Goal: Task Accomplishment & Management: Complete application form

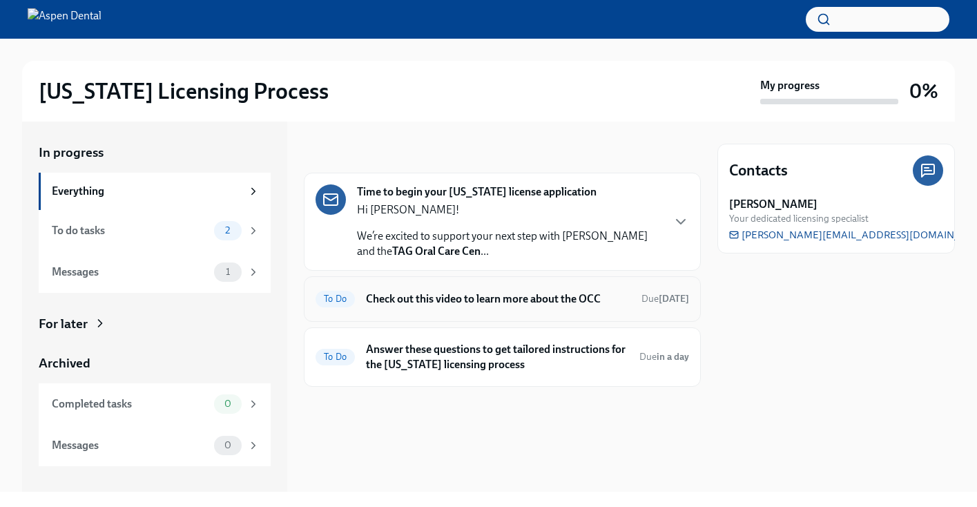
click at [498, 300] on h6 "Check out this video to learn more about the OCC" at bounding box center [498, 298] width 264 height 15
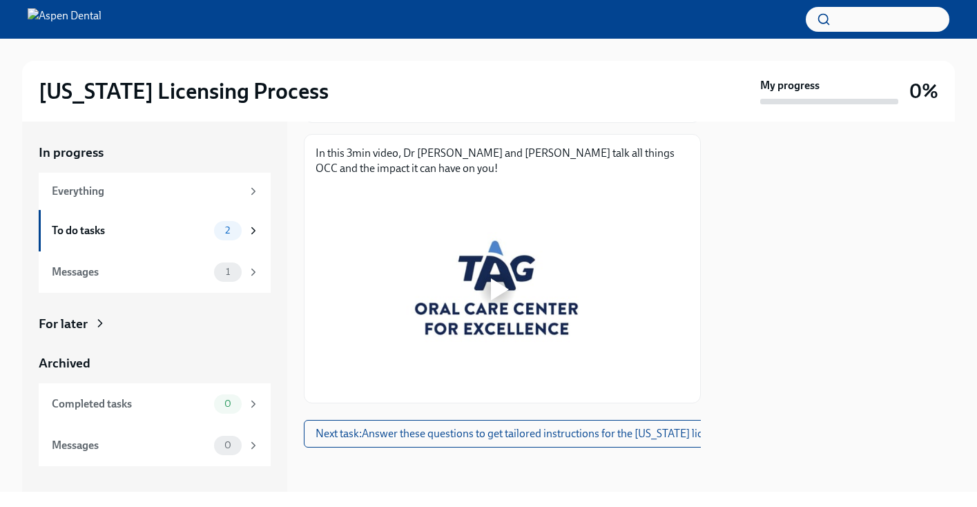
scroll to position [188, 0]
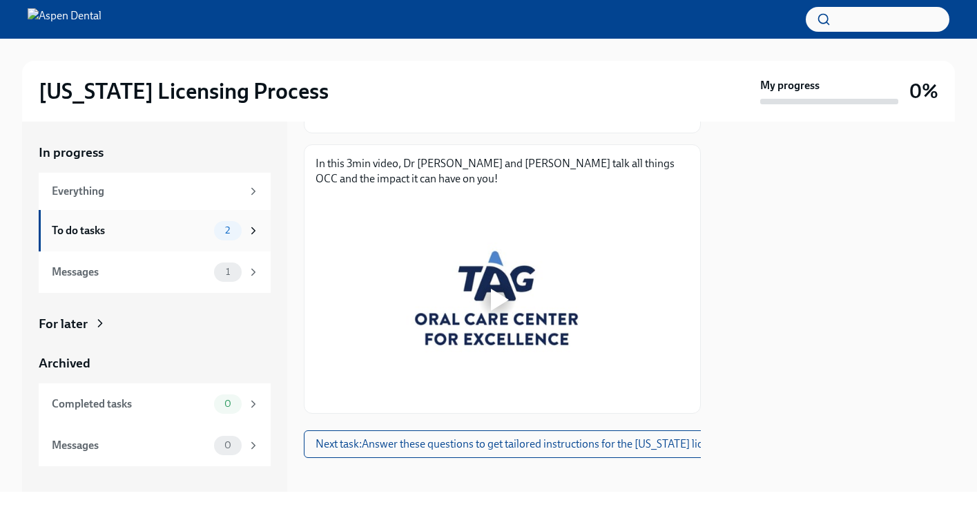
click at [191, 234] on div "To do tasks" at bounding box center [130, 230] width 157 height 15
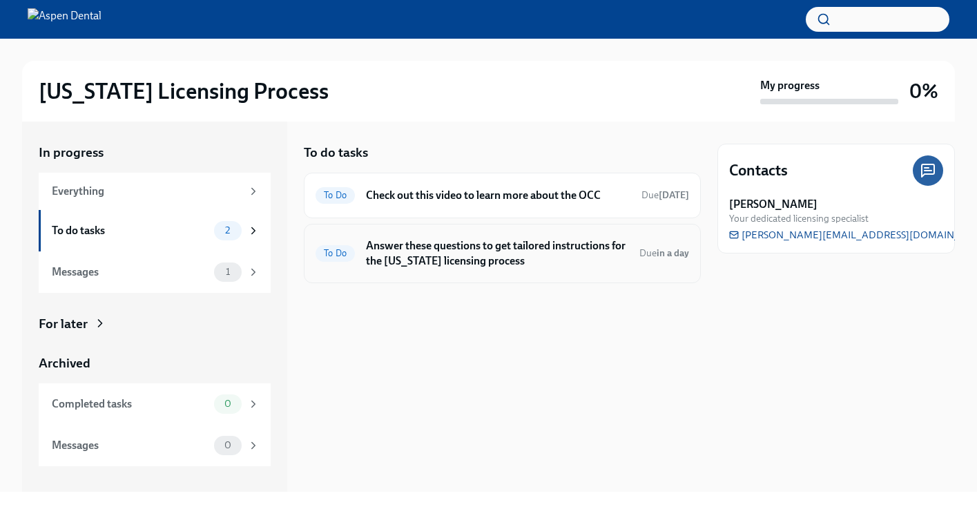
click at [486, 271] on div "To Do Answer these questions to get tailored instructions for the [US_STATE] li…" at bounding box center [503, 253] width 374 height 36
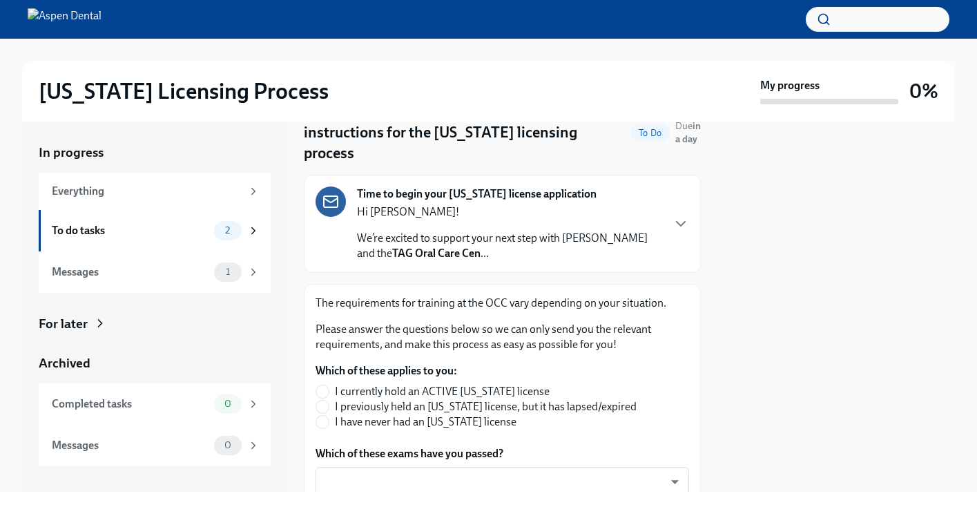
scroll to position [128, 0]
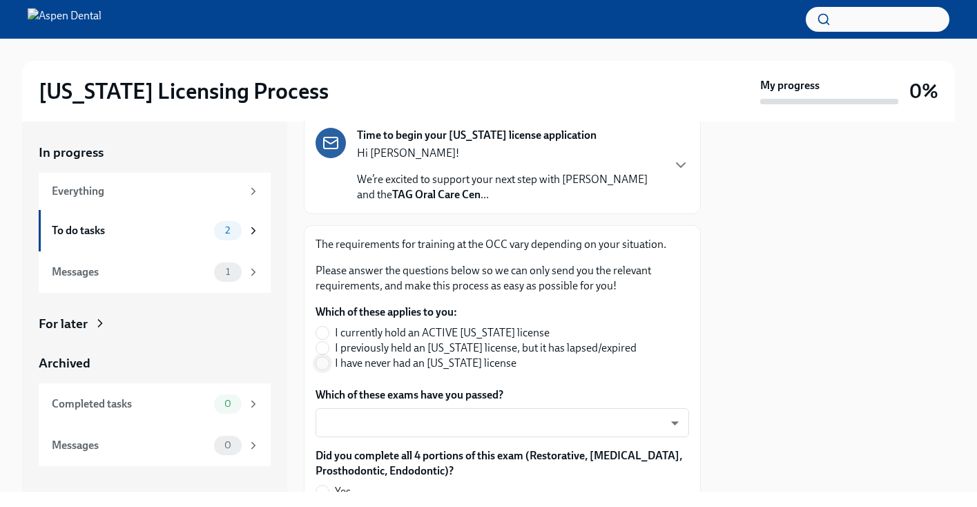
click at [327, 357] on input "I have never had an [US_STATE] license" at bounding box center [322, 363] width 12 height 12
radio input "true"
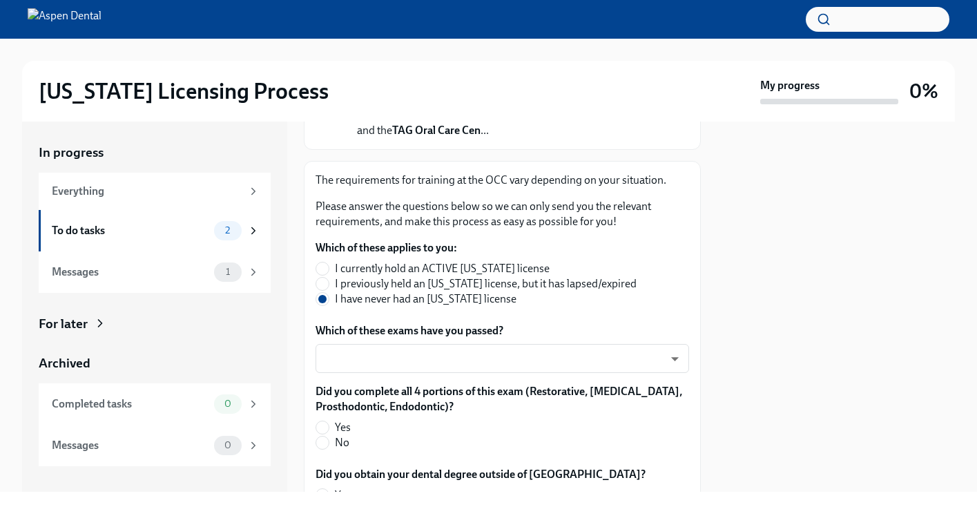
scroll to position [195, 0]
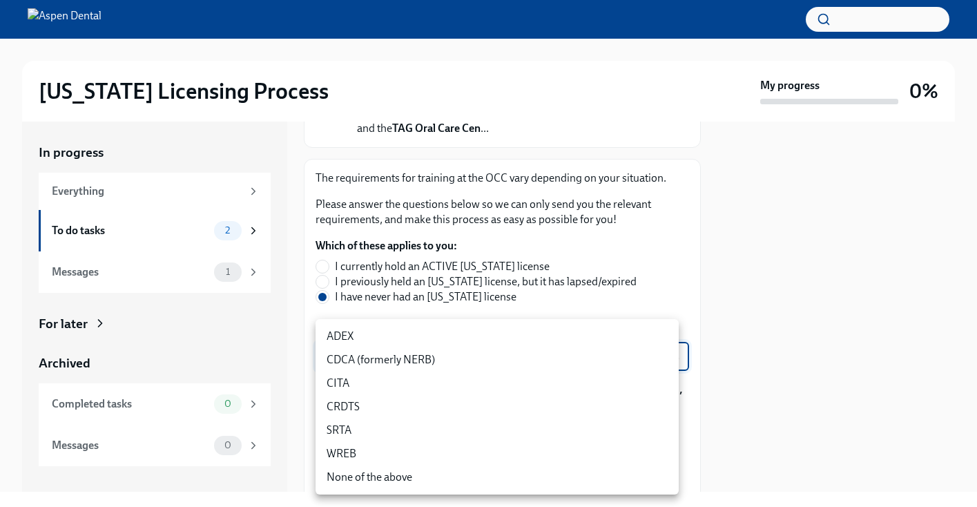
click at [495, 336] on body "[US_STATE] Licensing Process My progress 0% In progress Everything To do tasks …" at bounding box center [488, 253] width 977 height 507
click at [549, 383] on li "CITA" at bounding box center [497, 382] width 363 height 23
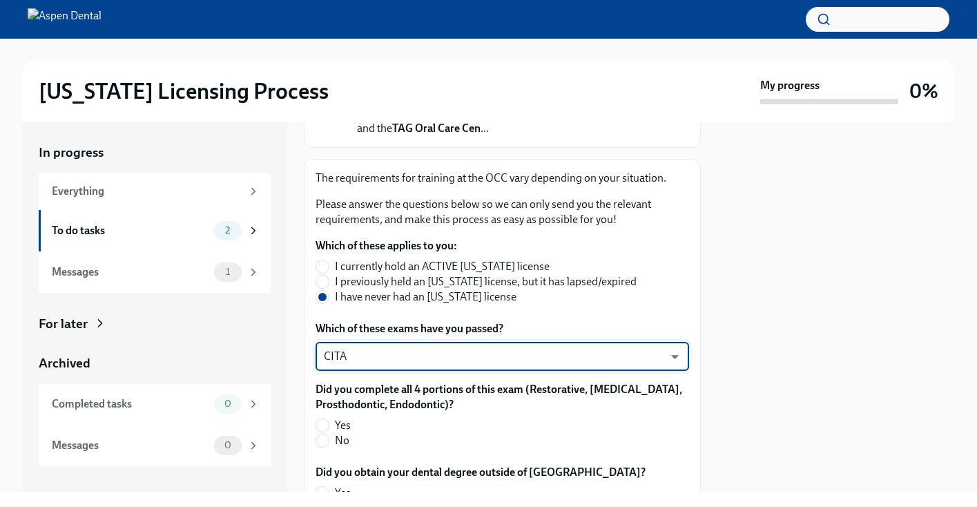
click at [498, 342] on body "[US_STATE] Licensing Process My progress 0% In progress Everything To do tasks …" at bounding box center [488, 253] width 977 height 507
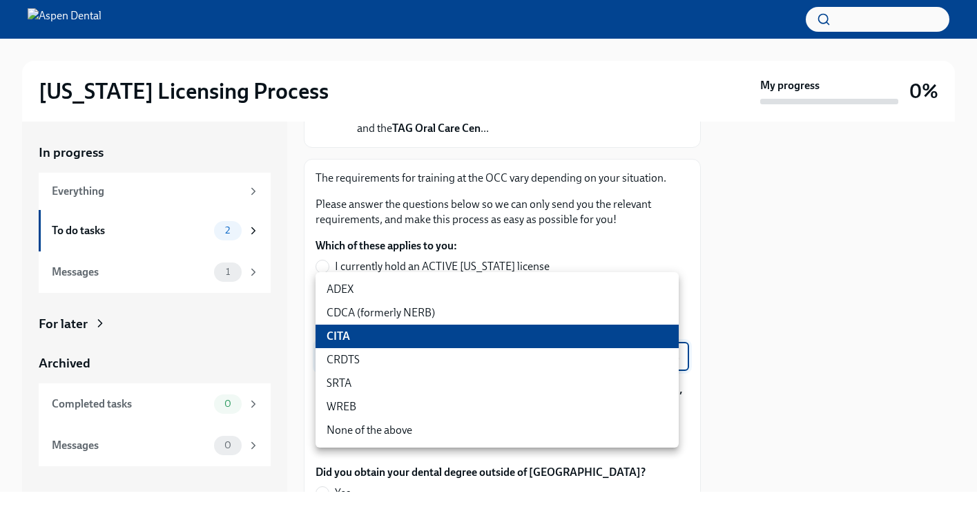
click at [468, 298] on li "ADEX" at bounding box center [497, 289] width 363 height 23
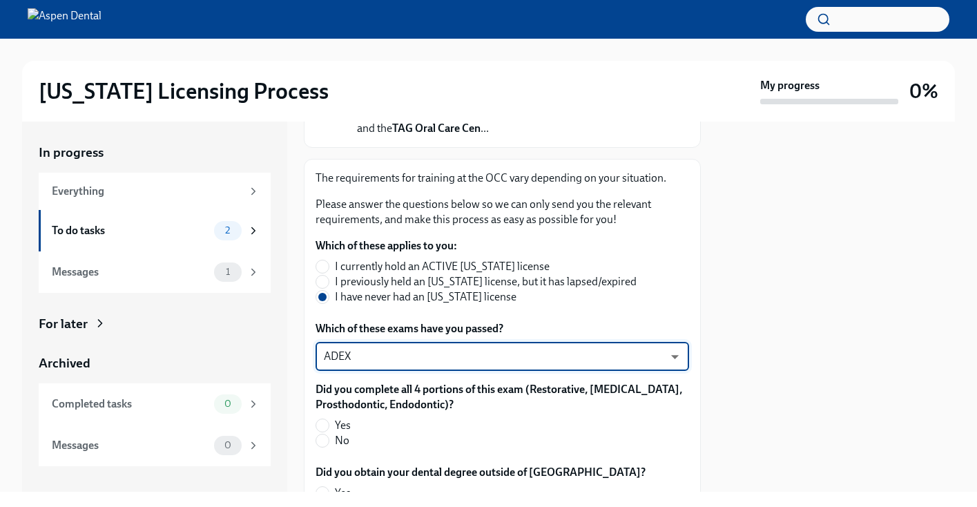
click at [458, 335] on body "[US_STATE] Licensing Process My progress 0% In progress Everything To do tasks …" at bounding box center [488, 253] width 977 height 507
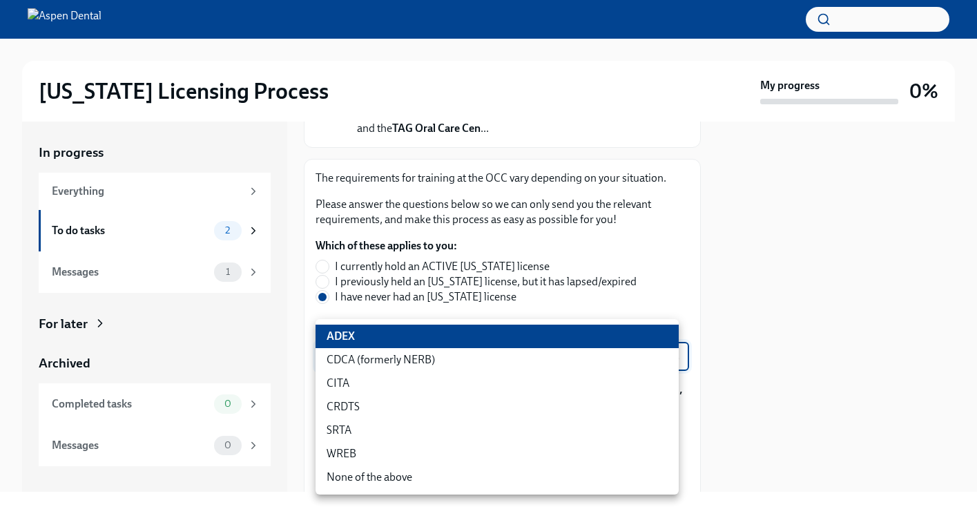
click at [440, 380] on li "CITA" at bounding box center [497, 382] width 363 height 23
type input "DoVccFqJ1"
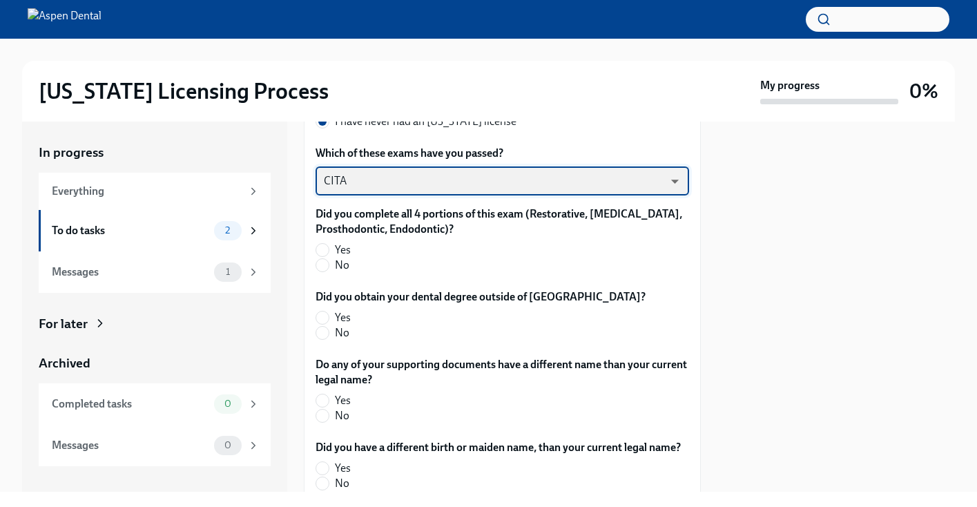
scroll to position [373, 0]
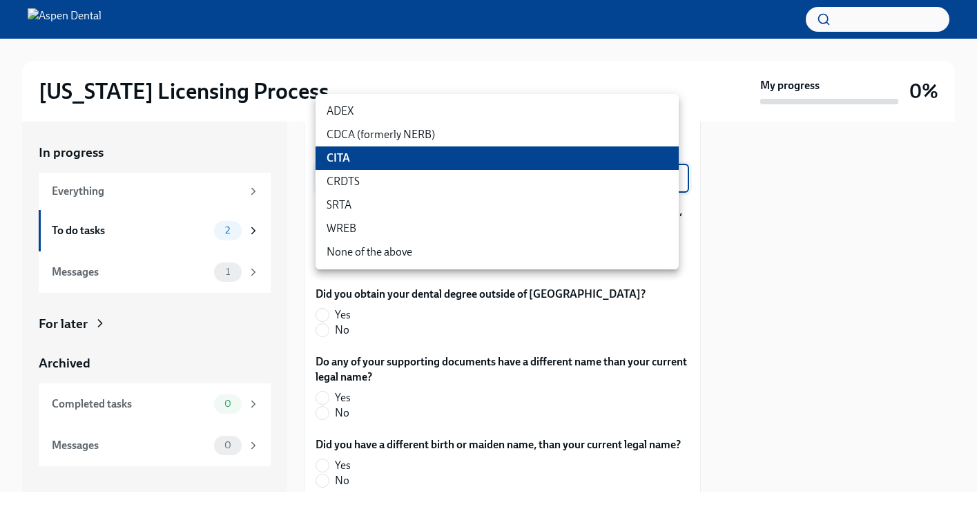
click at [487, 164] on body "[US_STATE] Licensing Process My progress 0% In progress Everything To do tasks …" at bounding box center [488, 253] width 977 height 507
click at [632, 157] on li "CITA" at bounding box center [497, 157] width 363 height 23
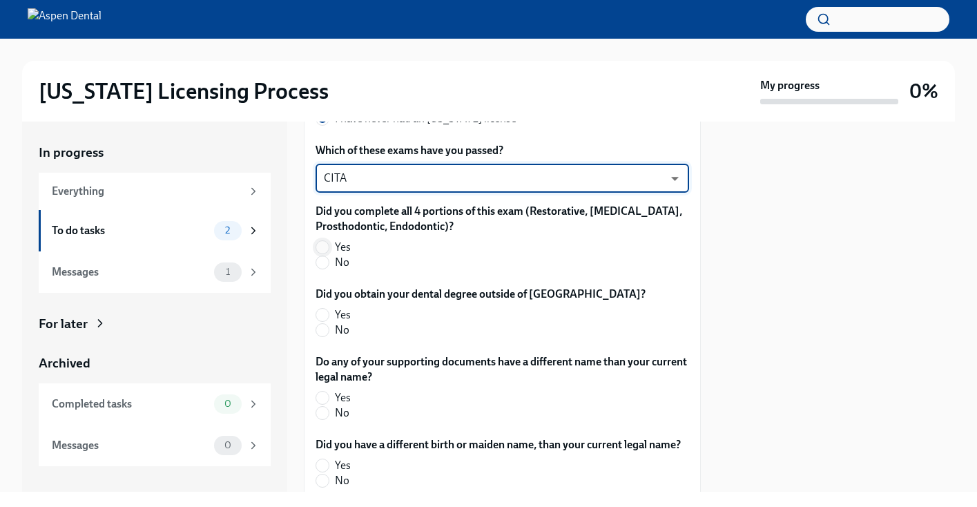
click at [324, 241] on input "Yes" at bounding box center [322, 247] width 12 height 12
radio input "true"
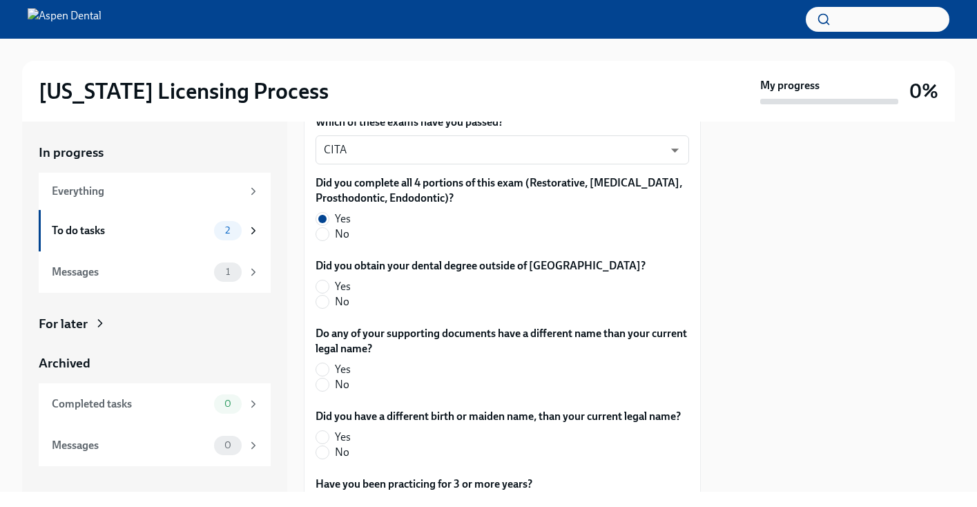
scroll to position [402, 0]
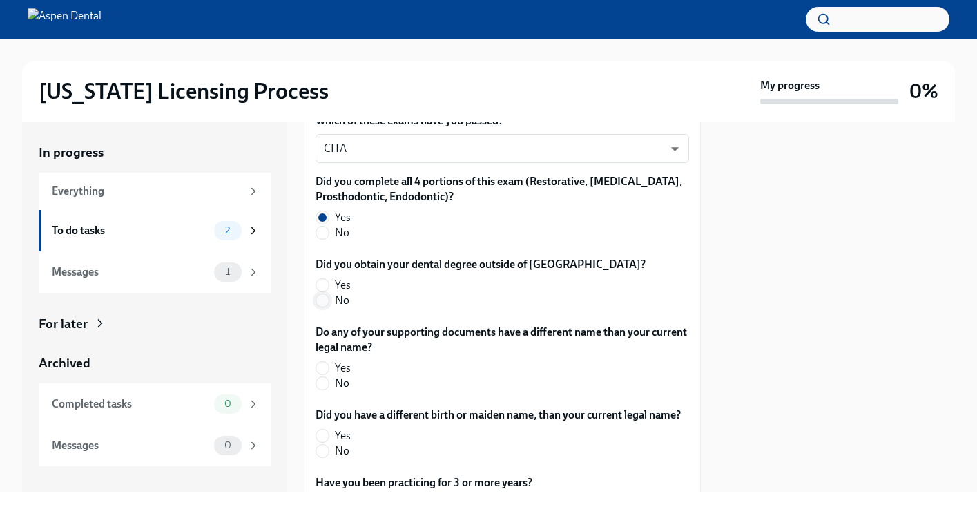
click at [327, 294] on input "No" at bounding box center [322, 300] width 12 height 12
radio input "true"
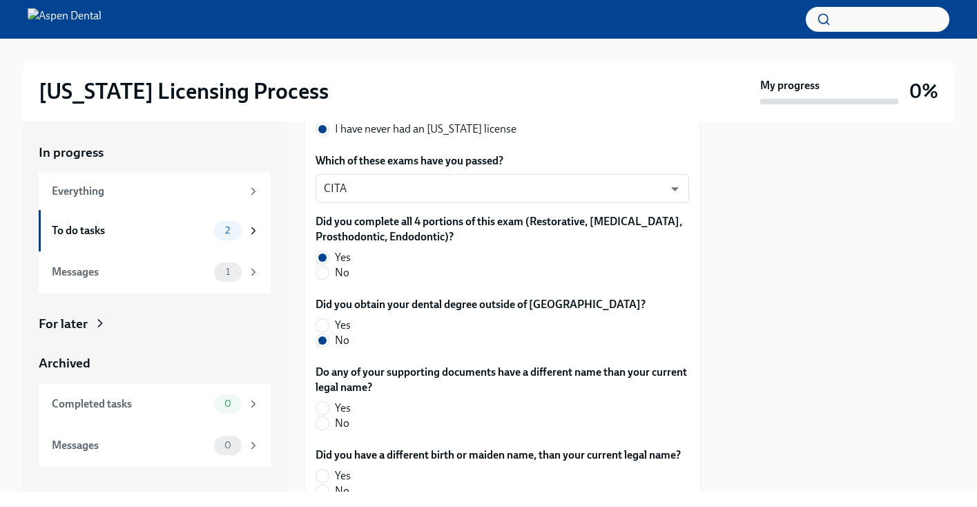
scroll to position [342, 0]
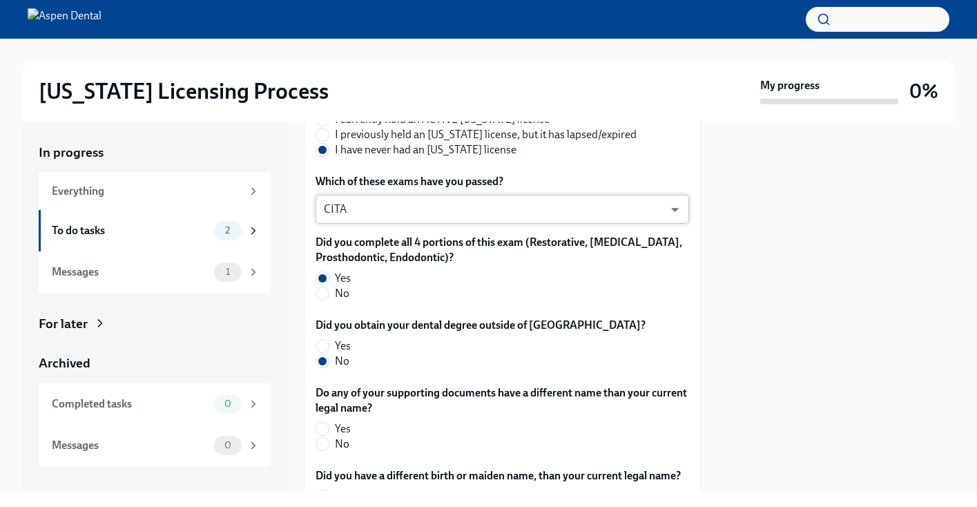
click at [350, 193] on body "[US_STATE] Licensing Process My progress 0% In progress Everything To do tasks …" at bounding box center [488, 253] width 977 height 507
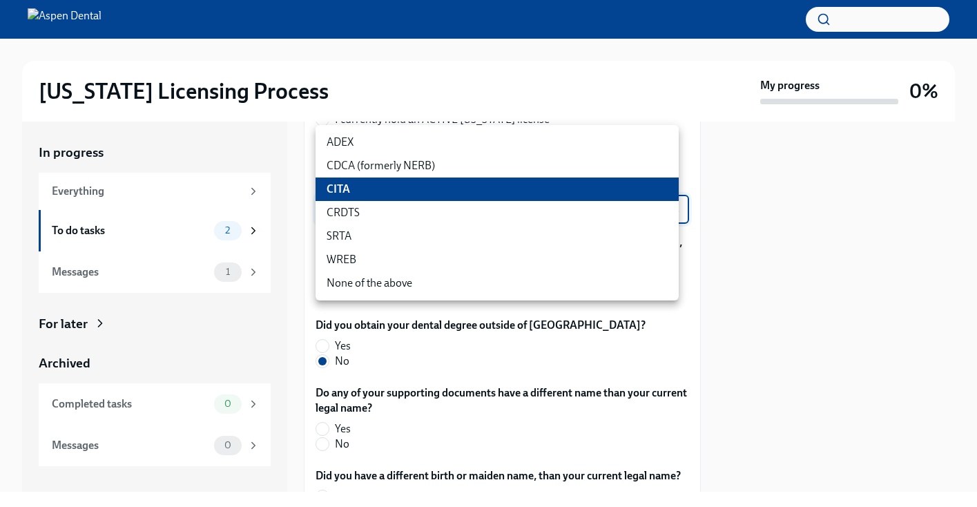
click at [364, 140] on li "ADEX" at bounding box center [497, 141] width 363 height 23
type input "pxo-W3vNi"
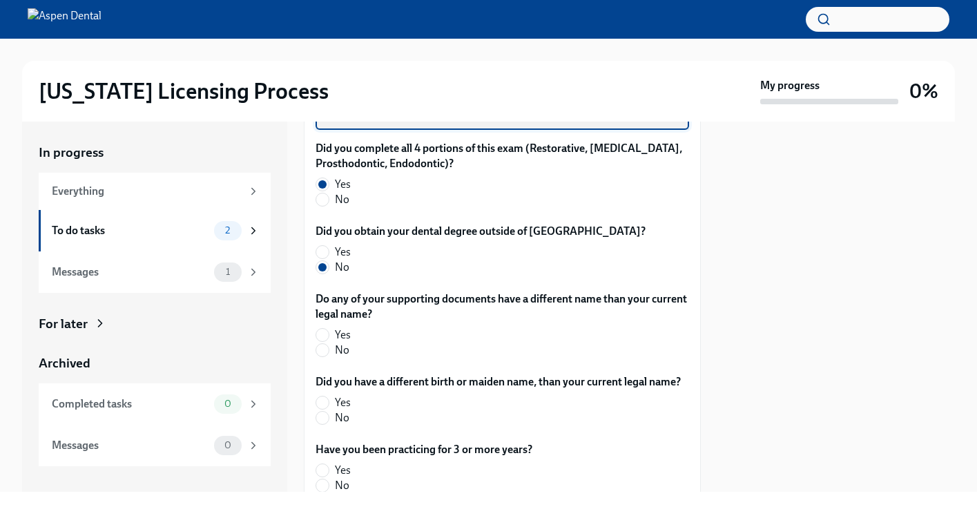
scroll to position [496, 0]
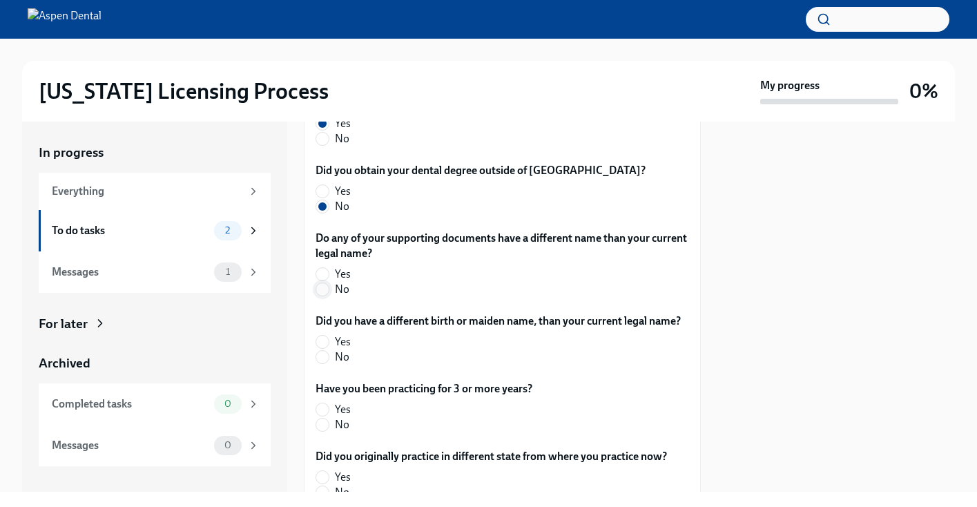
click at [323, 283] on input "No" at bounding box center [322, 289] width 12 height 12
radio input "true"
click at [322, 354] on input "No" at bounding box center [322, 357] width 12 height 12
radio input "true"
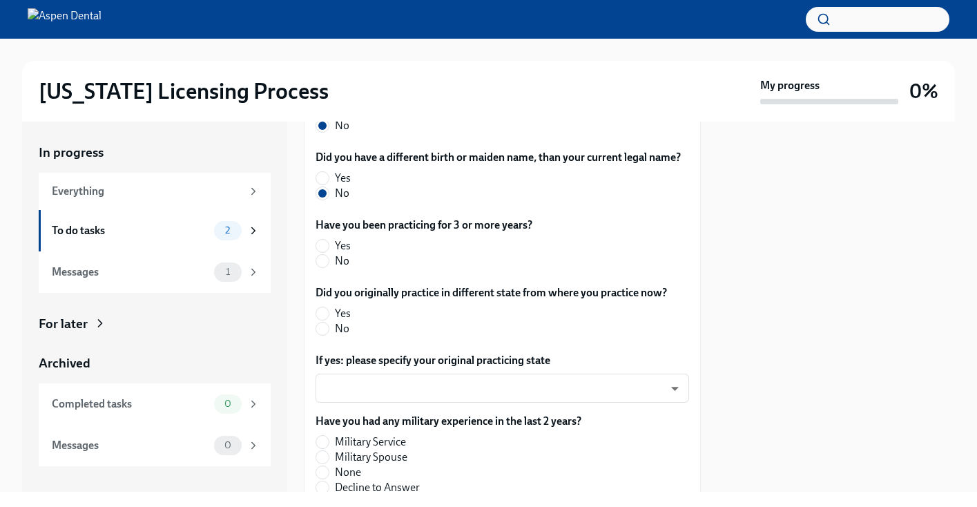
scroll to position [659, 0]
click at [324, 327] on input "No" at bounding box center [322, 330] width 12 height 12
radio input "true"
click at [324, 258] on input "No" at bounding box center [322, 262] width 12 height 12
radio input "true"
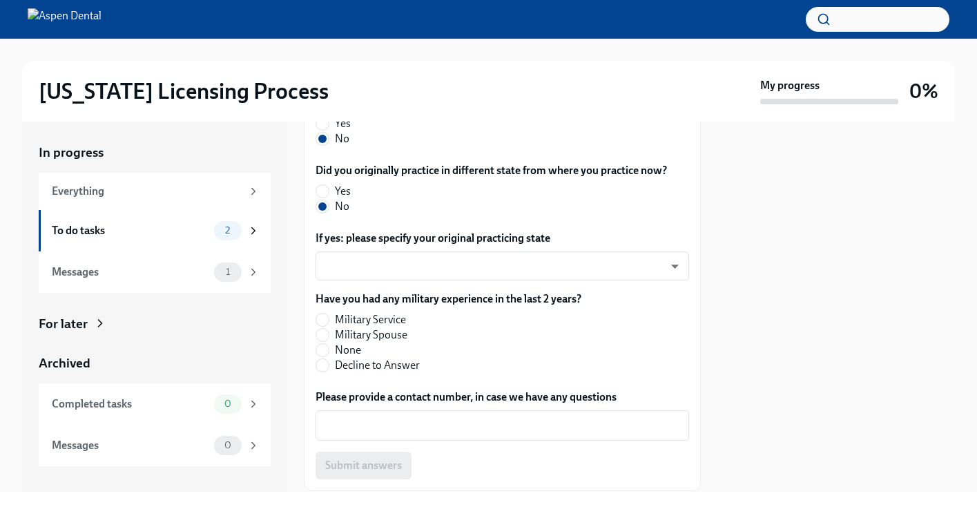
scroll to position [782, 0]
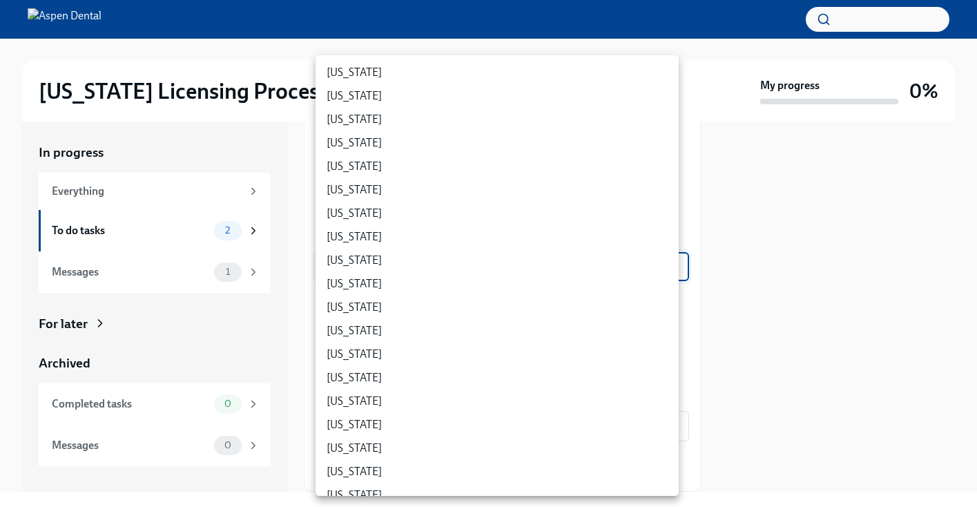
click at [515, 264] on body "[US_STATE] Licensing Process My progress 0% In progress Everything To do tasks …" at bounding box center [488, 253] width 977 height 507
click at [871, 274] on div at bounding box center [488, 253] width 977 height 507
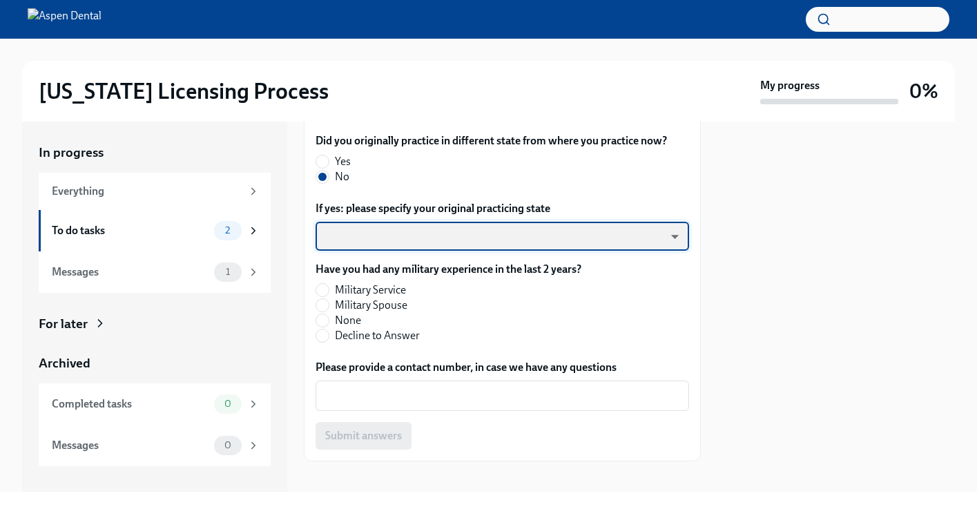
scroll to position [820, 0]
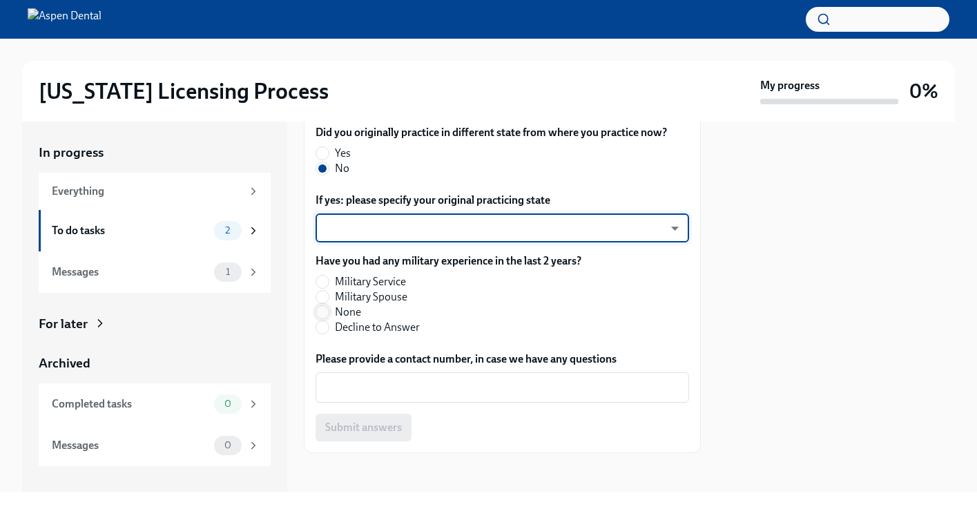
click at [320, 309] on input "None" at bounding box center [322, 312] width 12 height 12
radio input "true"
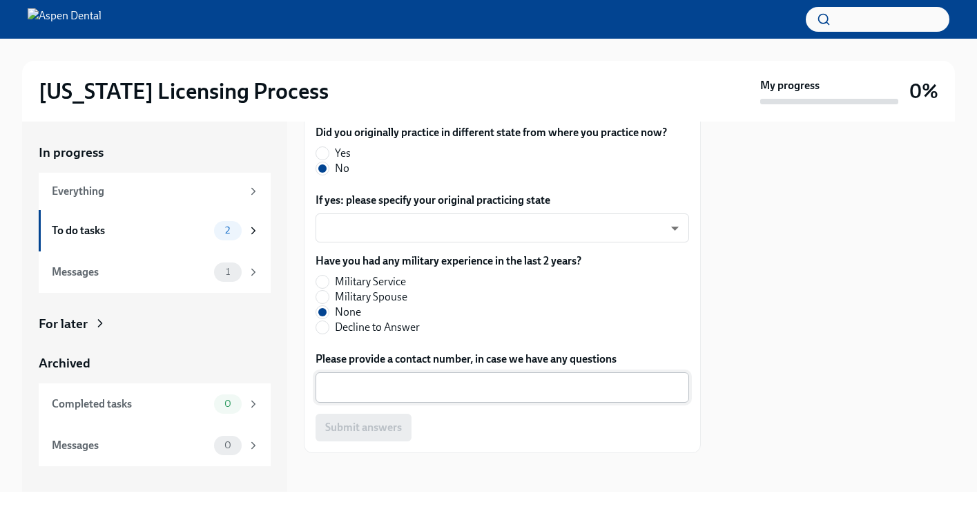
click at [376, 390] on div "x ​" at bounding box center [503, 387] width 374 height 30
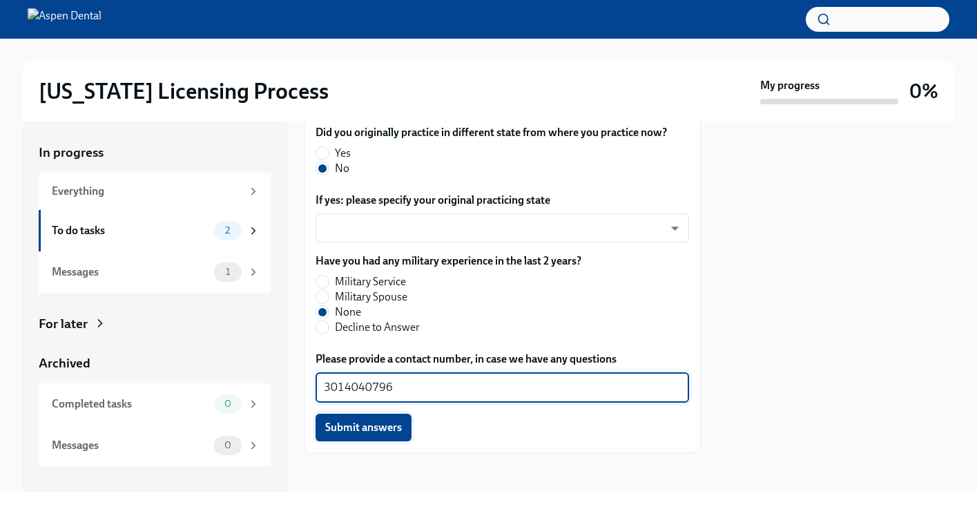
type textarea "3014040796"
click at [381, 430] on button "Submit answers" at bounding box center [364, 428] width 96 height 28
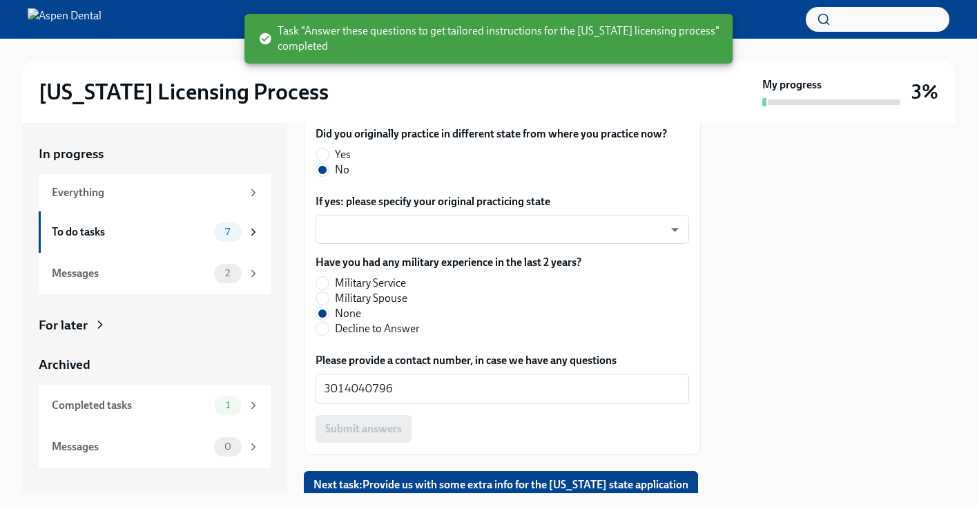
scroll to position [864, 0]
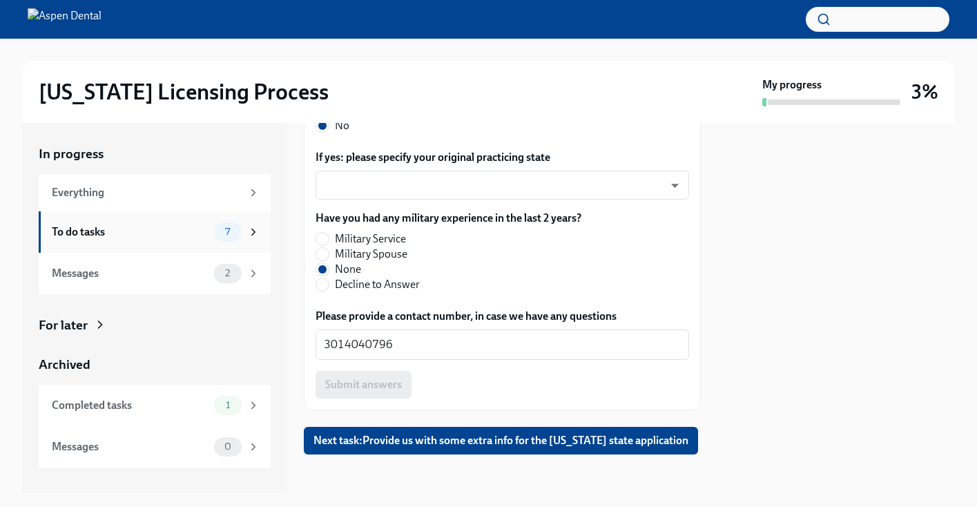
click at [184, 235] on div "To do tasks" at bounding box center [130, 231] width 157 height 15
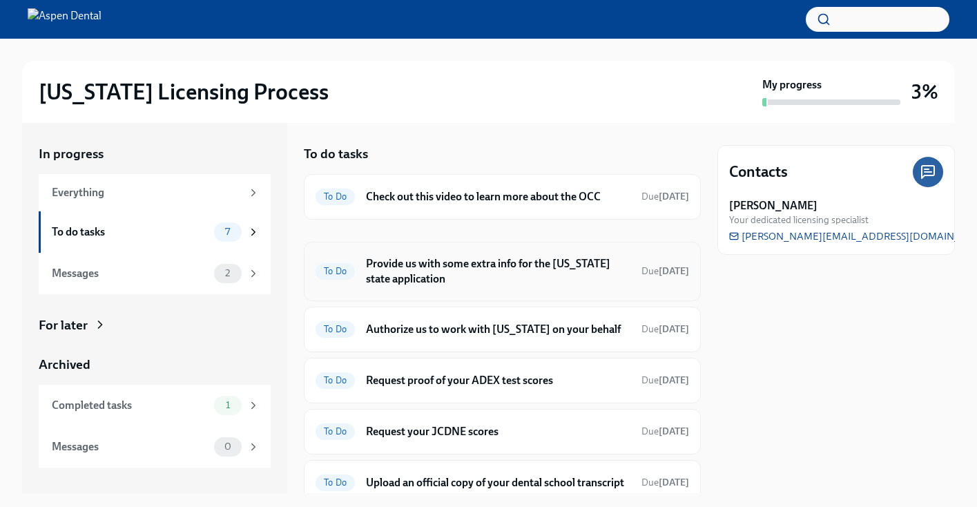
click at [483, 282] on h6 "Provide us with some extra info for the [US_STATE] state application" at bounding box center [498, 271] width 264 height 30
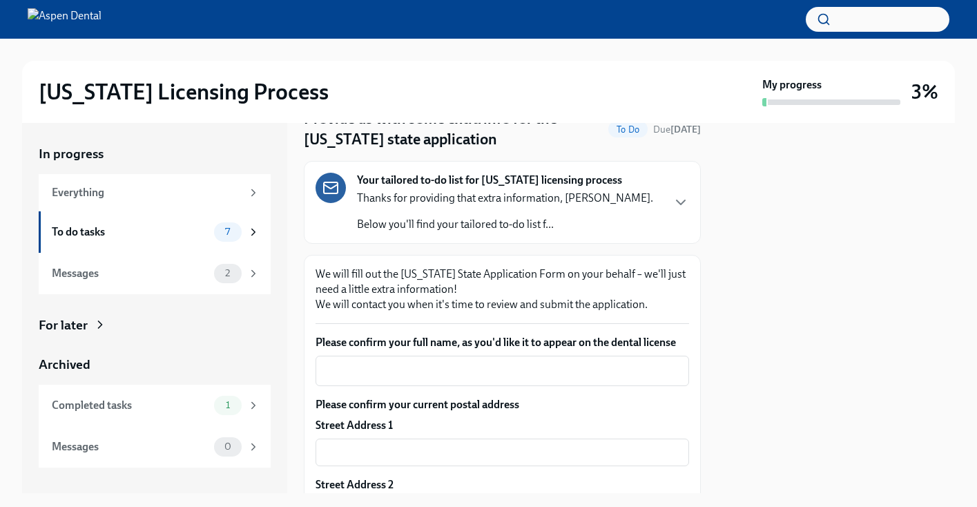
scroll to position [97, 0]
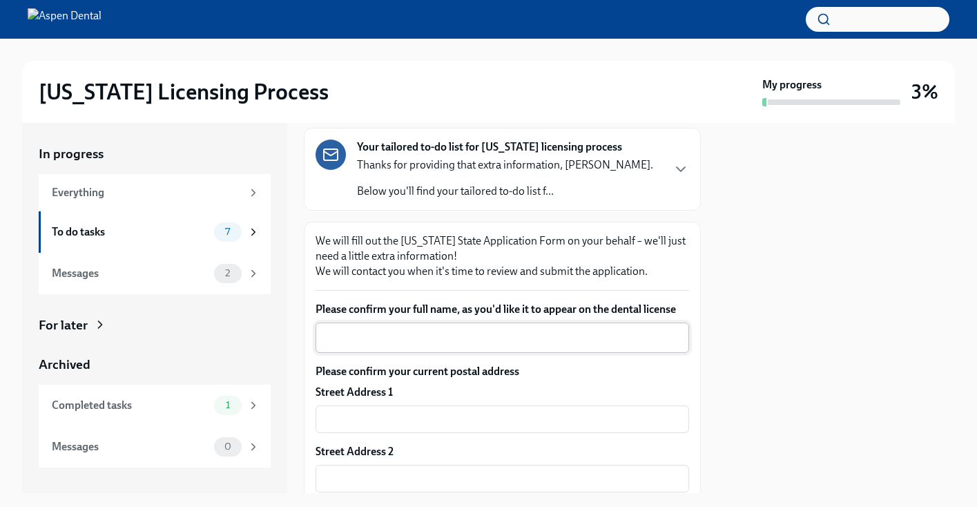
click at [494, 346] on textarea "Please confirm your full name, as you'd like it to appear on the dental license" at bounding box center [502, 337] width 357 height 17
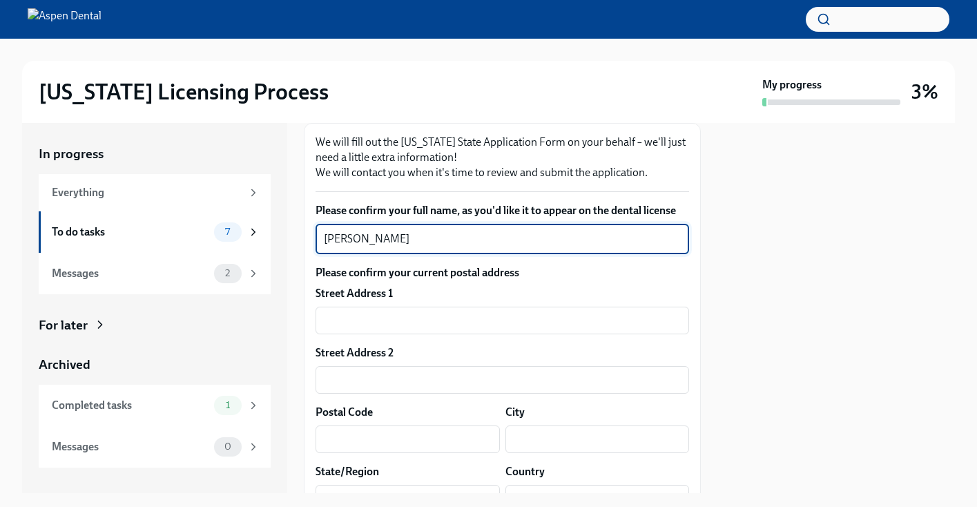
scroll to position [195, 0]
type textarea "[PERSON_NAME]"
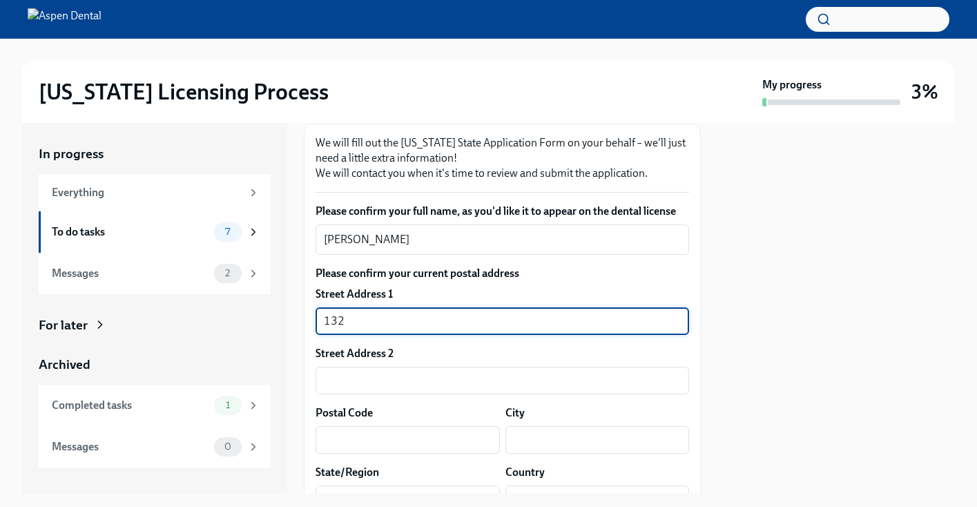
type input "[STREET_ADDRESS]"
type input "30316"
type input "[GEOGRAPHIC_DATA]"
type input "GA"
type input "US"
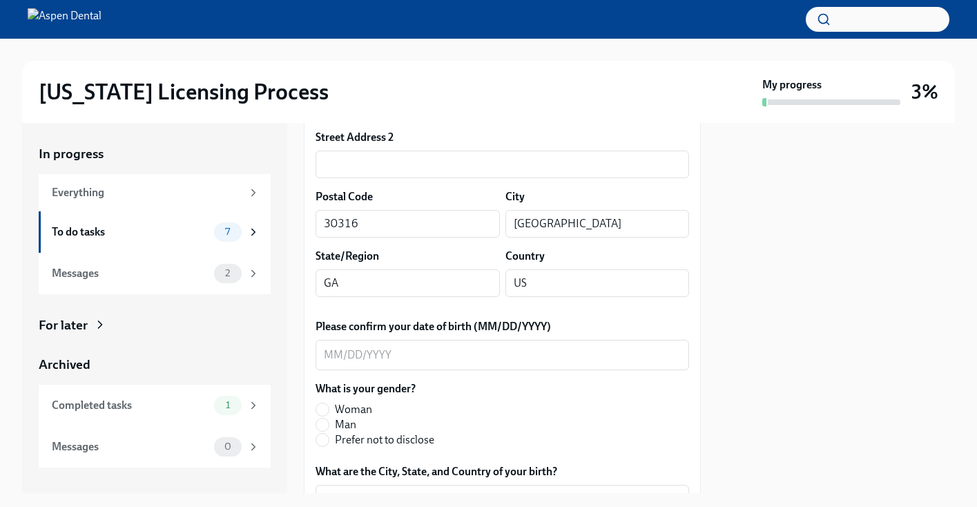
scroll to position [430, 0]
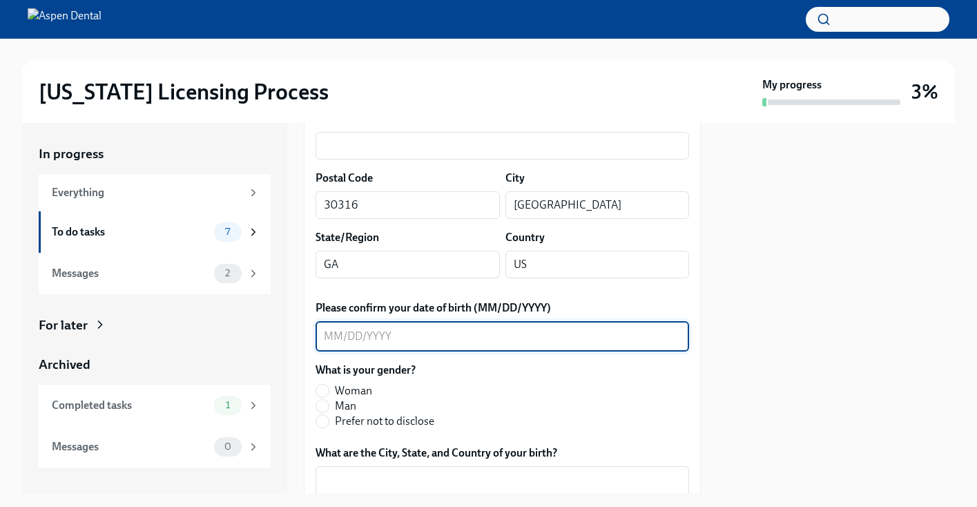
click at [419, 345] on textarea "Please confirm your date of birth (MM/DD/YYYY)" at bounding box center [502, 336] width 357 height 17
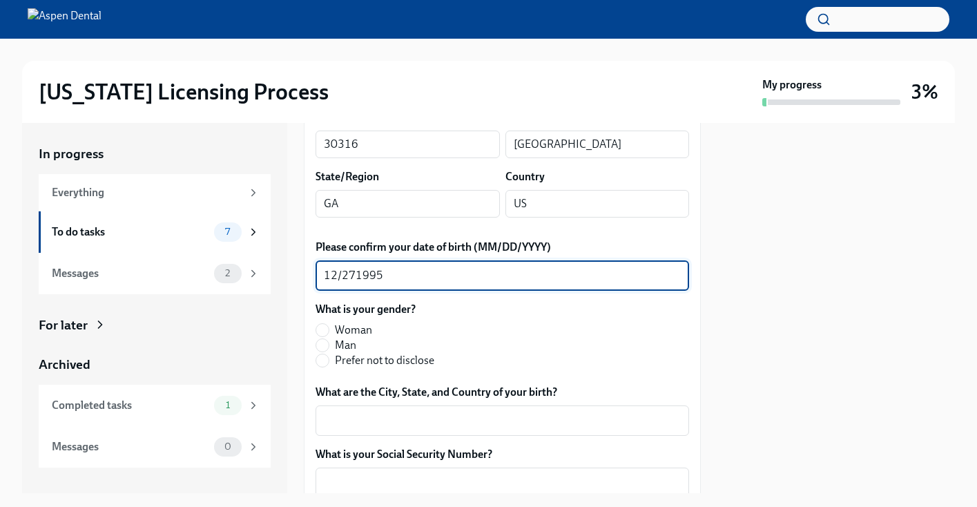
scroll to position [506, 0]
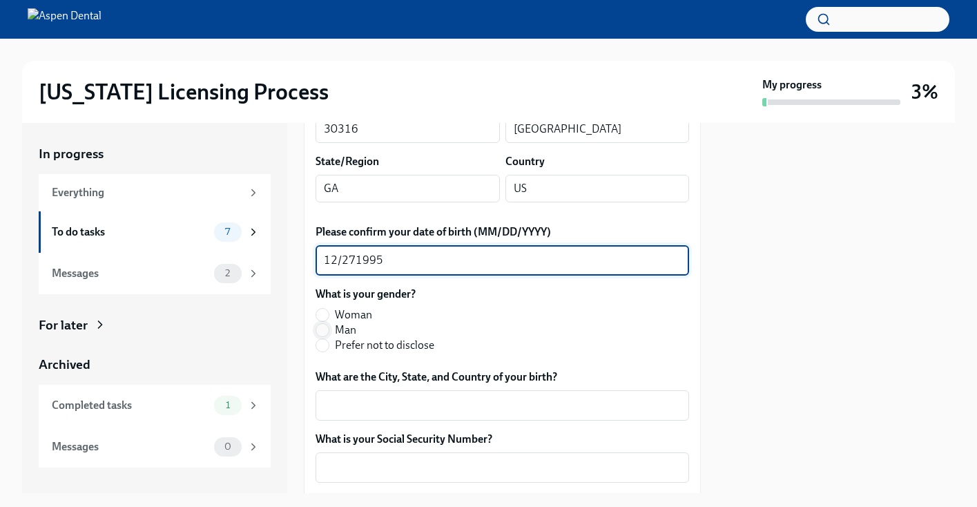
type textarea "12/271995"
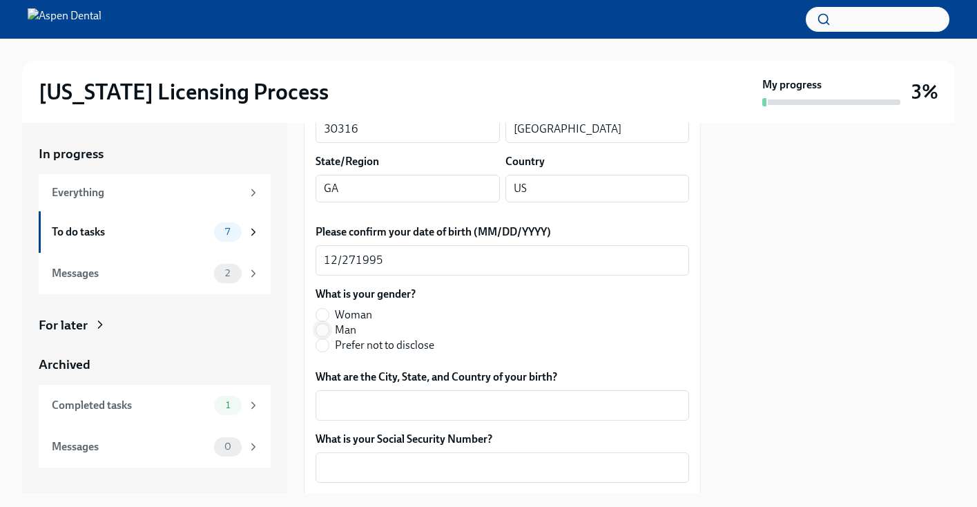
click at [323, 336] on input "Man" at bounding box center [322, 330] width 12 height 12
radio input "true"
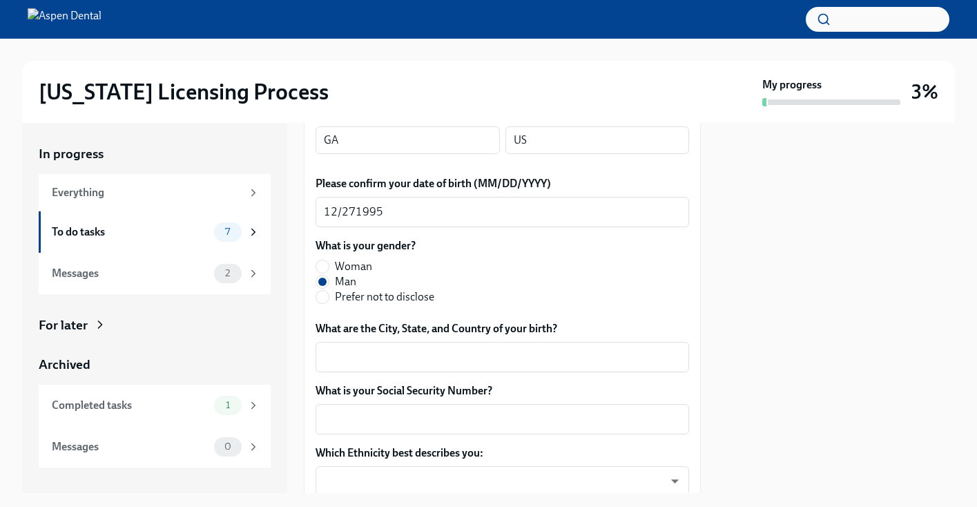
scroll to position [592, 0]
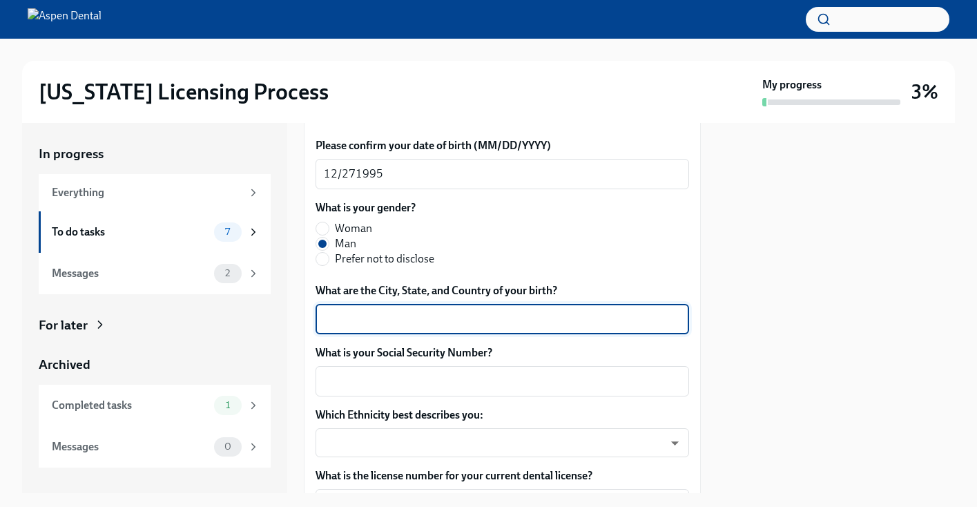
click at [468, 327] on textarea "What are the City, State, and Country of your birth?" at bounding box center [502, 319] width 357 height 17
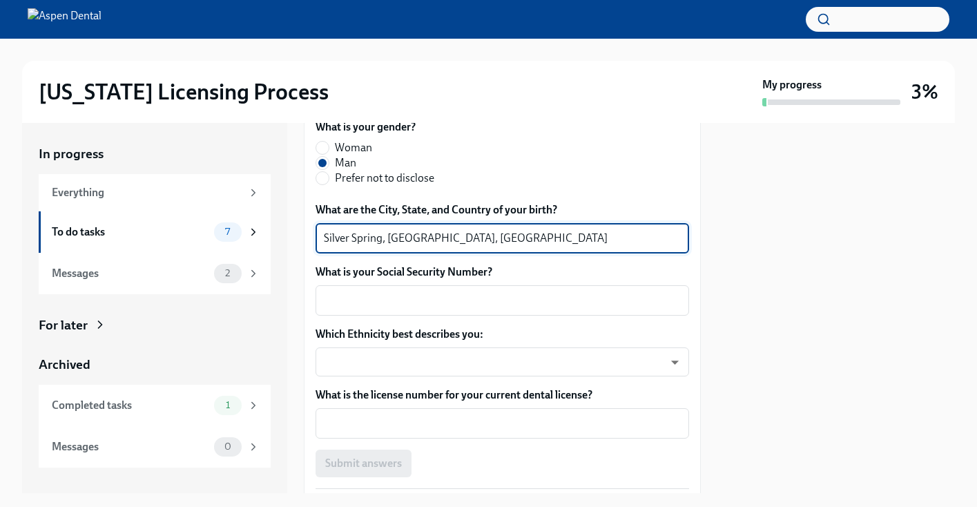
scroll to position [699, 0]
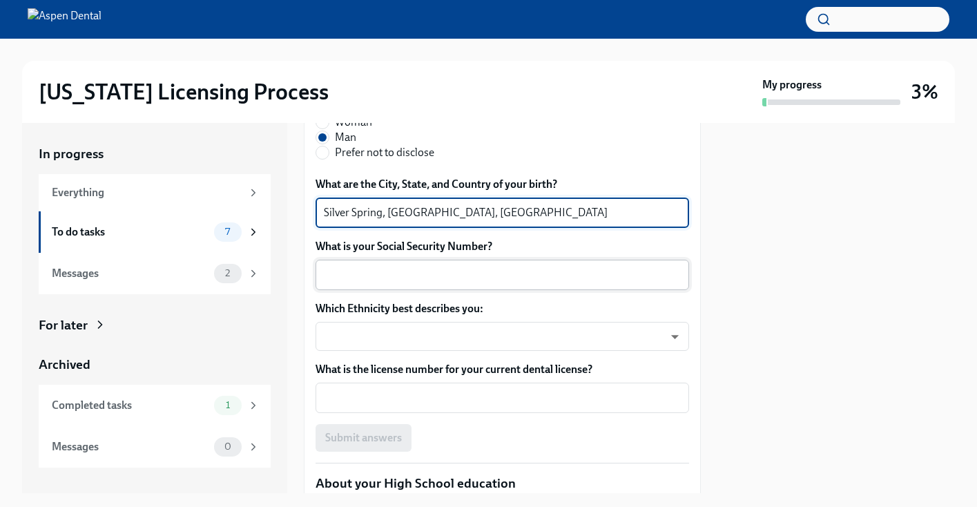
type textarea "Silver Spring, [GEOGRAPHIC_DATA], [GEOGRAPHIC_DATA]"
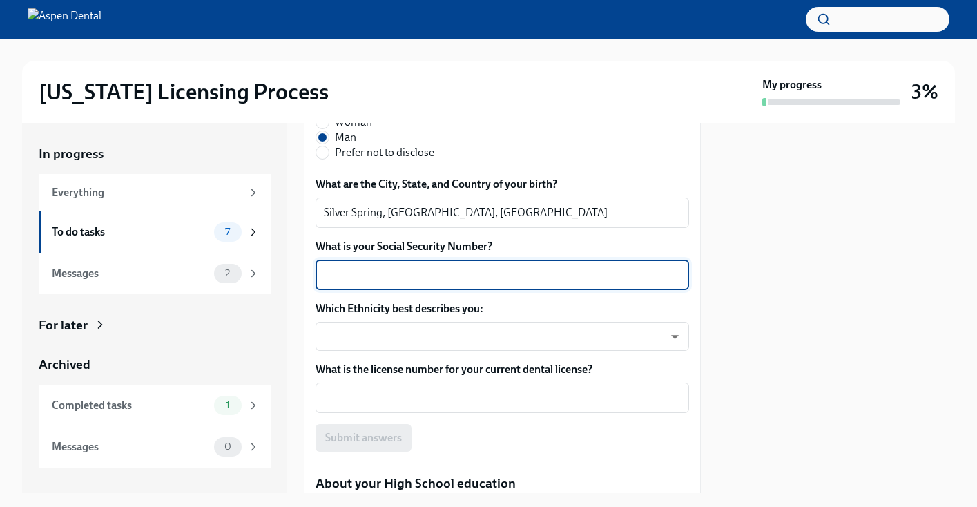
click at [457, 283] on textarea "What is your Social Security Number?" at bounding box center [502, 274] width 357 height 17
type textarea "219451442"
click at [465, 363] on body "[US_STATE] Licensing Process My progress 3% In progress Everything To do tasks …" at bounding box center [488, 253] width 977 height 507
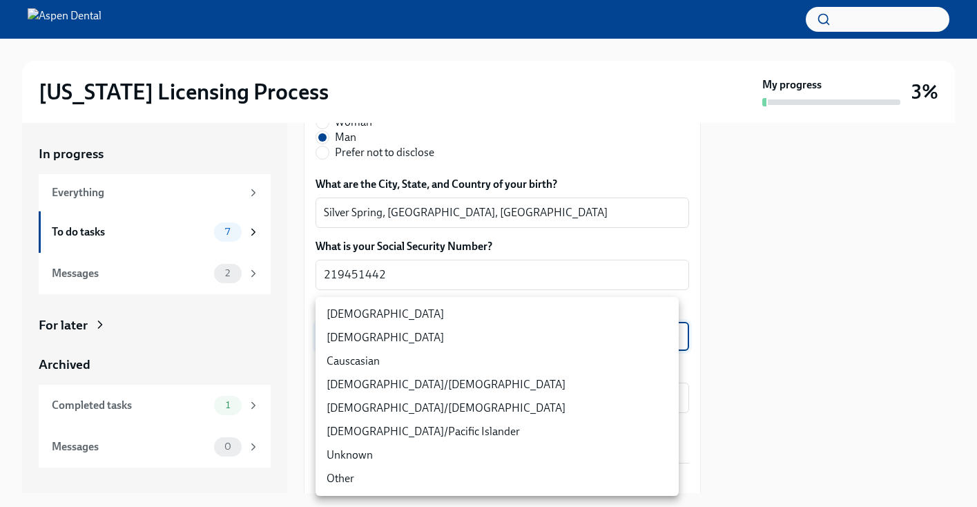
click at [466, 312] on li "[DEMOGRAPHIC_DATA]" at bounding box center [497, 313] width 363 height 23
type input "TlxW_0a7i"
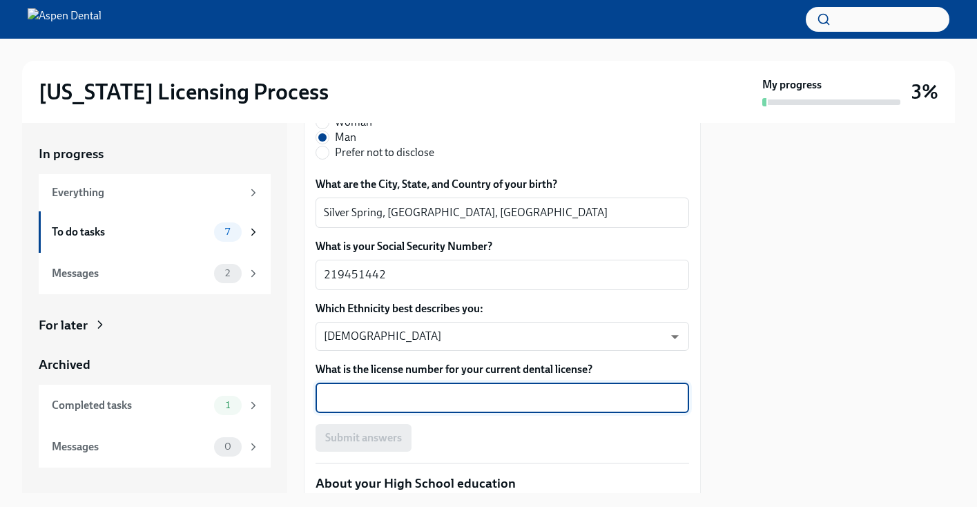
click at [423, 406] on textarea "What is the license number for your current dental license?" at bounding box center [502, 397] width 357 height 17
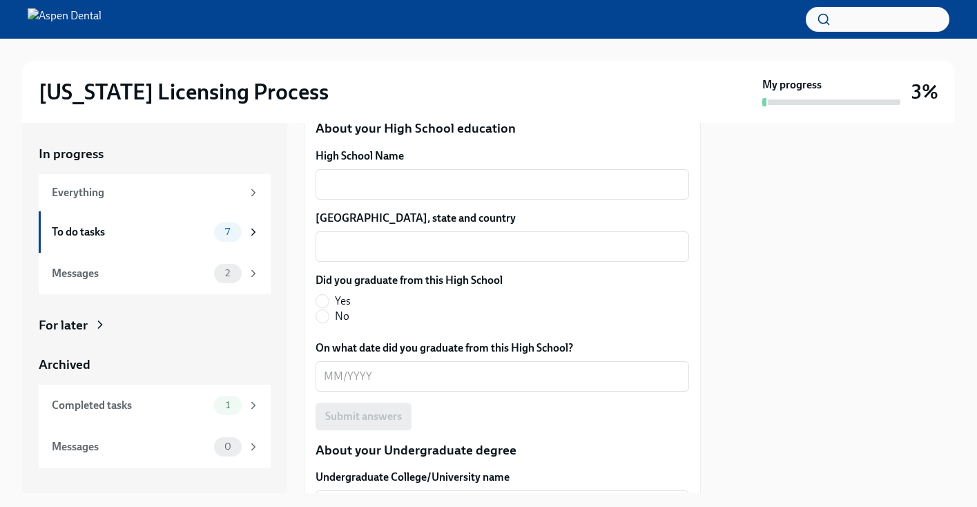
scroll to position [1044, 0]
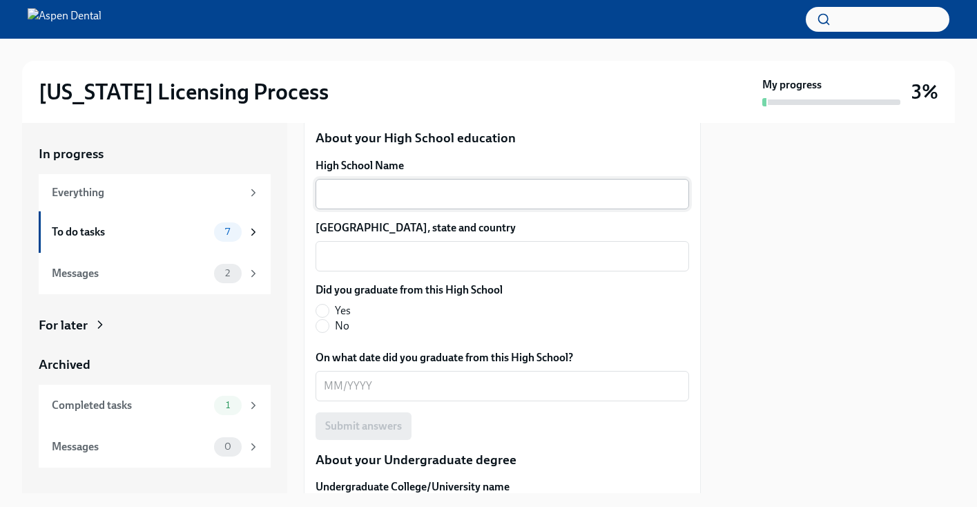
type textarea "DN123082"
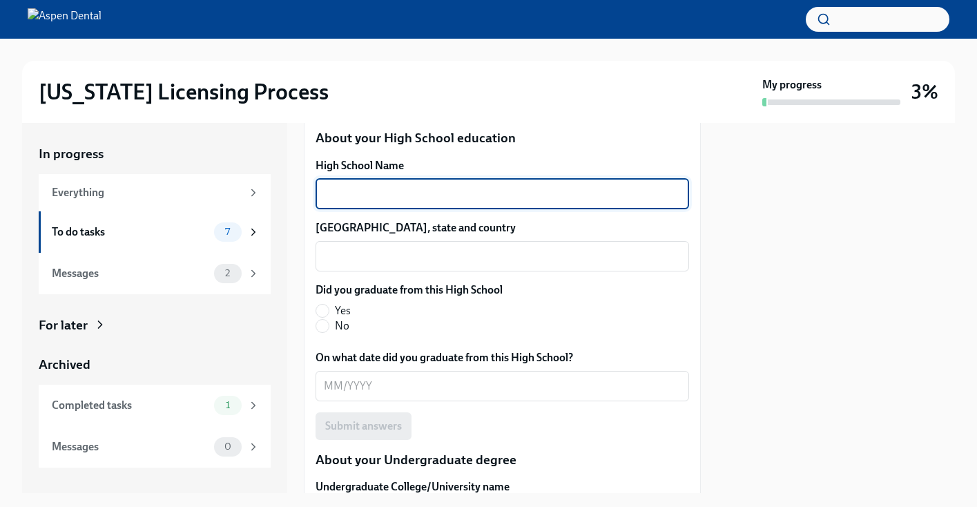
click at [449, 202] on textarea "High School Name" at bounding box center [502, 194] width 357 height 17
type textarea "St. Stephen's & [GEOGRAPHIC_DATA][PERSON_NAME]"
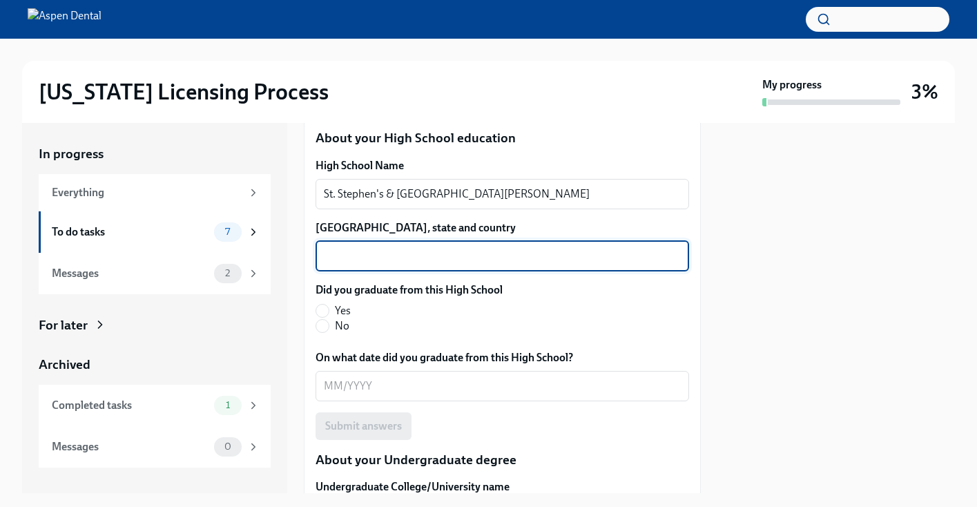
click at [423, 264] on textarea "[GEOGRAPHIC_DATA], state and country" at bounding box center [502, 256] width 357 height 17
type textarea "[GEOGRAPHIC_DATA], [GEOGRAPHIC_DATA], [GEOGRAPHIC_DATA]"
click at [324, 317] on input "Yes" at bounding box center [322, 310] width 12 height 12
radio input "true"
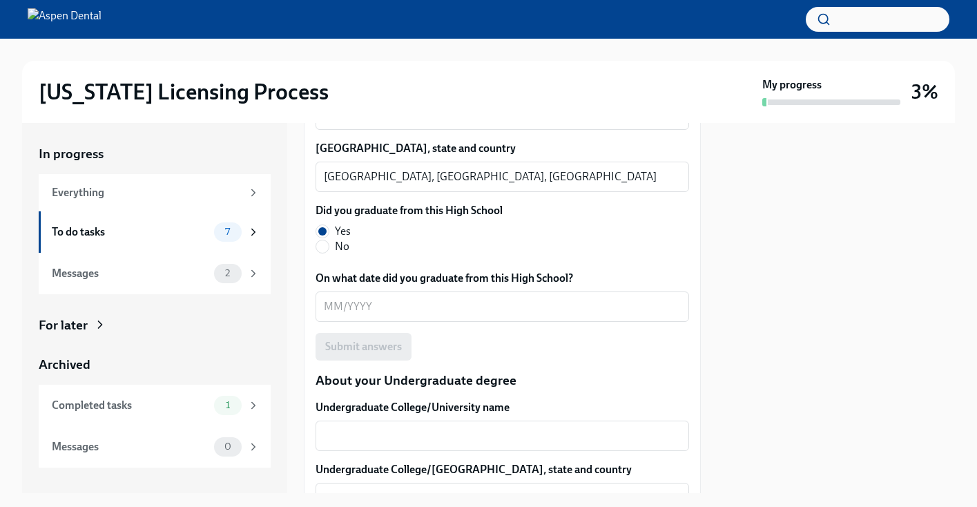
scroll to position [1174, 0]
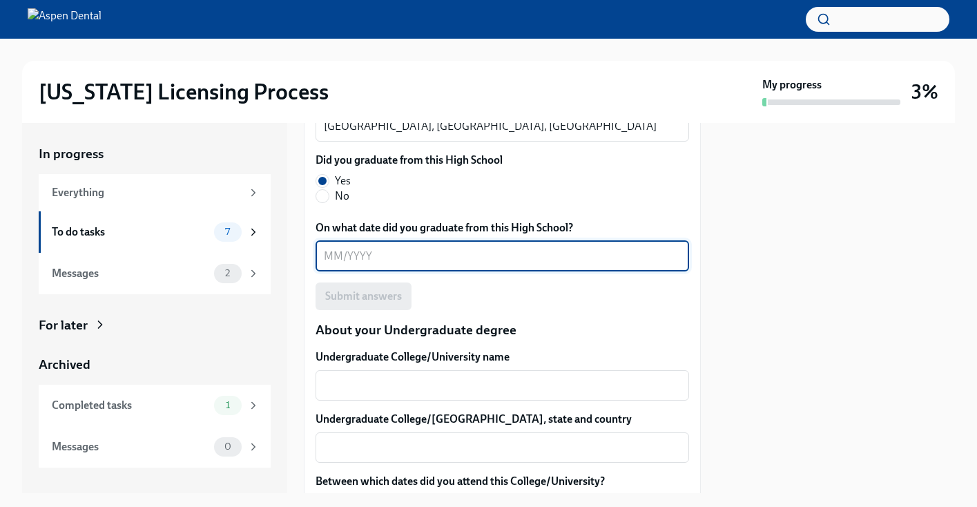
click at [402, 264] on textarea "On what date did you graduate from this High School?" at bounding box center [502, 256] width 357 height 17
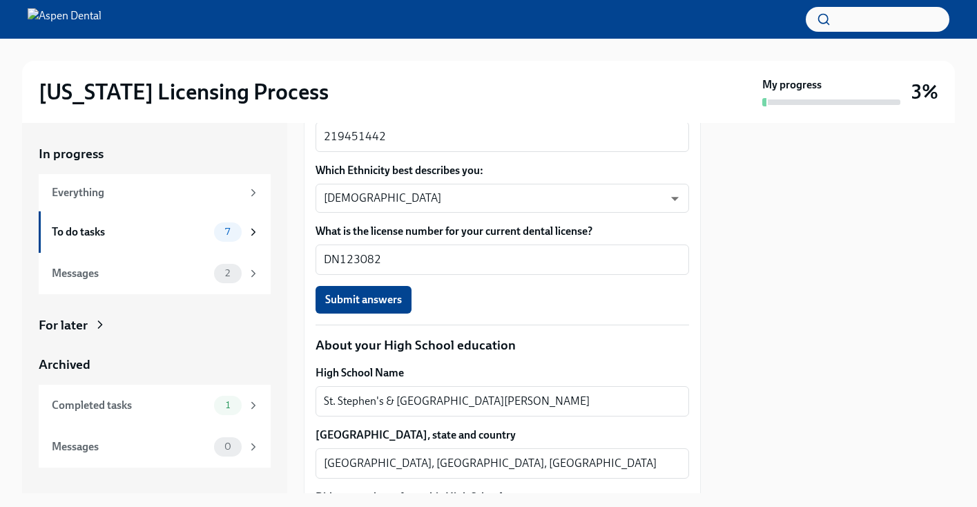
scroll to position [841, 0]
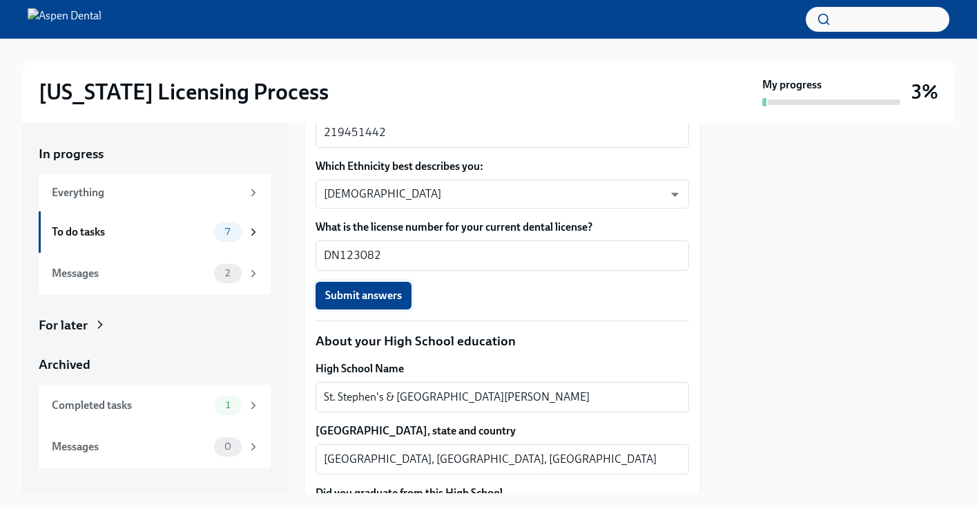
type textarea "[DATE]"
click at [400, 309] on button "Submit answers" at bounding box center [364, 296] width 96 height 28
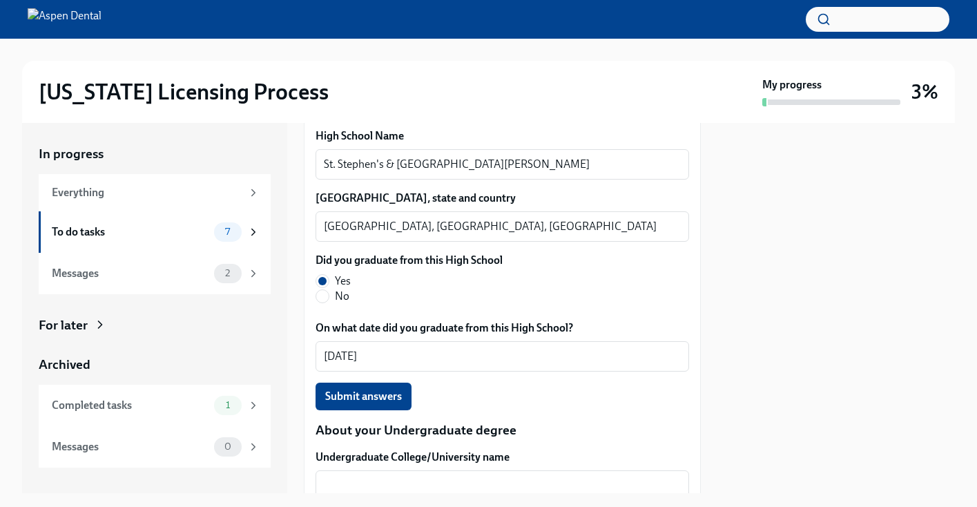
scroll to position [1065, 0]
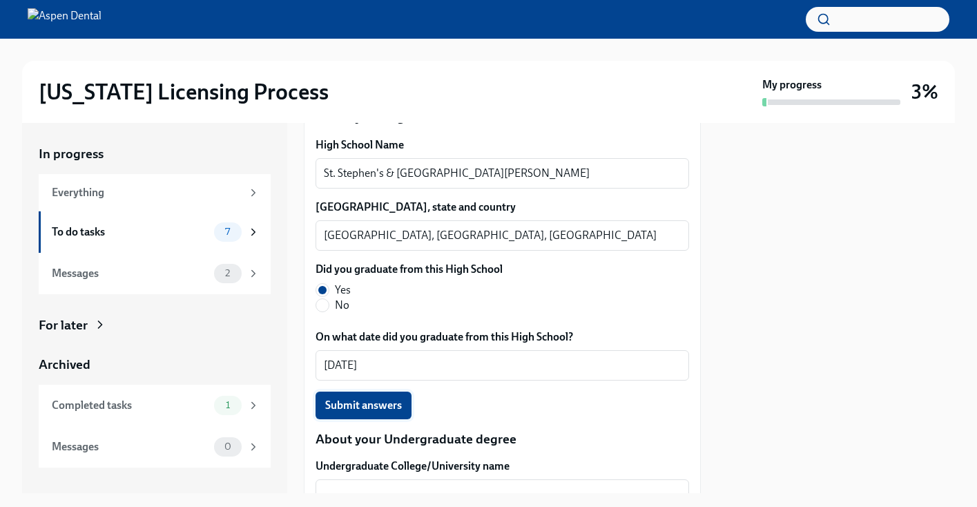
click at [371, 412] on span "Submit answers" at bounding box center [363, 405] width 77 height 14
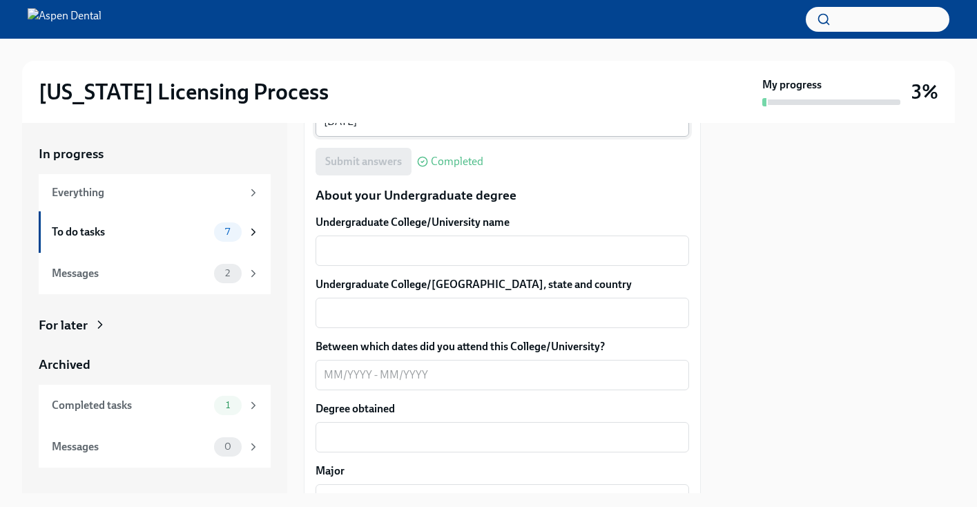
scroll to position [1325, 0]
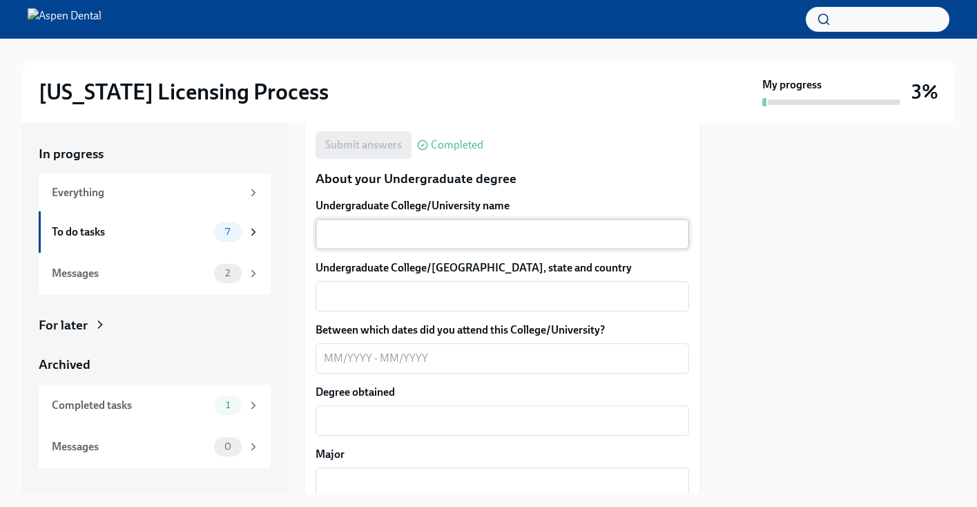
click at [436, 242] on textarea "Undergraduate College/University name" at bounding box center [502, 234] width 357 height 17
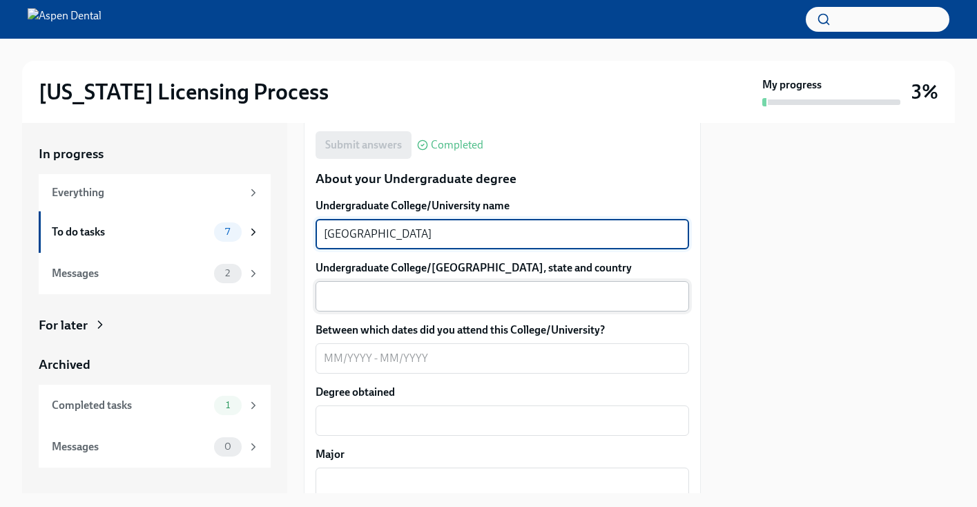
type textarea "[GEOGRAPHIC_DATA]"
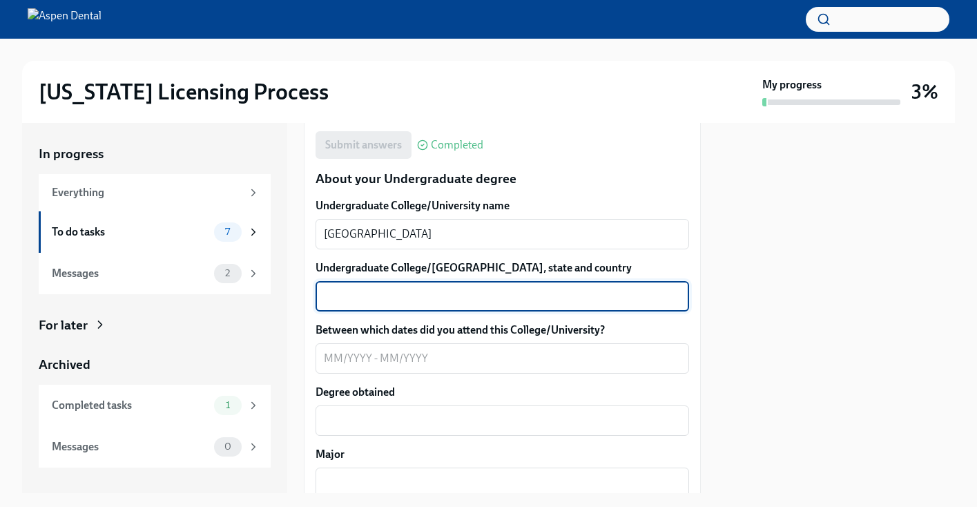
click at [414, 304] on textarea "Undergraduate College/[GEOGRAPHIC_DATA], state and country" at bounding box center [502, 296] width 357 height 17
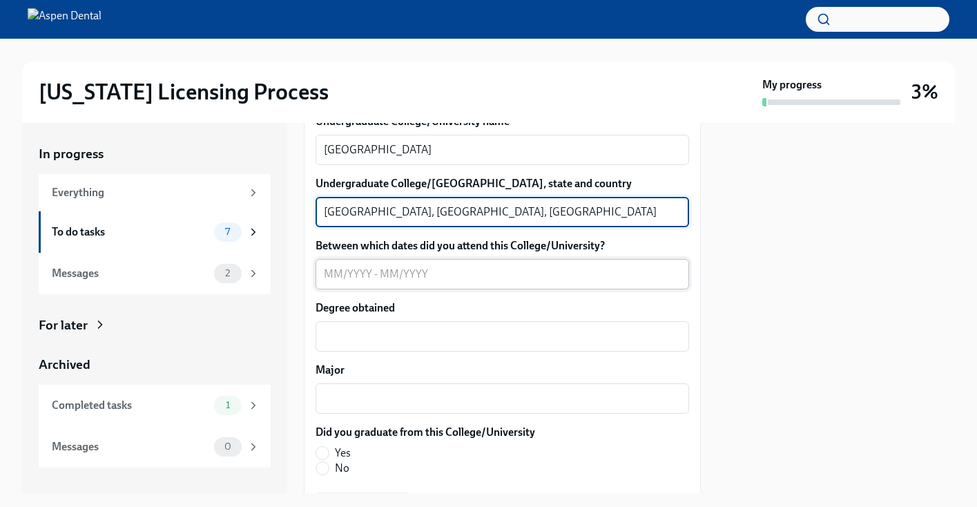
scroll to position [1428, 0]
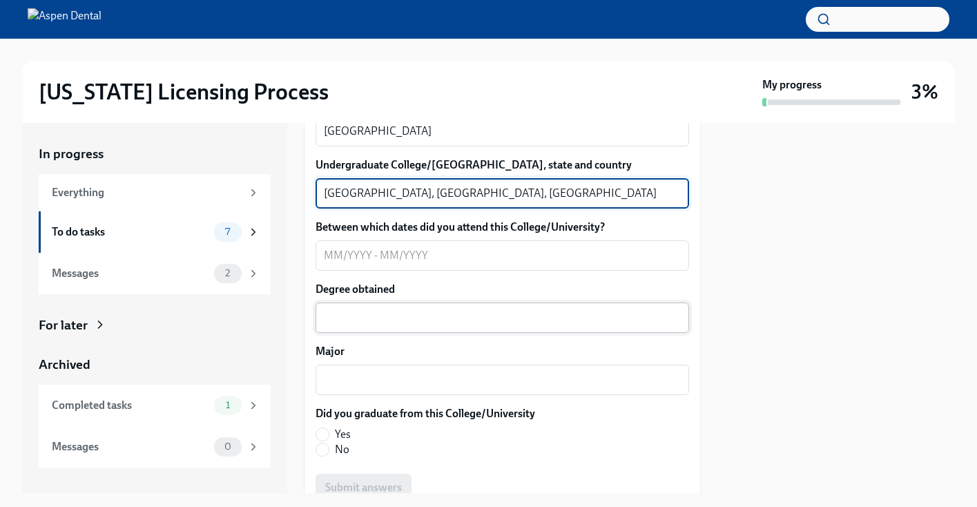
type textarea "[GEOGRAPHIC_DATA], [GEOGRAPHIC_DATA], [GEOGRAPHIC_DATA]"
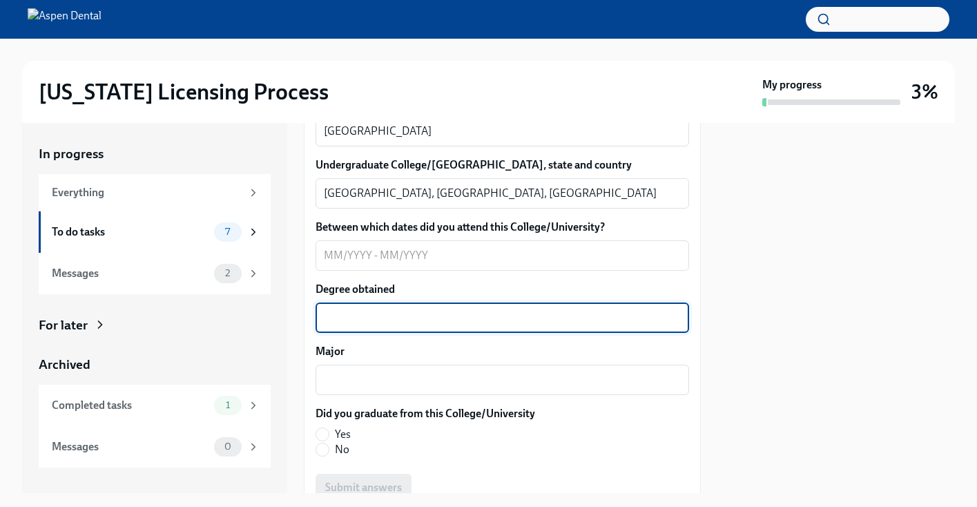
click at [521, 326] on textarea "Degree obtained" at bounding box center [502, 317] width 357 height 17
type textarea "Bachelor of Arts"
click at [467, 388] on textarea "Major" at bounding box center [502, 379] width 357 height 17
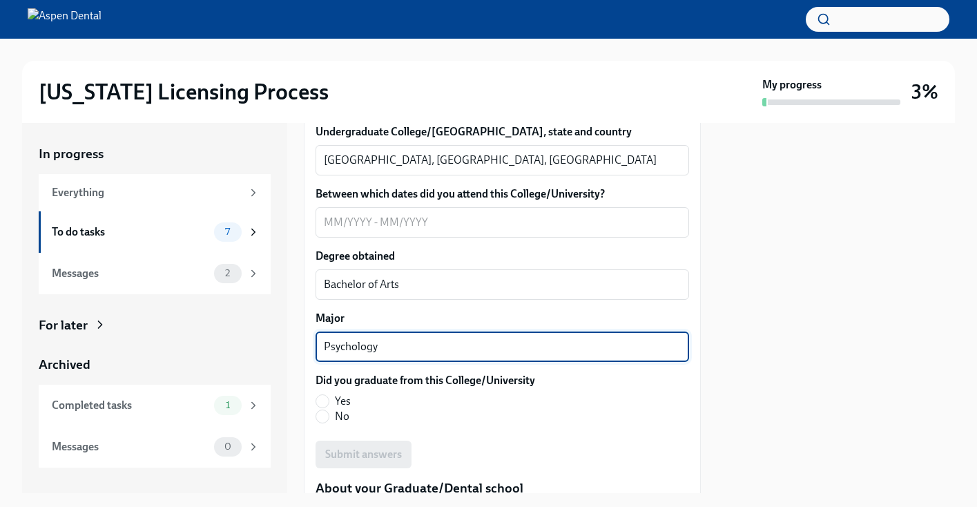
scroll to position [1466, 0]
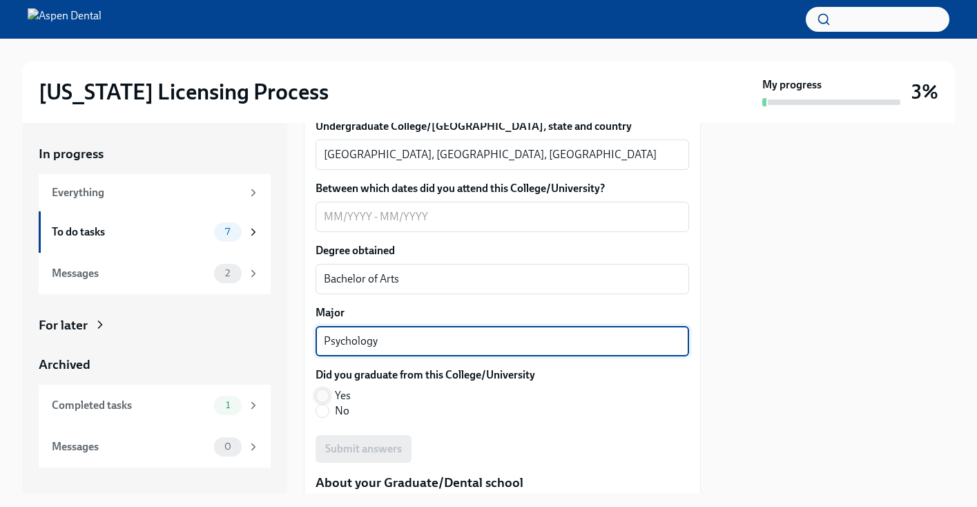
type textarea "Psychology"
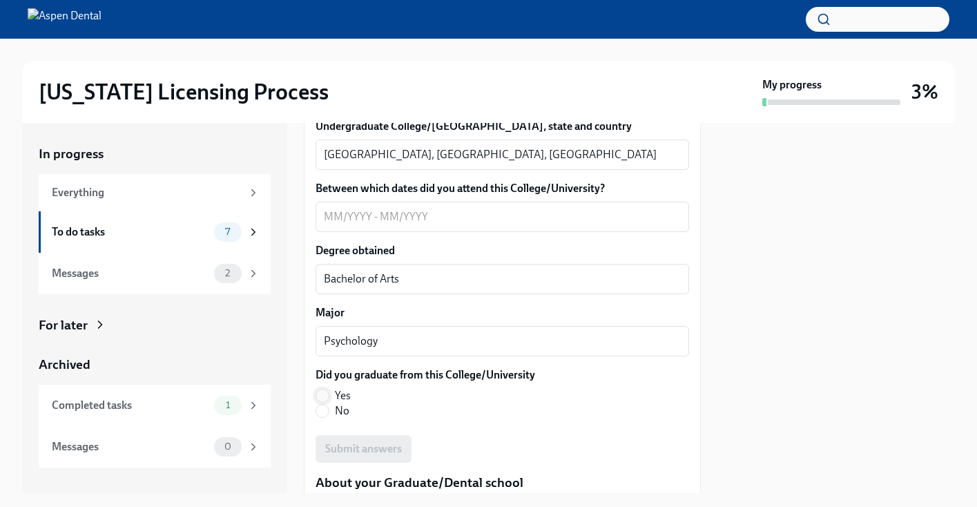
click at [326, 402] on input "Yes" at bounding box center [322, 395] width 12 height 12
radio input "true"
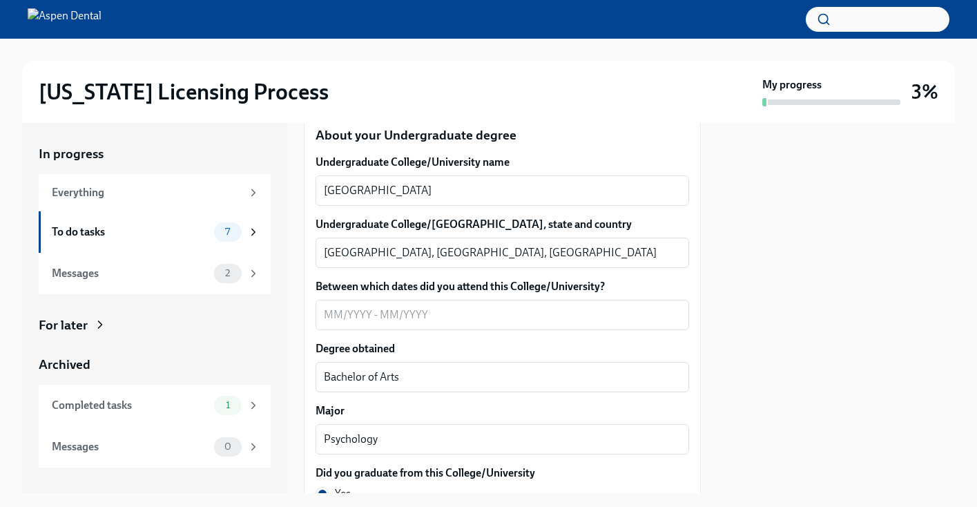
scroll to position [1365, 0]
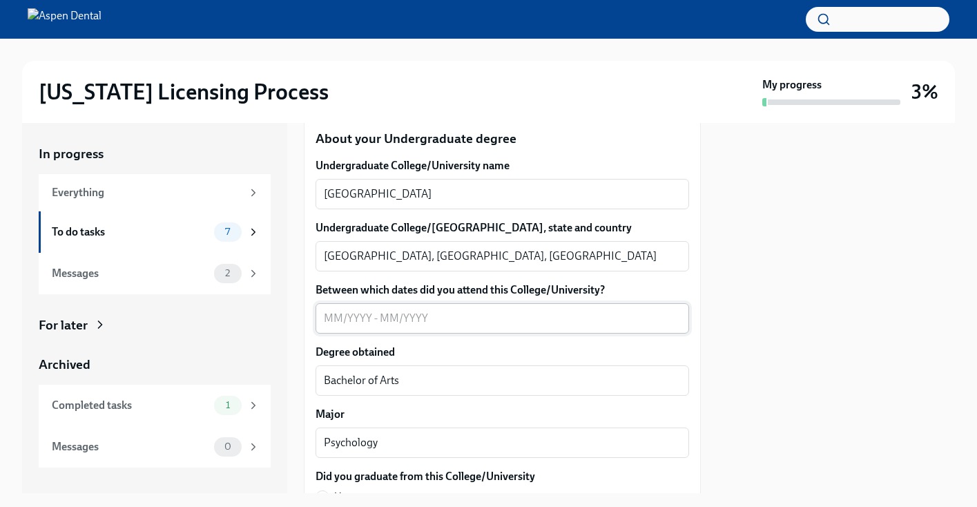
click at [416, 327] on textarea "Between which dates did you attend this College/University?" at bounding box center [502, 318] width 357 height 17
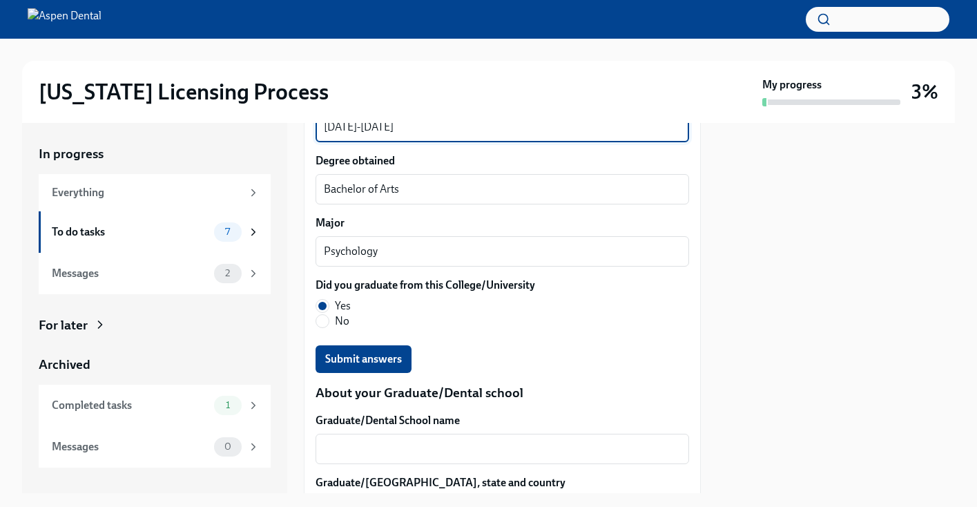
scroll to position [1595, 0]
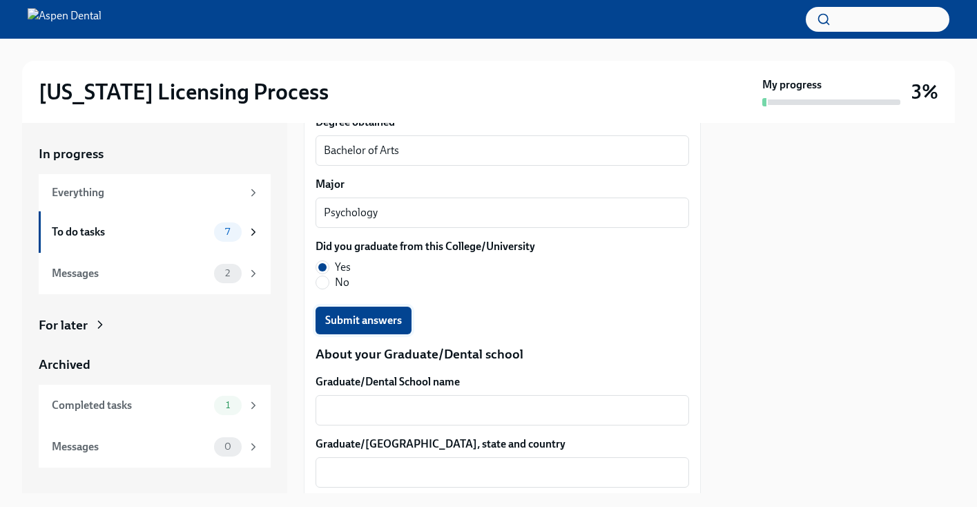
type textarea "[DATE]-[DATE]"
click at [388, 327] on span "Submit answers" at bounding box center [363, 320] width 77 height 14
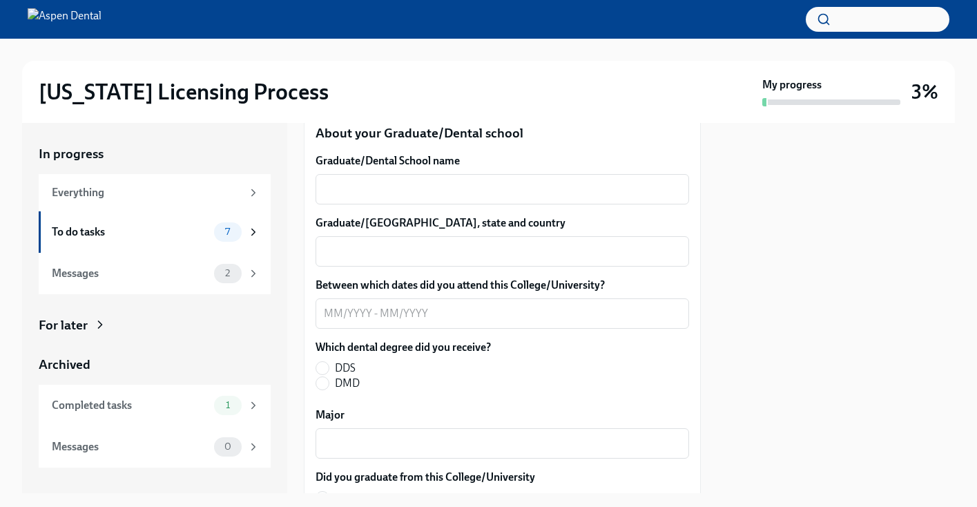
scroll to position [1836, 0]
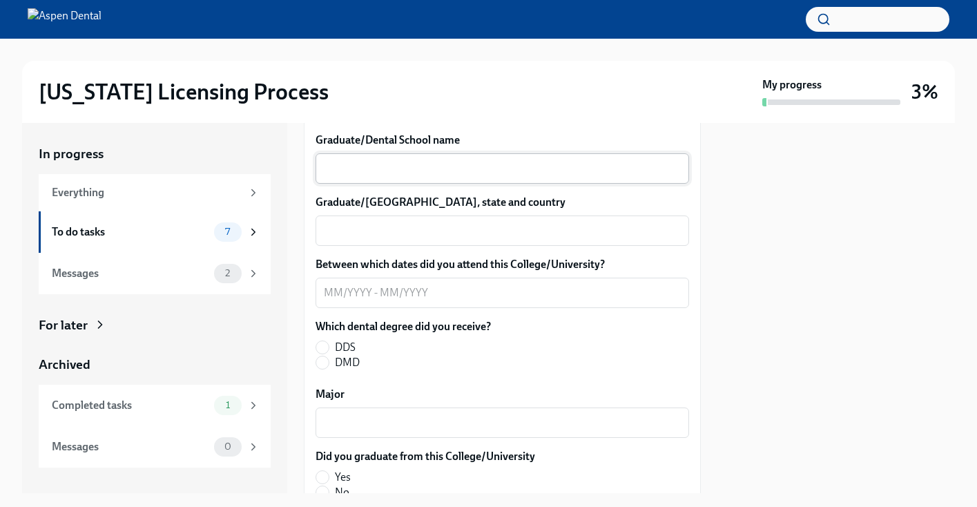
click at [491, 177] on textarea "Graduate/Dental School name" at bounding box center [502, 168] width 357 height 17
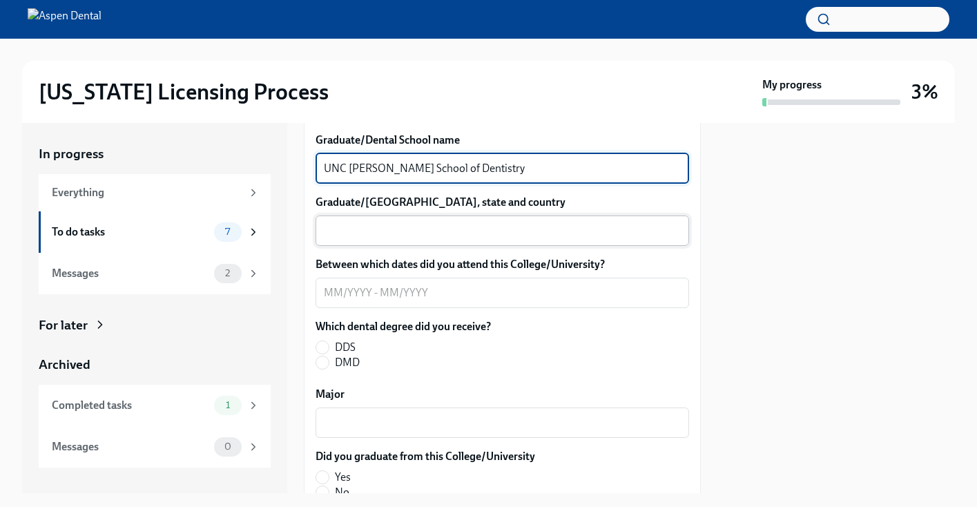
type textarea "UNC [PERSON_NAME] School of Dentistry"
click at [504, 239] on textarea "Graduate/[GEOGRAPHIC_DATA], state and country" at bounding box center [502, 230] width 357 height 17
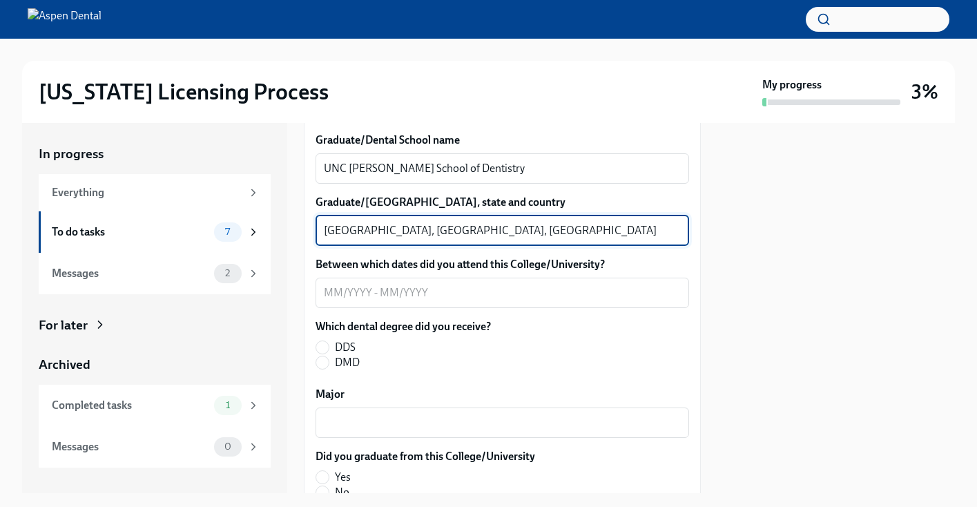
type textarea "[GEOGRAPHIC_DATA], [GEOGRAPHIC_DATA], [GEOGRAPHIC_DATA]"
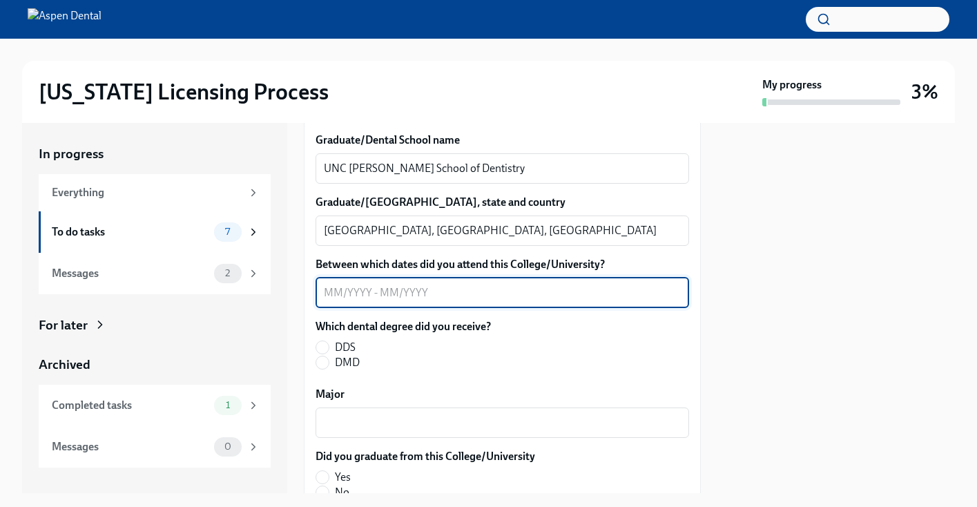
click at [472, 301] on textarea "Between which dates did you attend this College/University?" at bounding box center [502, 292] width 357 height 17
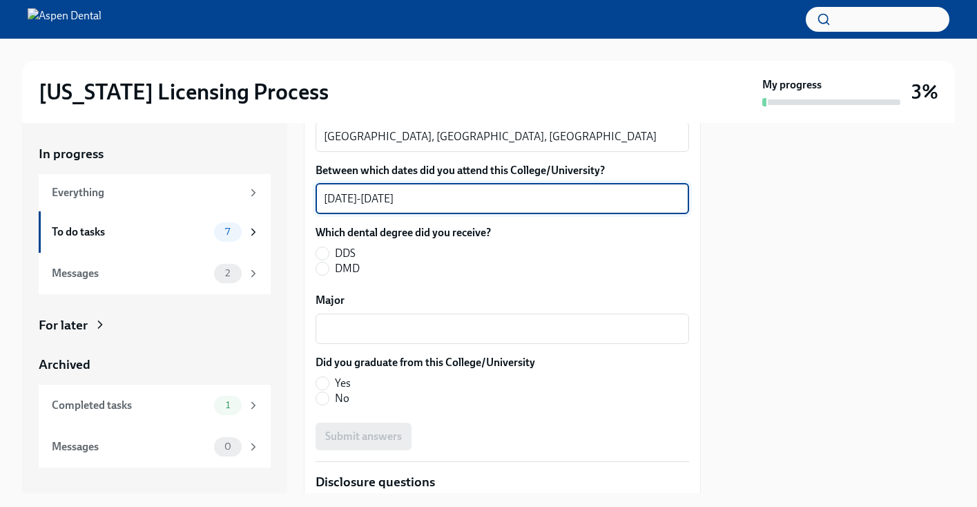
scroll to position [1967, 0]
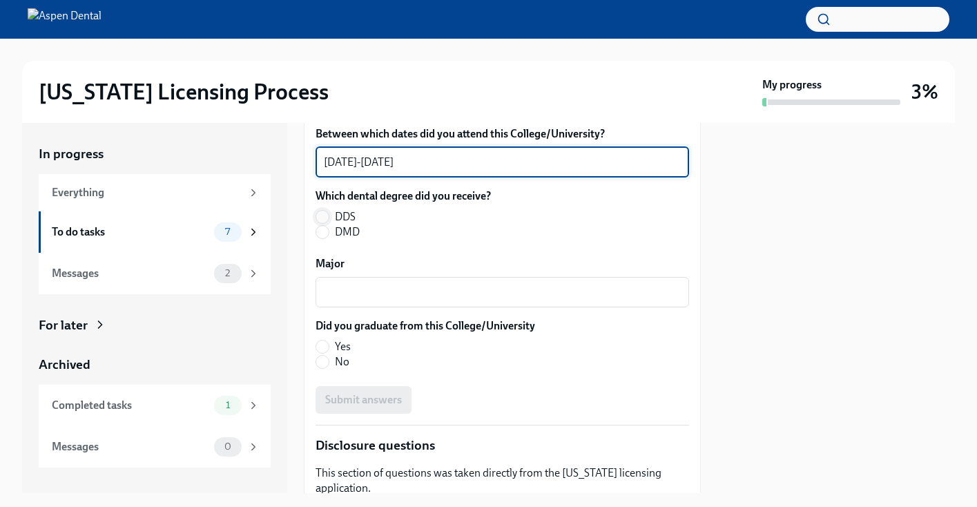
type textarea "[DATE]-[DATE]"
click at [324, 223] on input "DDS" at bounding box center [322, 217] width 12 height 12
radio input "true"
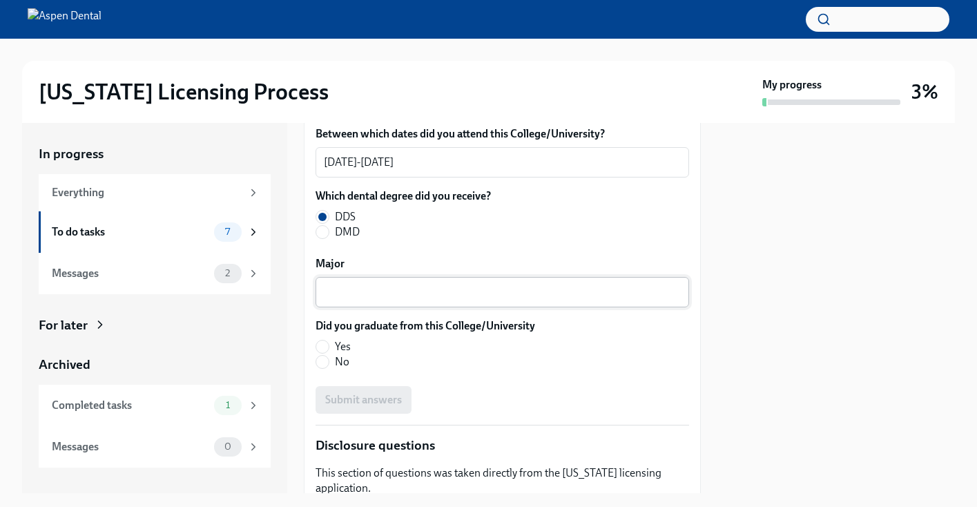
click at [370, 307] on div "x ​" at bounding box center [503, 292] width 374 height 30
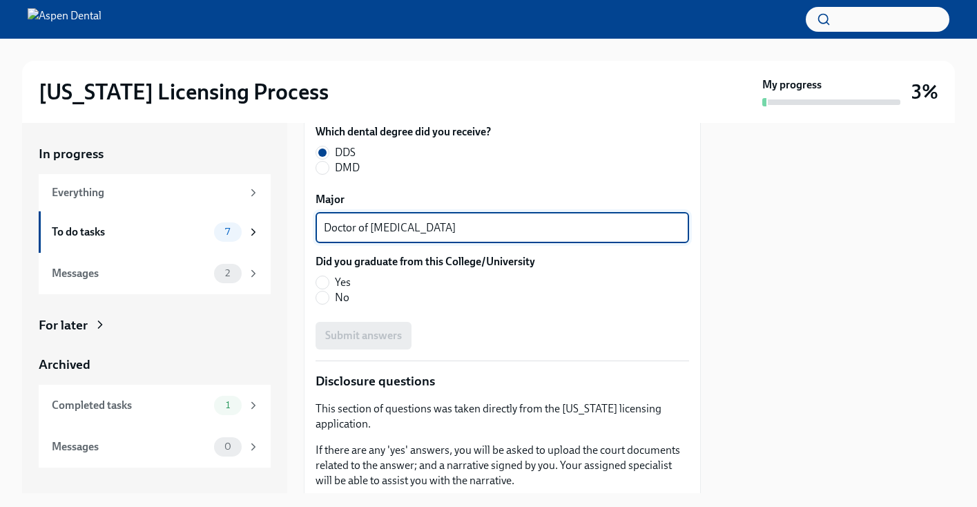
scroll to position [2034, 0]
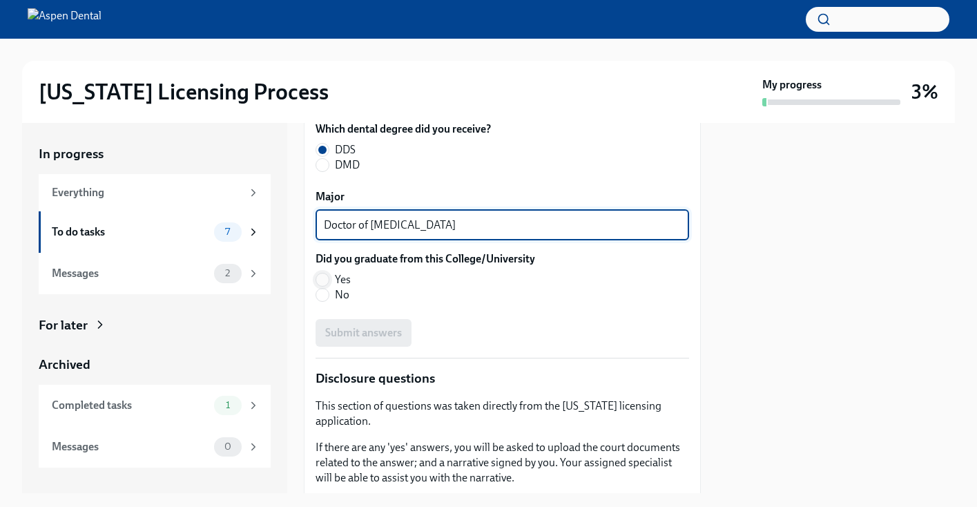
type textarea "Doctor of [MEDICAL_DATA]"
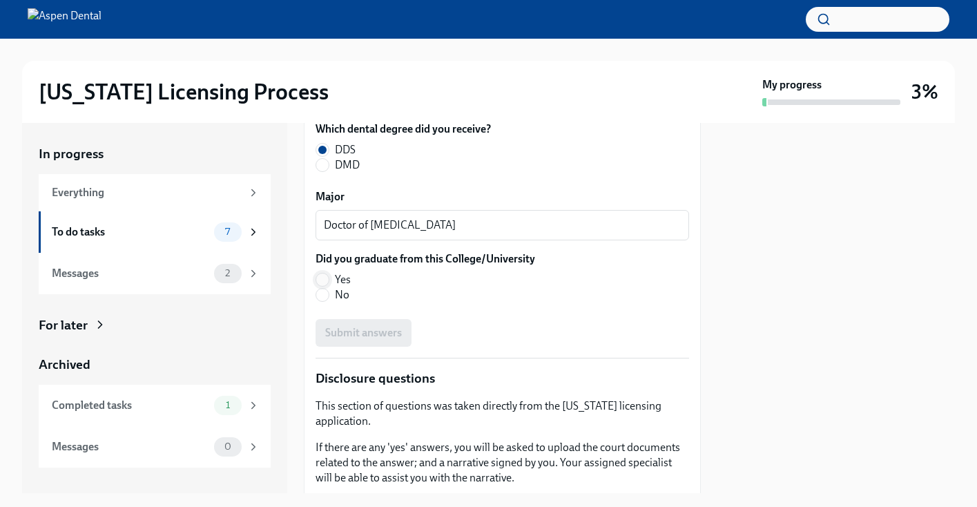
click at [323, 286] on input "Yes" at bounding box center [322, 279] width 12 height 12
radio input "true"
click at [370, 340] on span "Submit answers" at bounding box center [363, 333] width 77 height 14
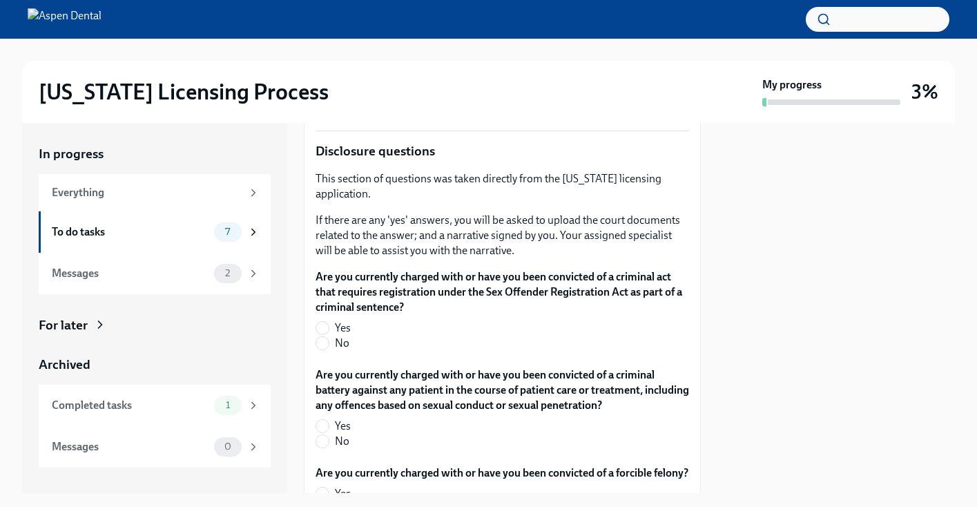
scroll to position [2290, 0]
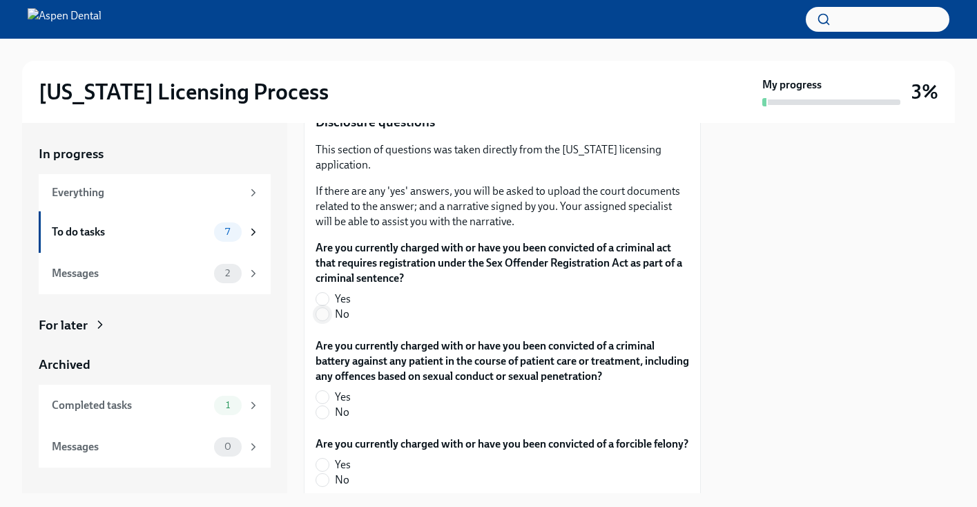
click at [325, 320] on input "No" at bounding box center [322, 314] width 12 height 12
radio input "true"
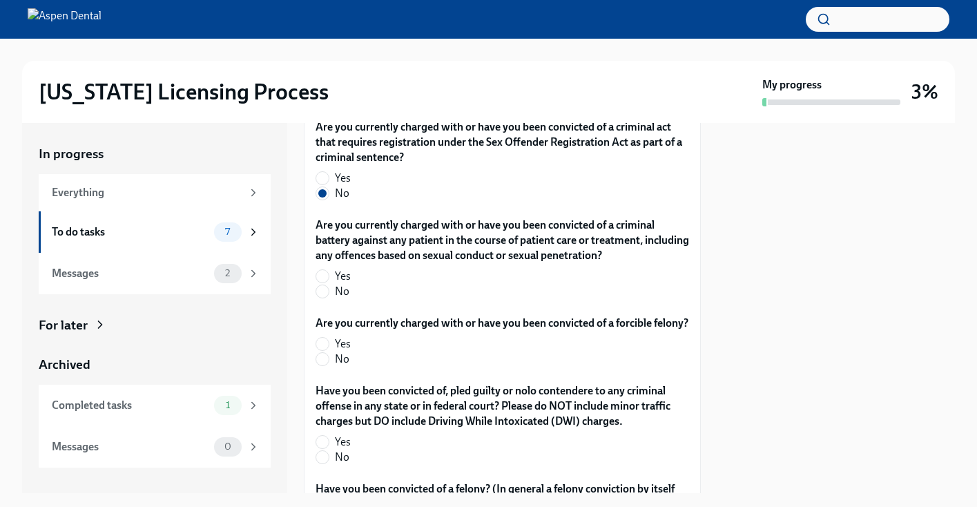
scroll to position [2412, 0]
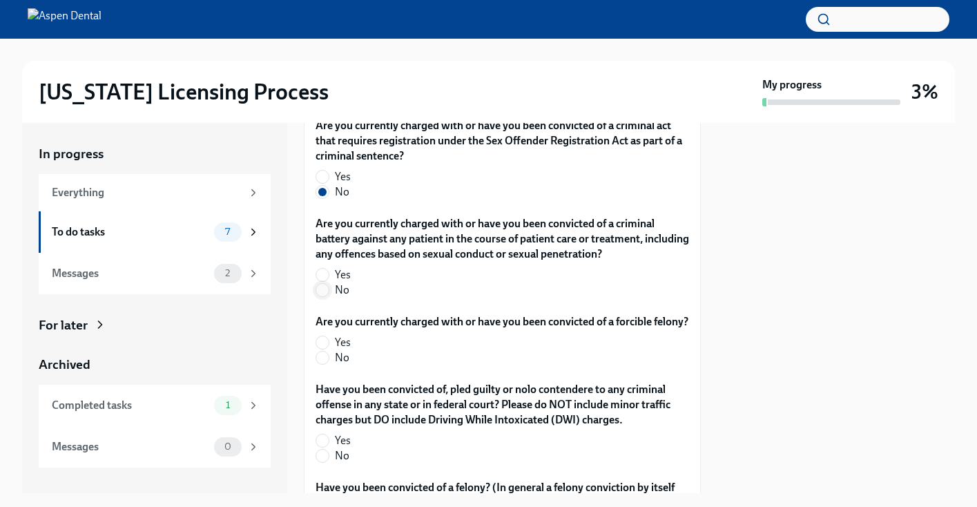
click at [326, 296] on input "No" at bounding box center [322, 290] width 12 height 12
radio input "true"
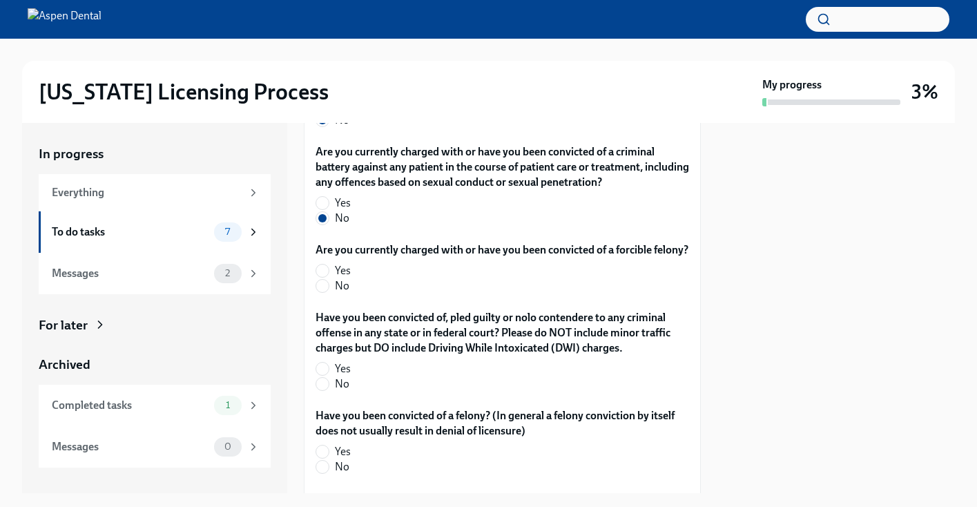
scroll to position [2501, 0]
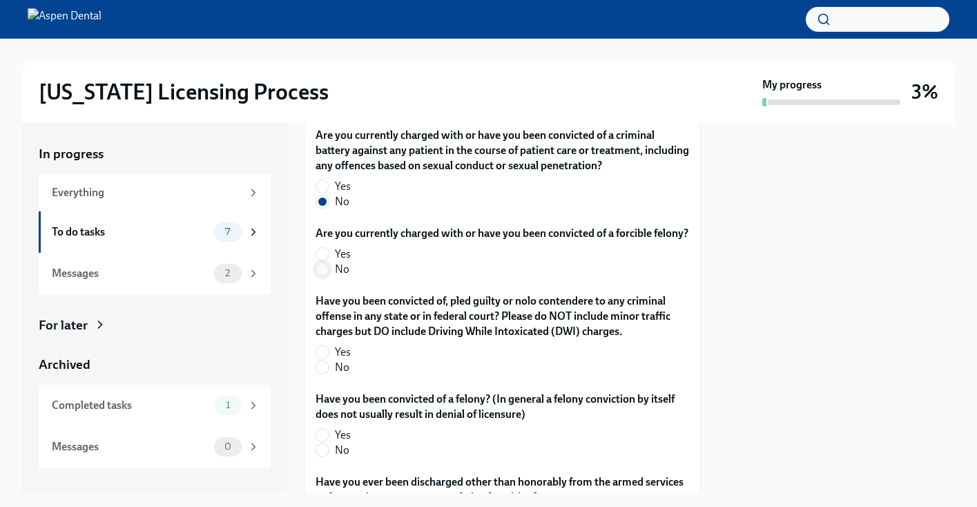
click at [324, 275] on input "No" at bounding box center [322, 269] width 12 height 12
radio input "true"
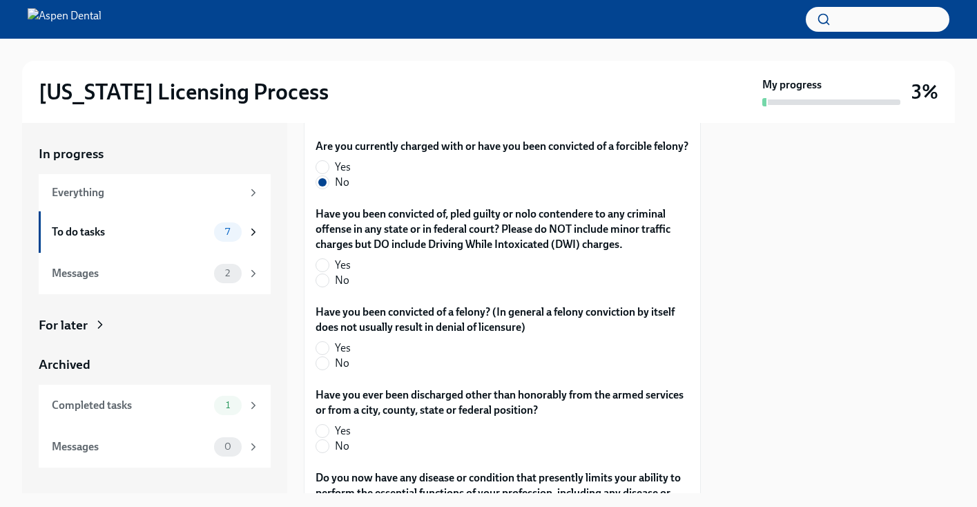
scroll to position [2605, 0]
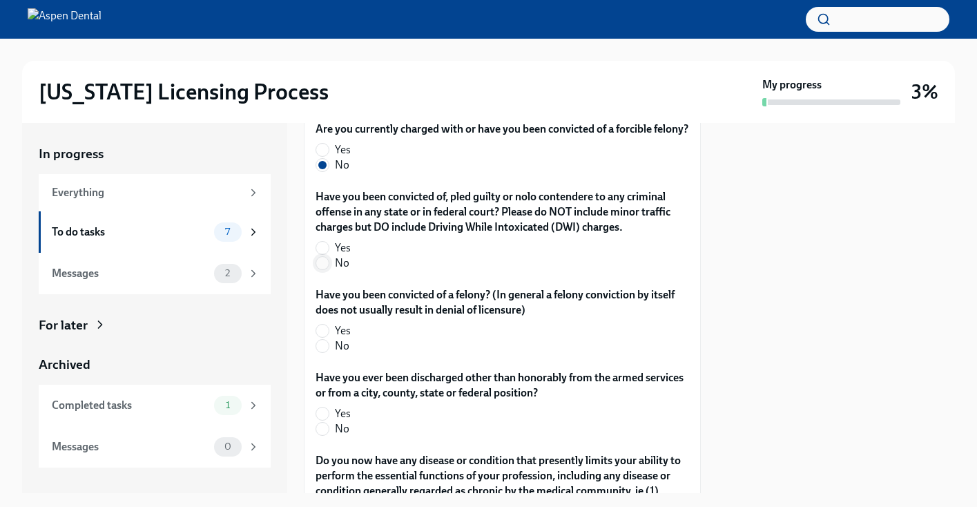
click at [322, 269] on input "No" at bounding box center [322, 263] width 12 height 12
radio input "true"
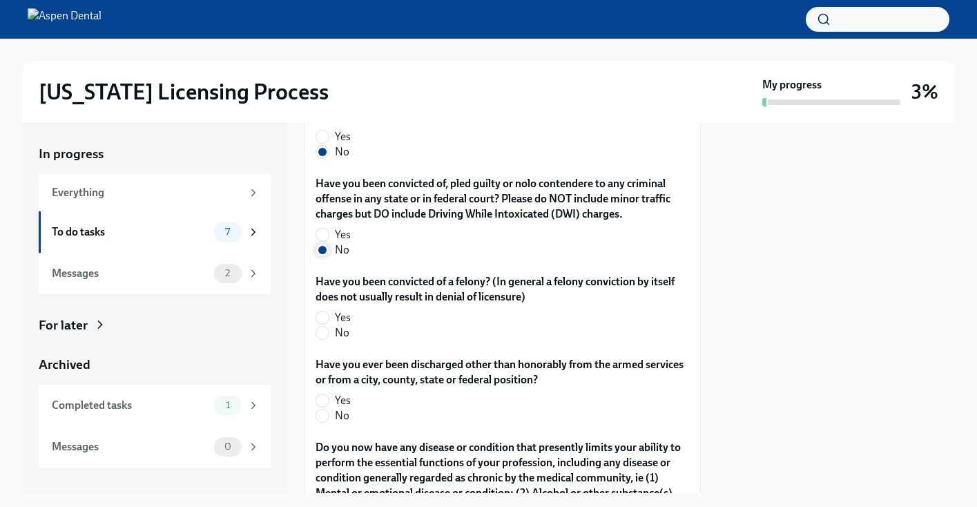
scroll to position [2622, 0]
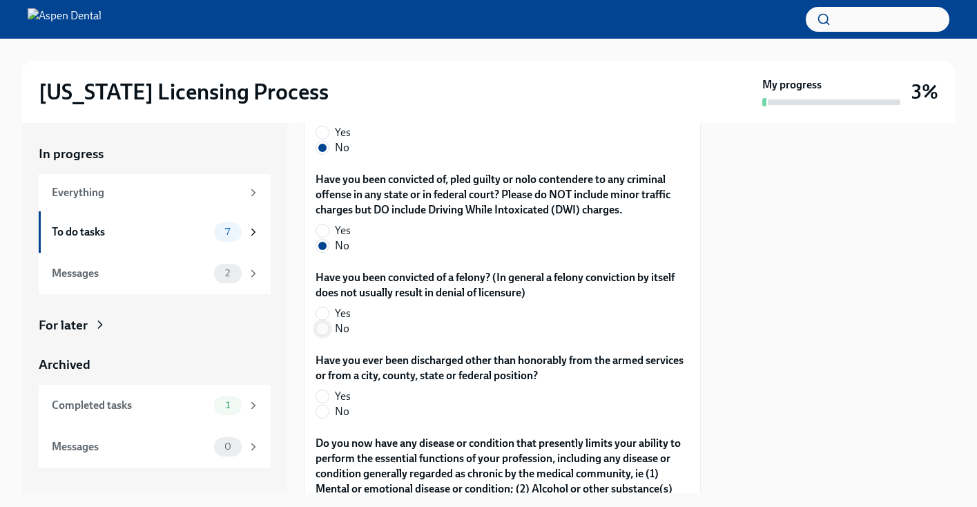
click at [324, 335] on input "No" at bounding box center [322, 328] width 12 height 12
radio input "true"
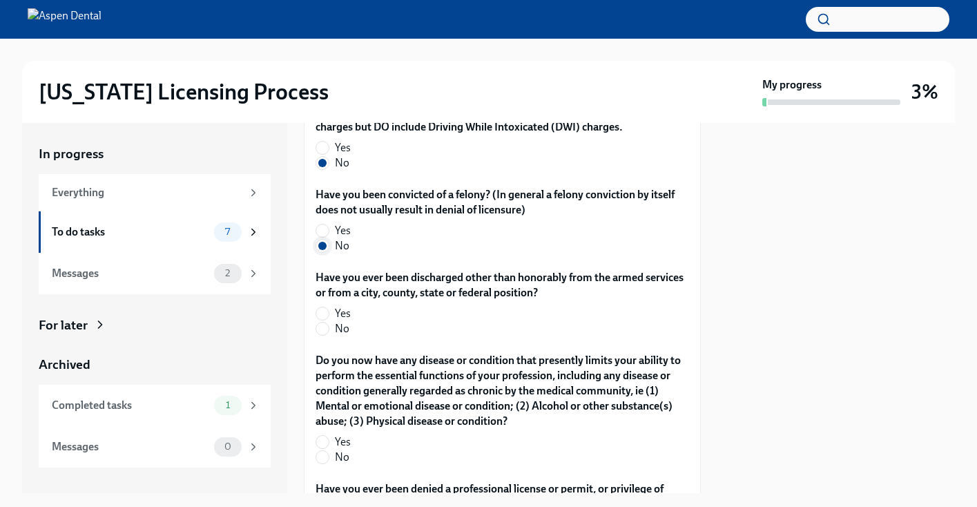
scroll to position [2708, 0]
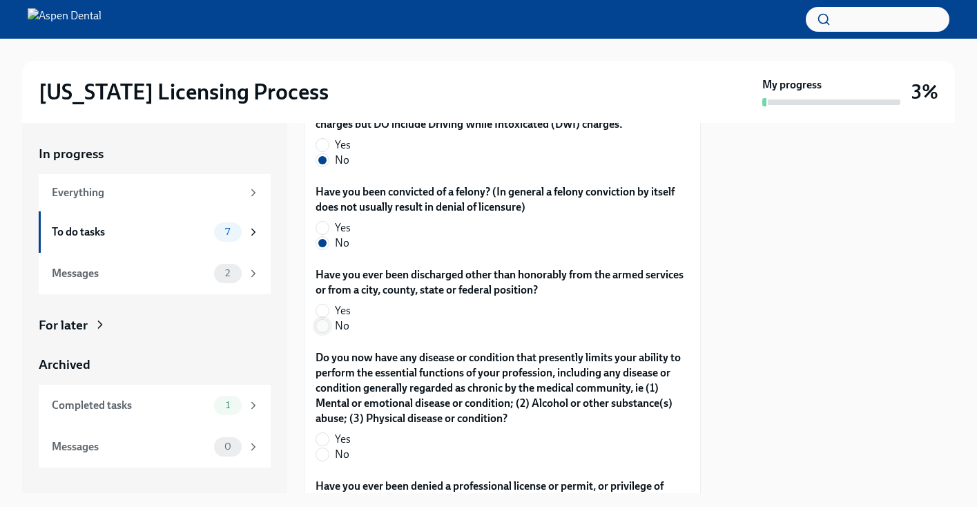
click at [326, 332] on input "No" at bounding box center [322, 326] width 12 height 12
radio input "true"
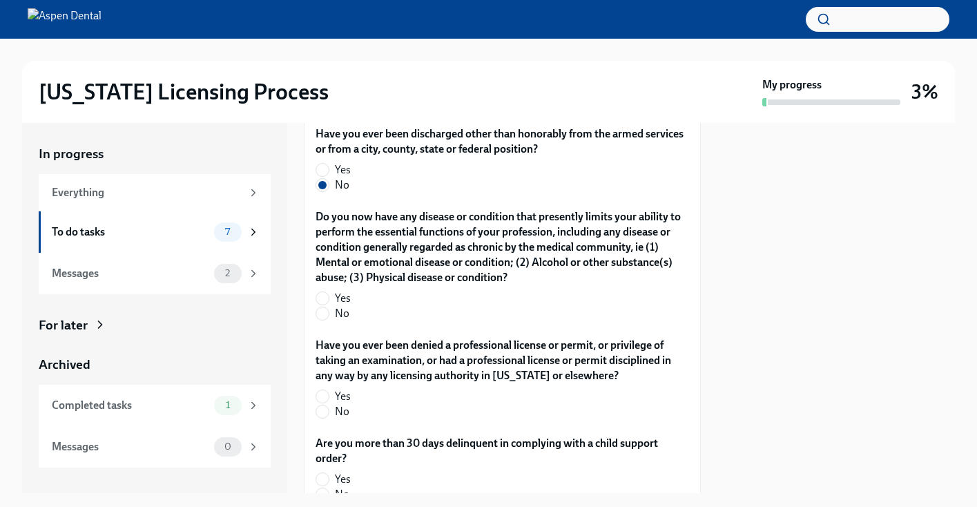
scroll to position [2849, 0]
click at [324, 319] on input "No" at bounding box center [322, 313] width 12 height 12
radio input "true"
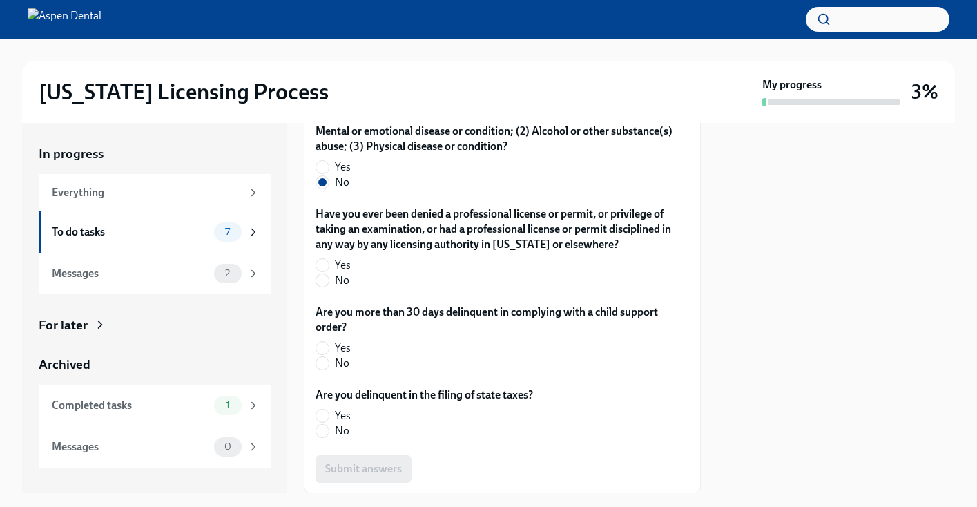
scroll to position [2993, 0]
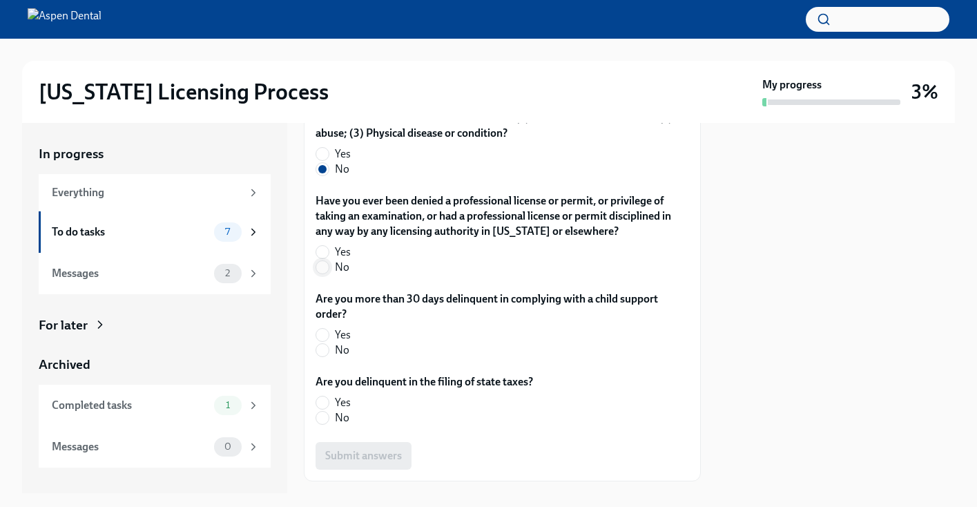
click at [323, 273] on input "No" at bounding box center [322, 267] width 12 height 12
radio input "true"
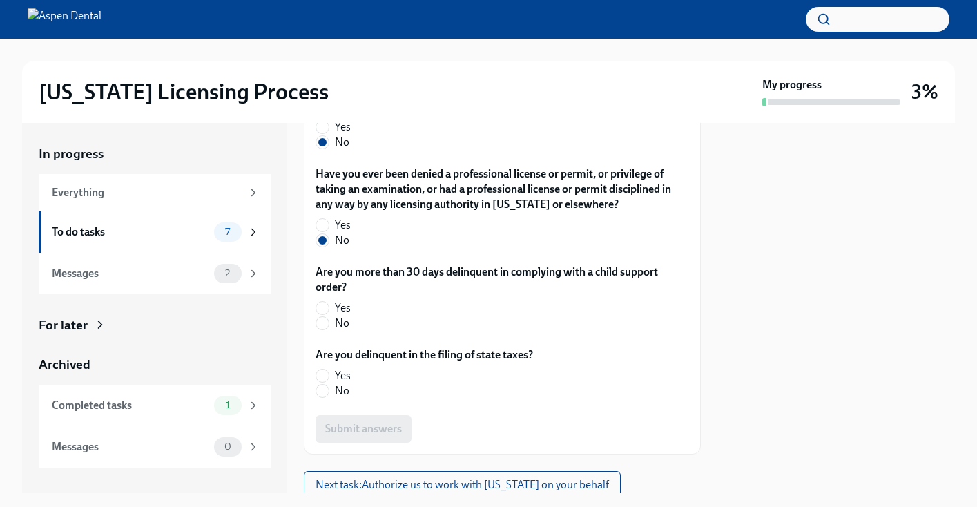
scroll to position [3022, 0]
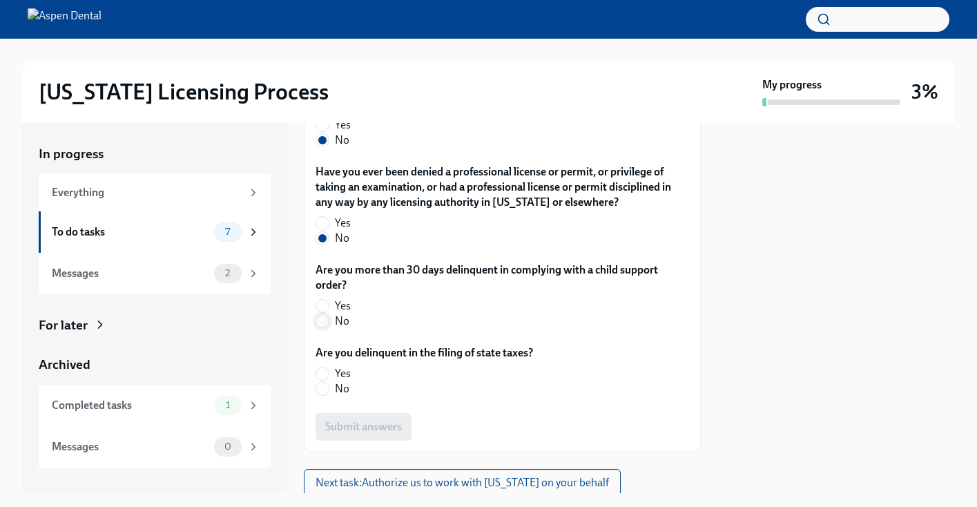
click at [324, 327] on input "No" at bounding box center [322, 321] width 12 height 12
radio input "true"
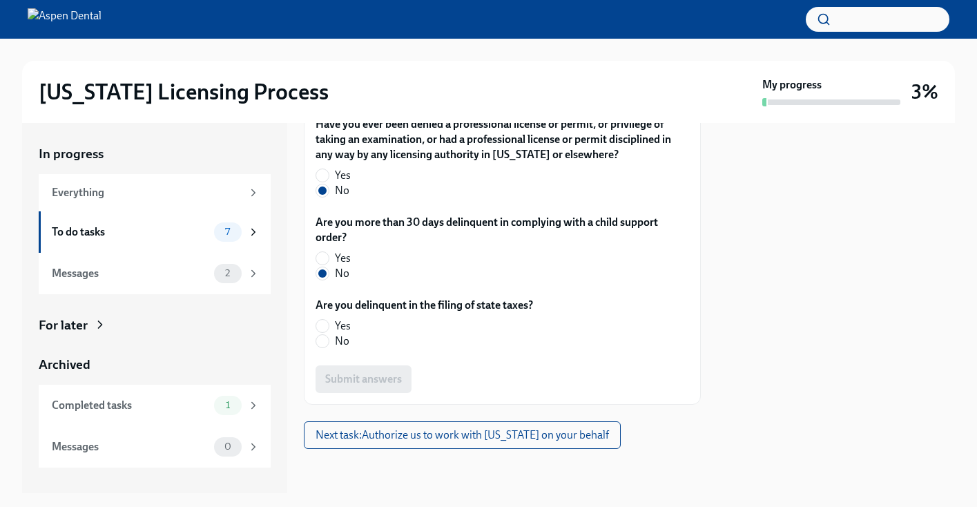
scroll to position [3089, 0]
click at [324, 347] on input "No" at bounding box center [322, 341] width 12 height 12
radio input "true"
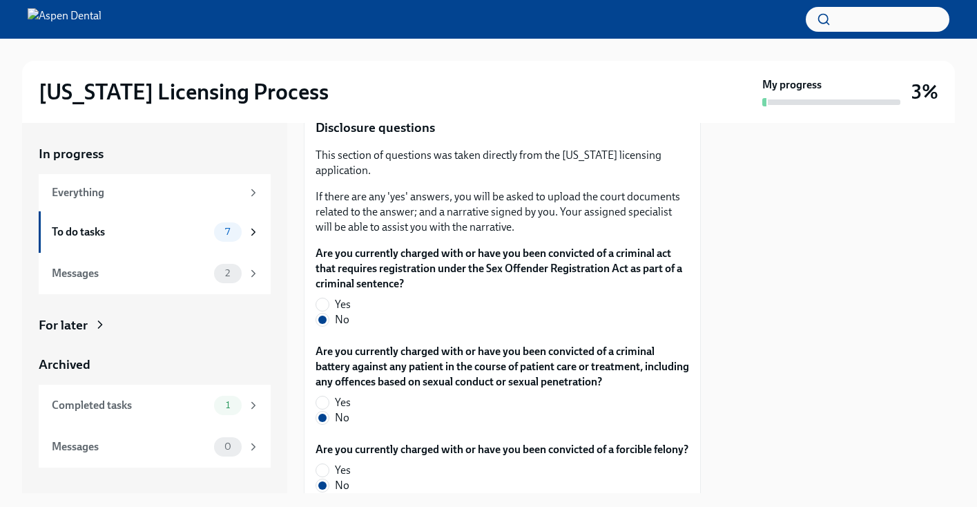
scroll to position [3100, 0]
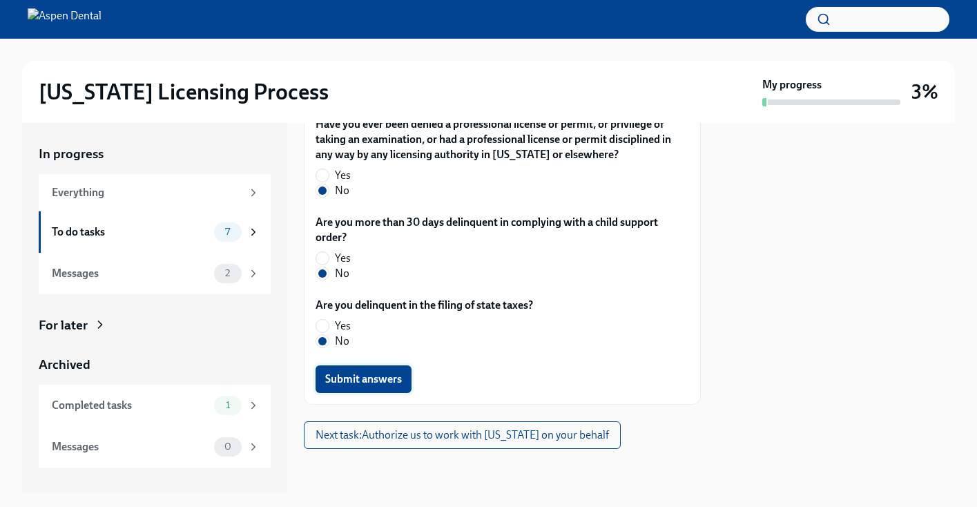
click at [385, 378] on span "Submit answers" at bounding box center [363, 379] width 77 height 14
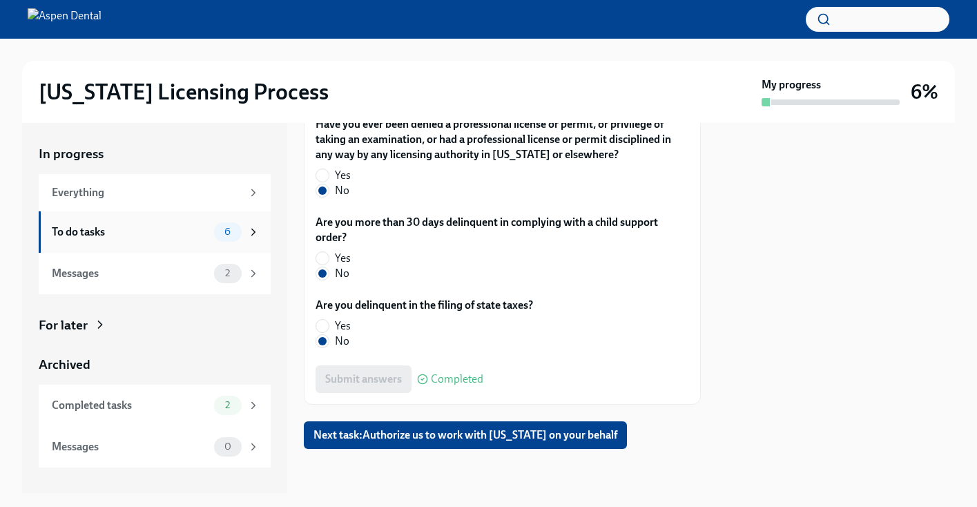
click at [204, 232] on div "To do tasks" at bounding box center [130, 231] width 157 height 15
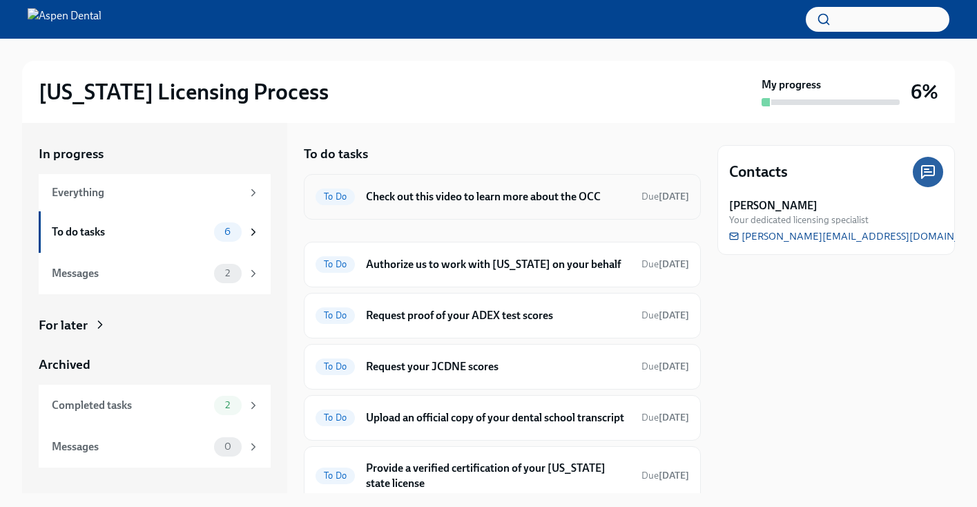
click at [492, 202] on h6 "Check out this video to learn more about the OCC" at bounding box center [498, 196] width 264 height 15
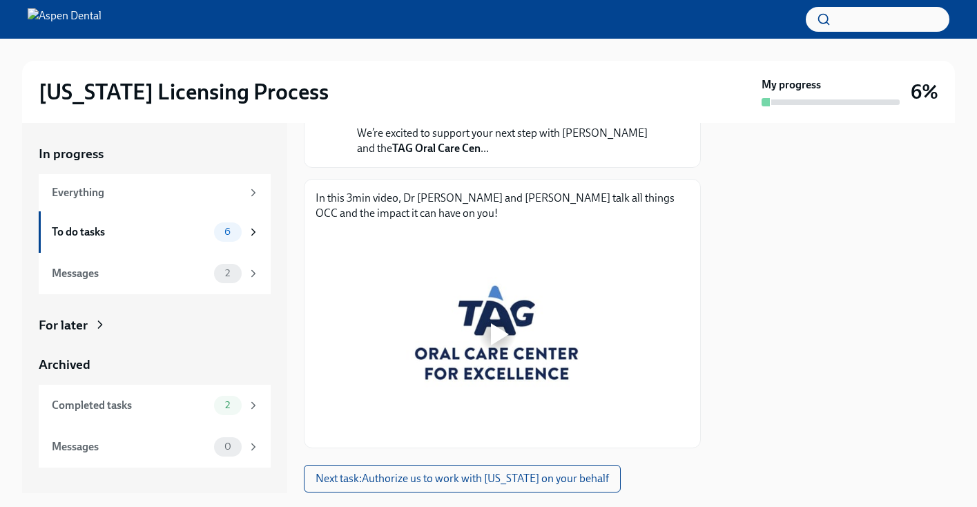
scroll to position [199, 0]
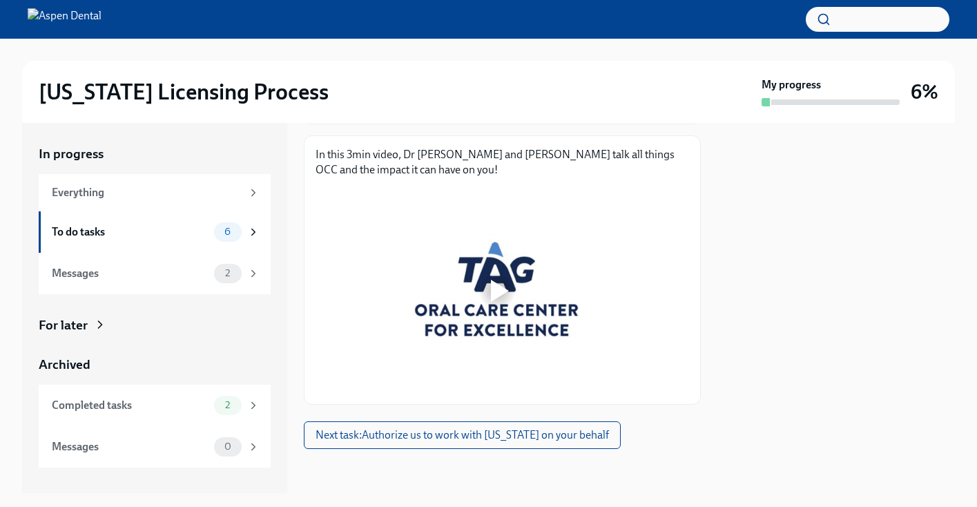
click at [507, 275] on div at bounding box center [497, 291] width 44 height 44
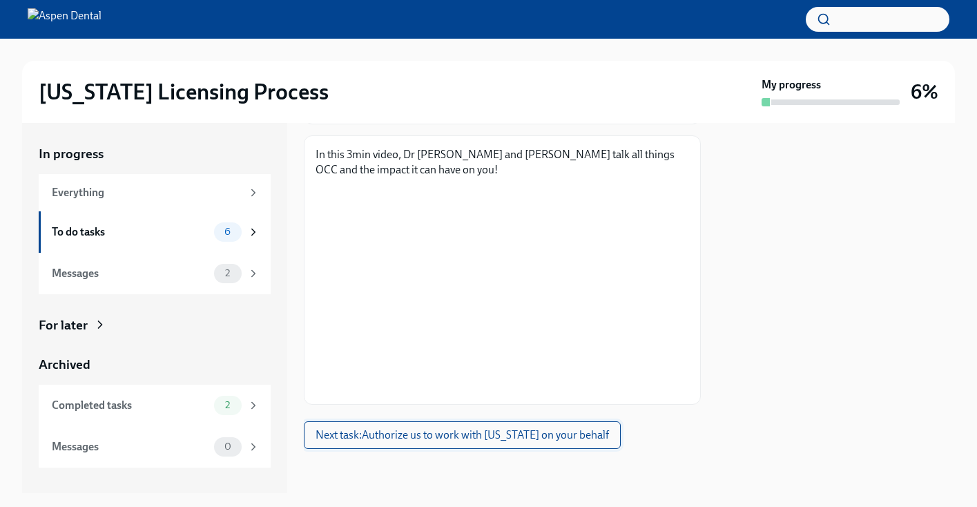
click at [559, 440] on span "Next task : Authorize us to work with [US_STATE] on your behalf" at bounding box center [462, 435] width 293 height 14
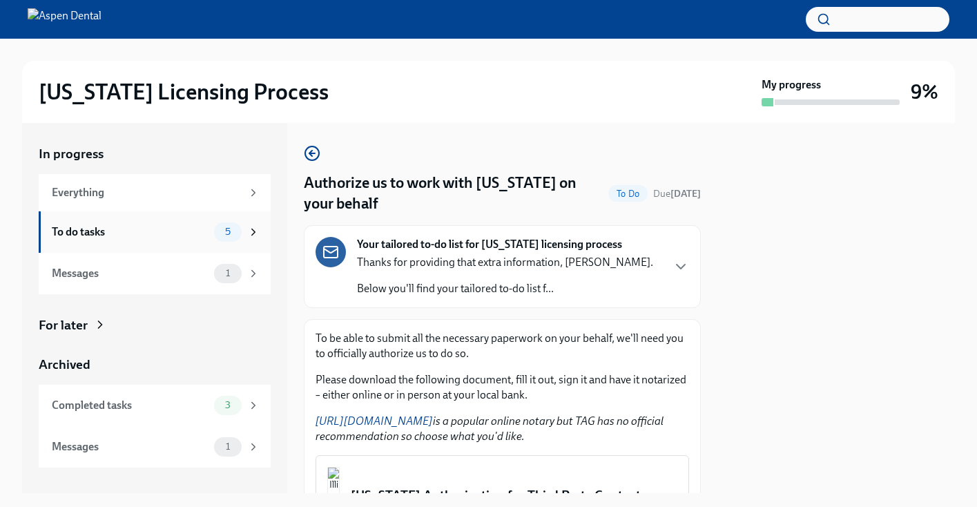
click at [193, 235] on div "To do tasks" at bounding box center [130, 231] width 157 height 15
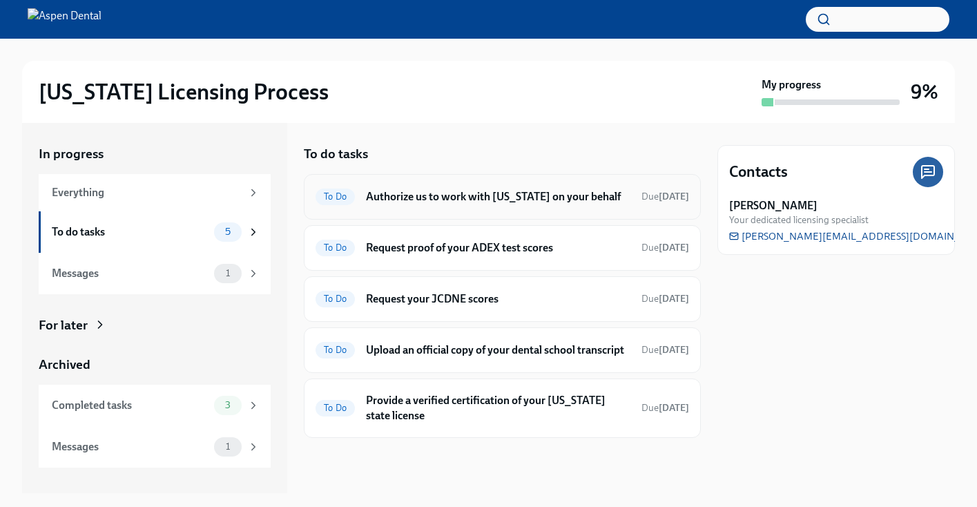
click at [460, 197] on h6 "Authorize us to work with [US_STATE] on your behalf" at bounding box center [498, 196] width 264 height 15
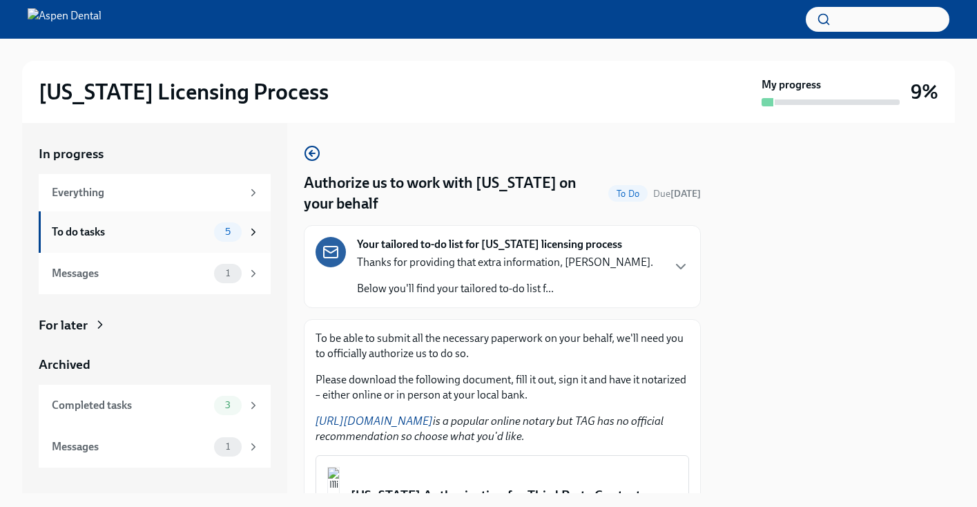
click at [210, 233] on div "To do tasks 5" at bounding box center [156, 231] width 208 height 19
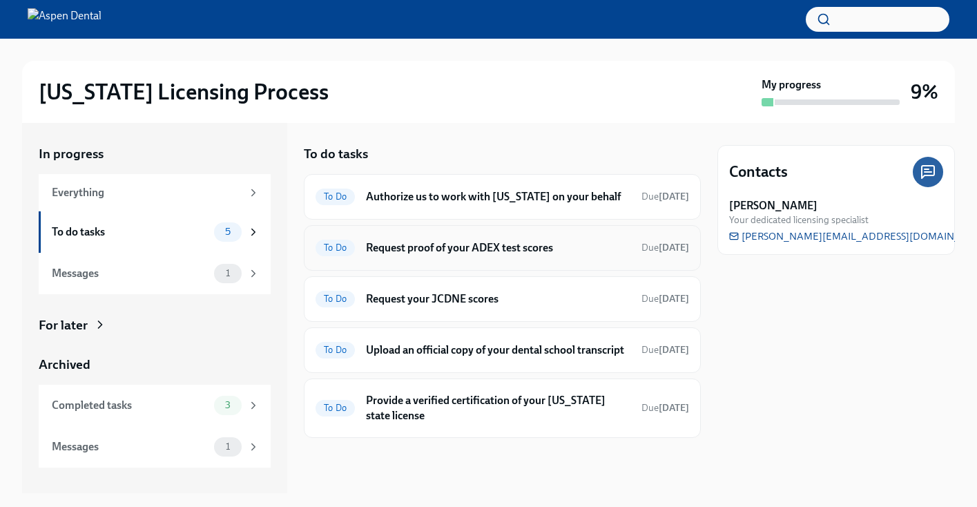
click at [404, 249] on h6 "Request proof of your ADEX test scores" at bounding box center [498, 247] width 264 height 15
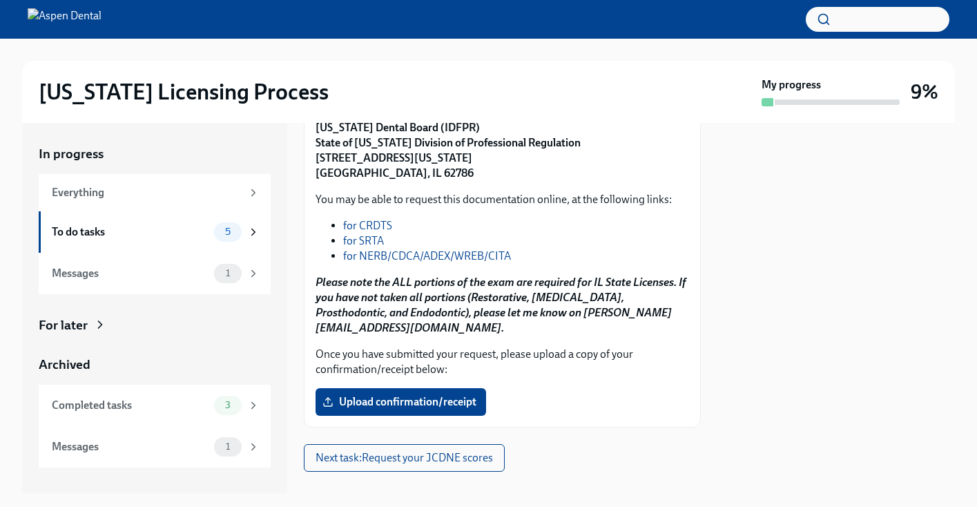
scroll to position [176, 0]
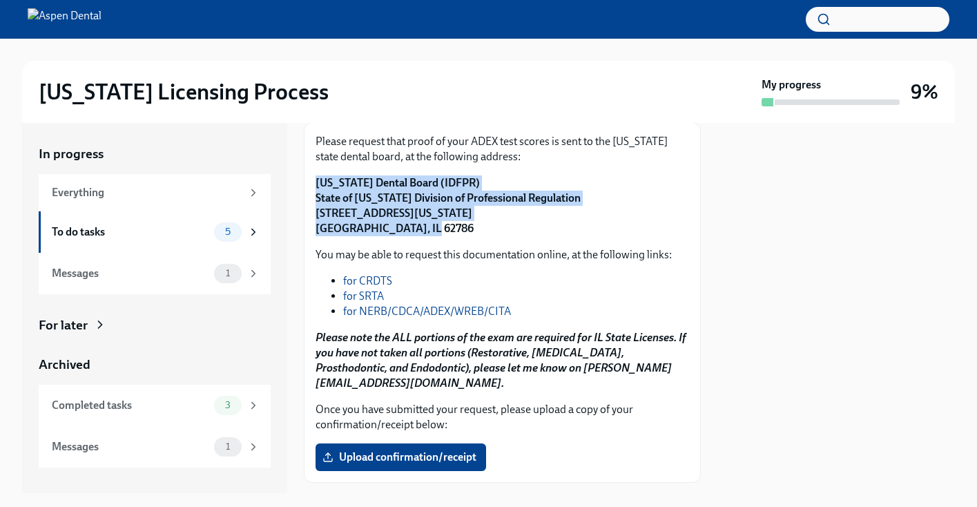
drag, startPoint x: 425, startPoint y: 231, endPoint x: 307, endPoint y: 187, distance: 125.4
click at [307, 187] on div "Please request that proof of your ADEX test scores is sent to the [US_STATE] st…" at bounding box center [502, 302] width 397 height 360
copy strong "[US_STATE] Dental Board (IDFPR) State of [US_STATE] Division of Professional Re…"
click at [421, 307] on link "for NERB/CDCA/ADEX/WREB/CITA" at bounding box center [427, 310] width 168 height 13
click at [193, 246] on div "To do tasks 5" at bounding box center [155, 231] width 232 height 41
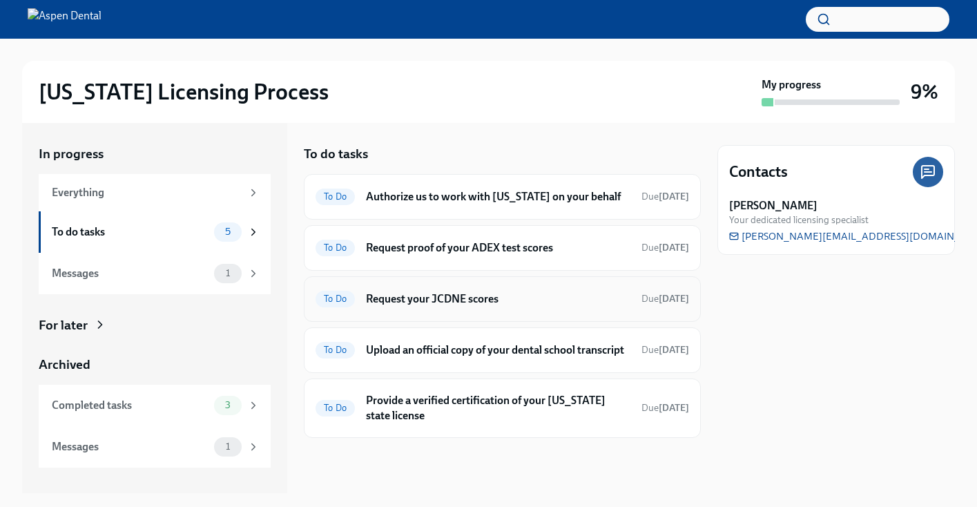
click at [485, 302] on h6 "Request your JCDNE scores" at bounding box center [498, 298] width 264 height 15
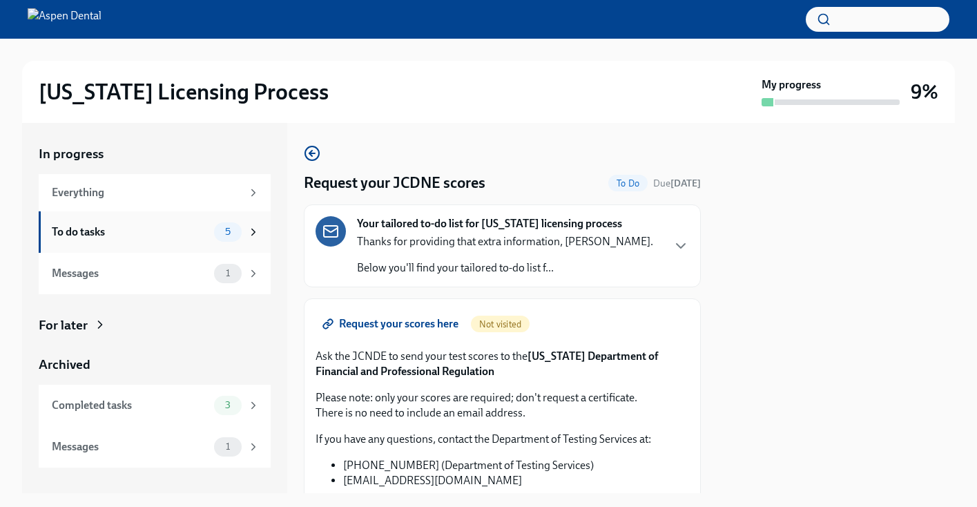
click at [193, 236] on div "To do tasks" at bounding box center [130, 231] width 157 height 15
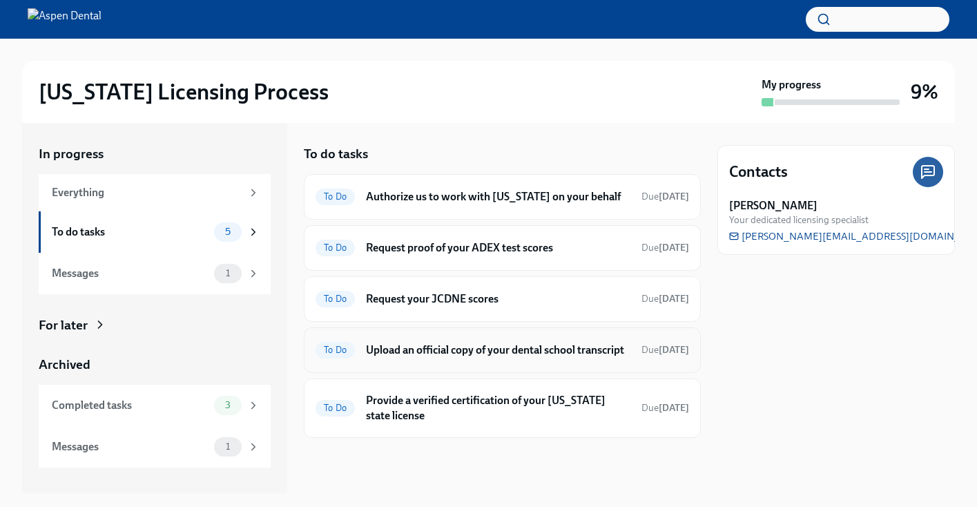
click at [447, 358] on h6 "Upload an official copy of your dental school transcript" at bounding box center [498, 349] width 264 height 15
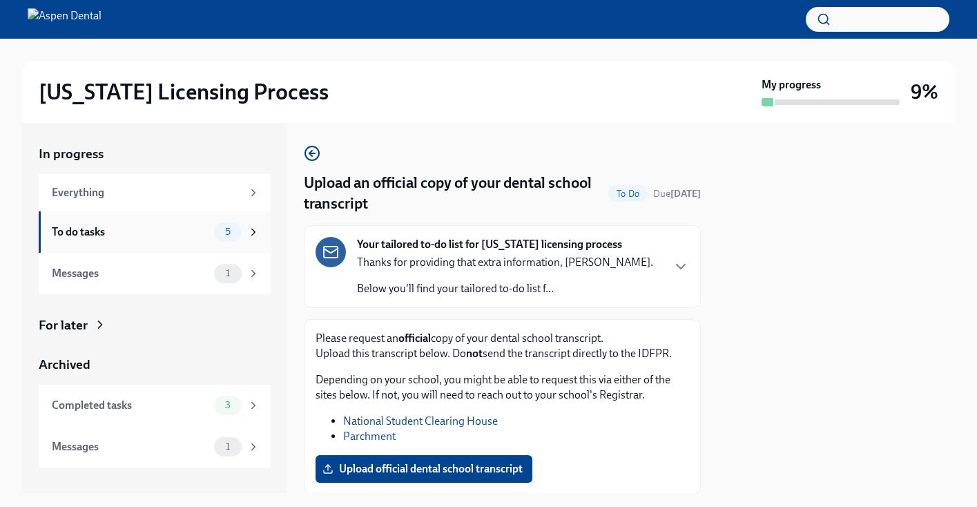
click at [183, 245] on div "To do tasks 5" at bounding box center [155, 231] width 232 height 41
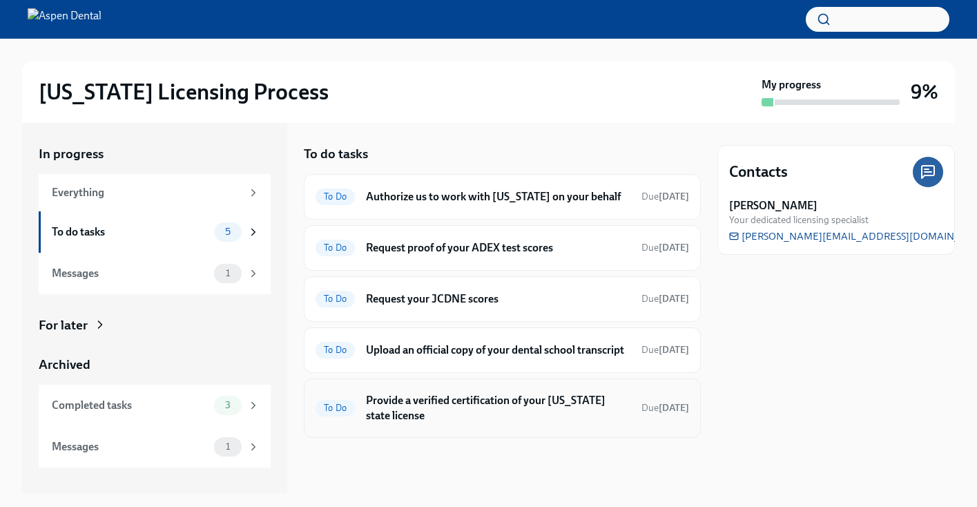
click at [505, 423] on h6 "Provide a verified certification of your [US_STATE] state license" at bounding box center [498, 408] width 264 height 30
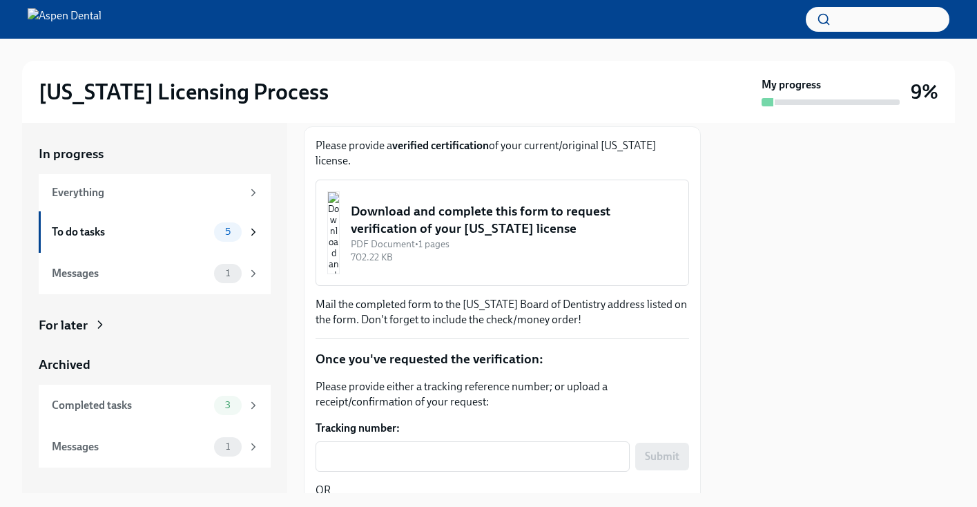
scroll to position [197, 0]
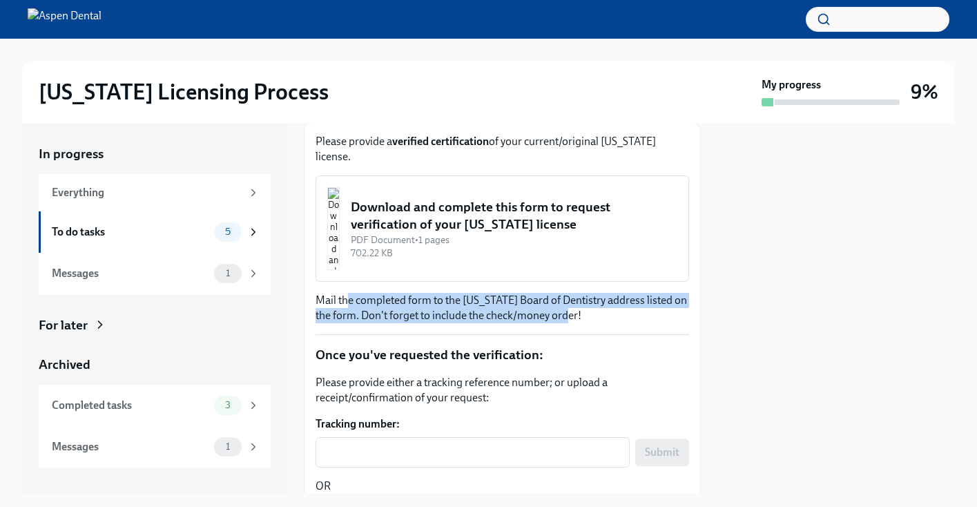
drag, startPoint x: 347, startPoint y: 302, endPoint x: 626, endPoint y: 316, distance: 279.3
click at [626, 316] on p "Mail the completed form to the [US_STATE] Board of Dentistry address listed on …" at bounding box center [503, 308] width 374 height 30
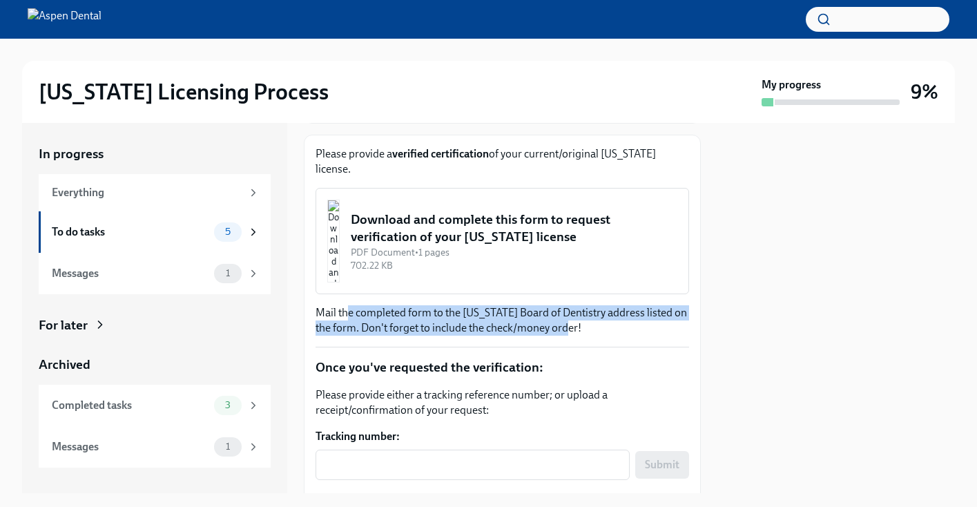
scroll to position [193, 0]
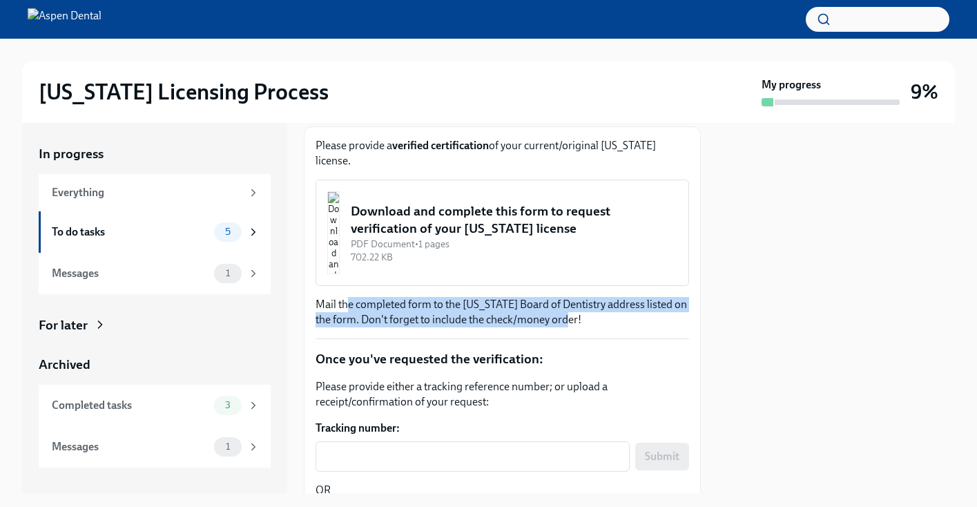
click at [340, 233] on img "button" at bounding box center [333, 232] width 12 height 83
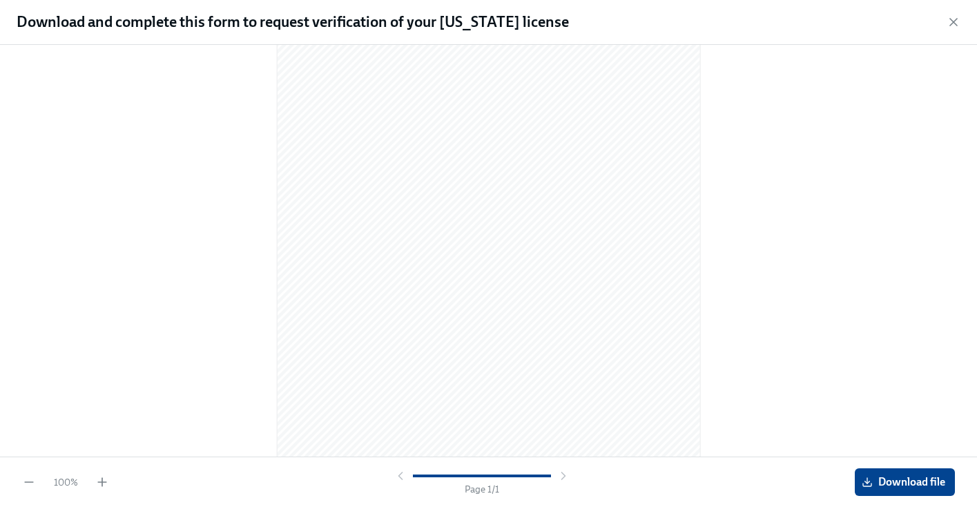
scroll to position [159, 0]
click at [956, 21] on icon "button" at bounding box center [954, 22] width 14 height 14
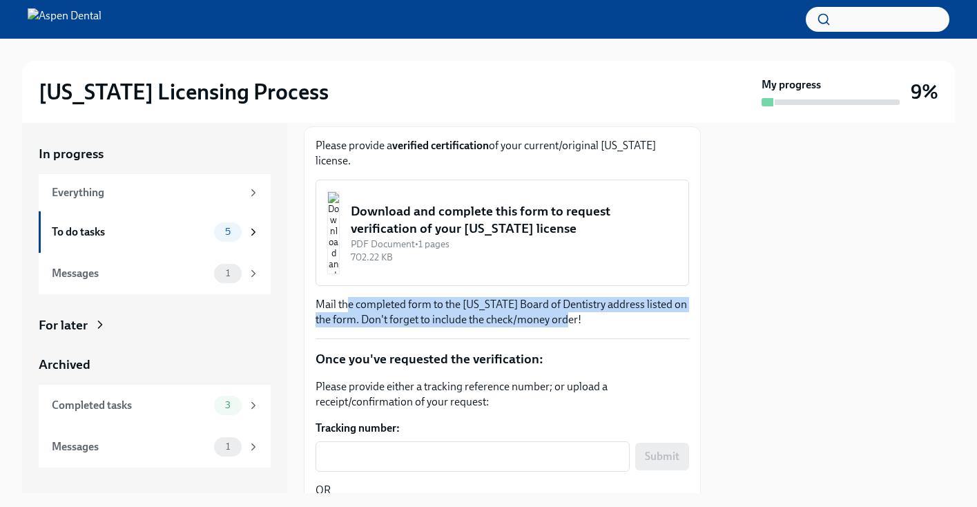
scroll to position [292, 0]
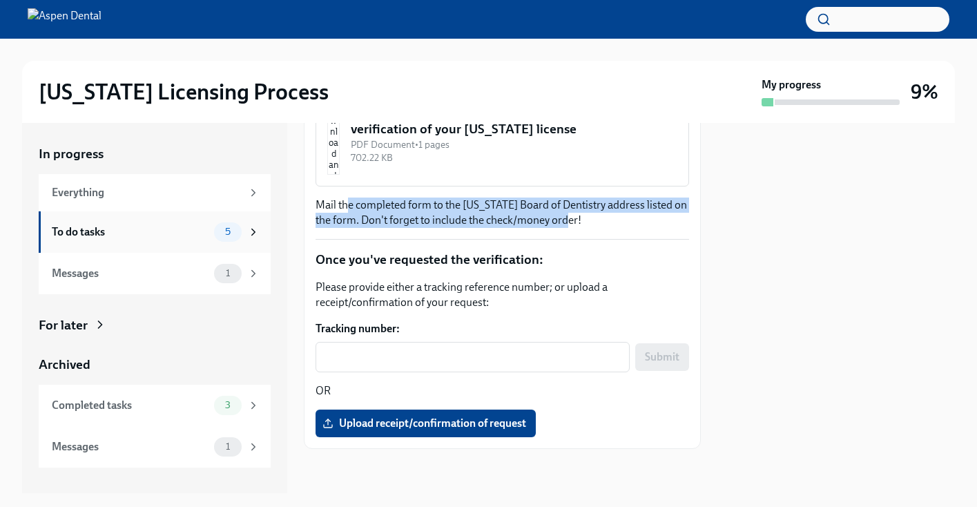
click at [153, 221] on div "To do tasks 5" at bounding box center [155, 231] width 232 height 41
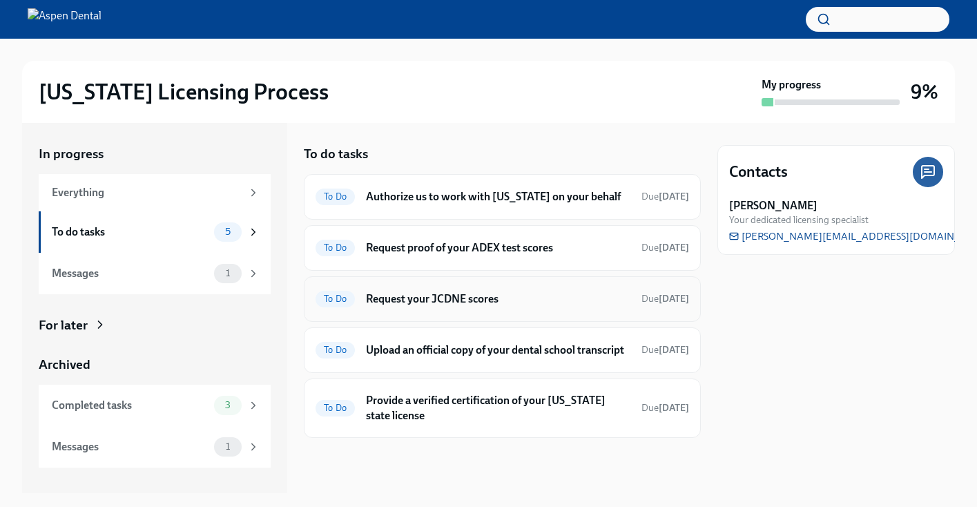
click at [480, 298] on h6 "Request your JCDNE scores" at bounding box center [498, 298] width 264 height 15
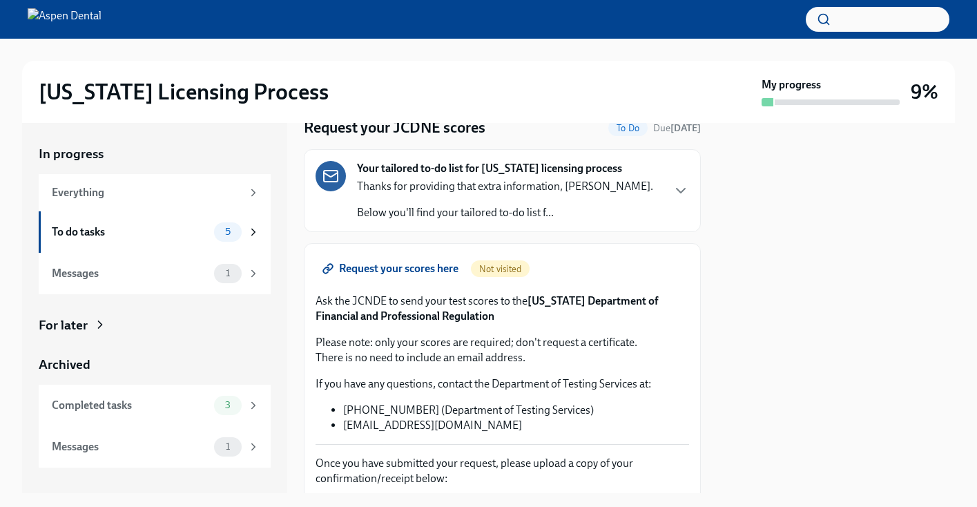
scroll to position [61, 0]
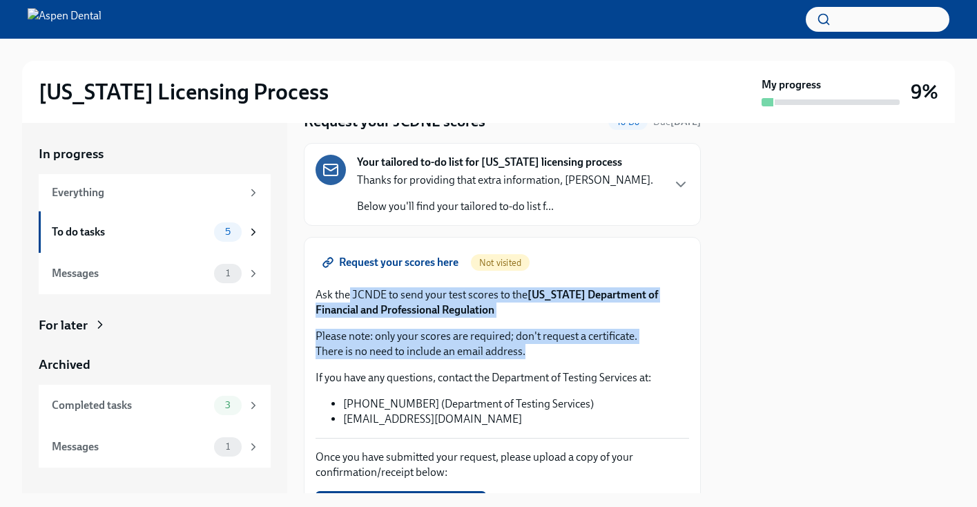
drag, startPoint x: 351, startPoint y: 291, endPoint x: 644, endPoint y: 360, distance: 301.4
click at [643, 360] on div "Request your scores here Not visited Ask the JCNDE to send your test scores to …" at bounding box center [503, 384] width 374 height 270
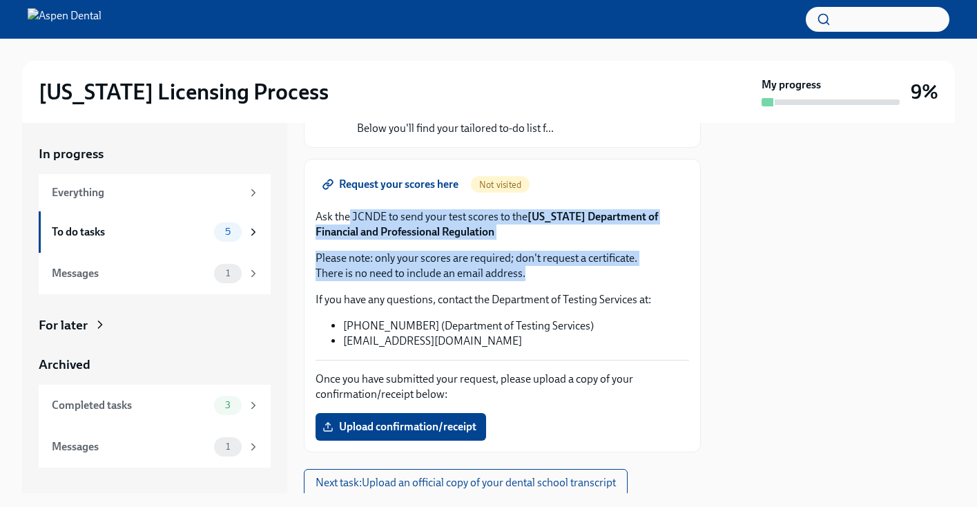
scroll to position [135, 0]
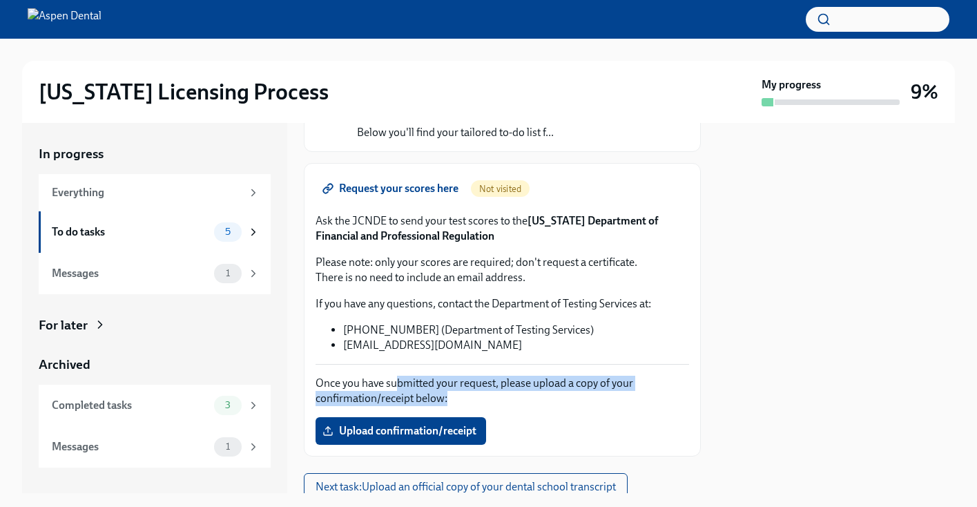
drag, startPoint x: 472, startPoint y: 400, endPoint x: 398, endPoint y: 382, distance: 76.9
click at [398, 382] on p "Once you have submitted your request, please upload a copy of your confirmation…" at bounding box center [503, 391] width 374 height 30
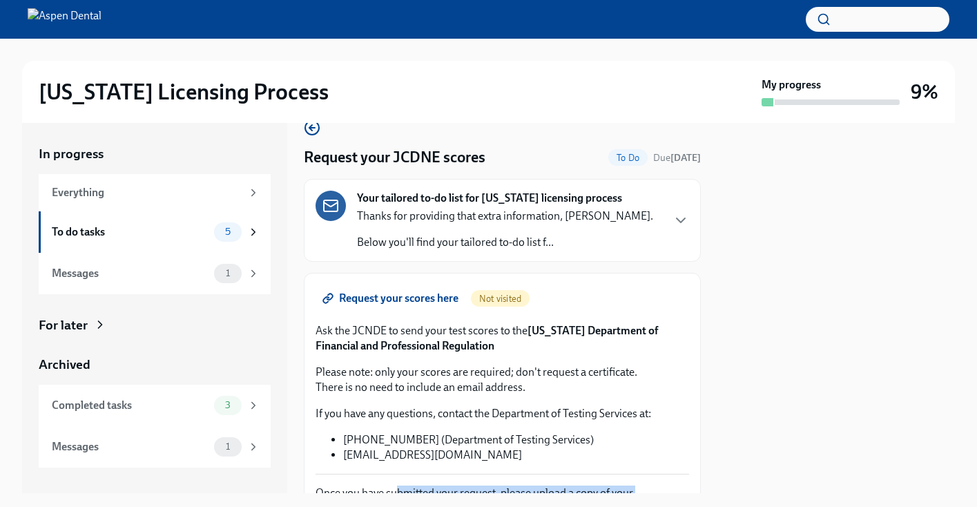
click at [394, 300] on span "Request your scores here" at bounding box center [391, 298] width 133 height 14
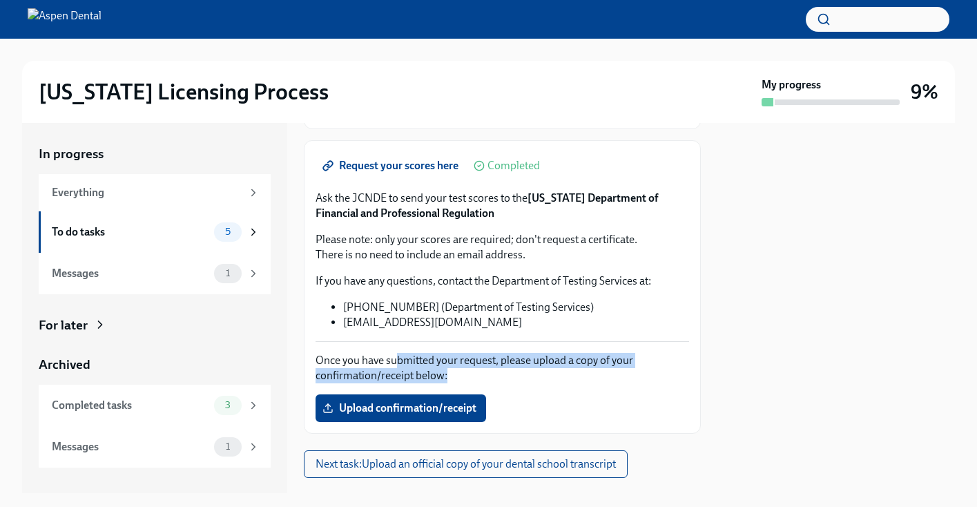
scroll to position [164, 0]
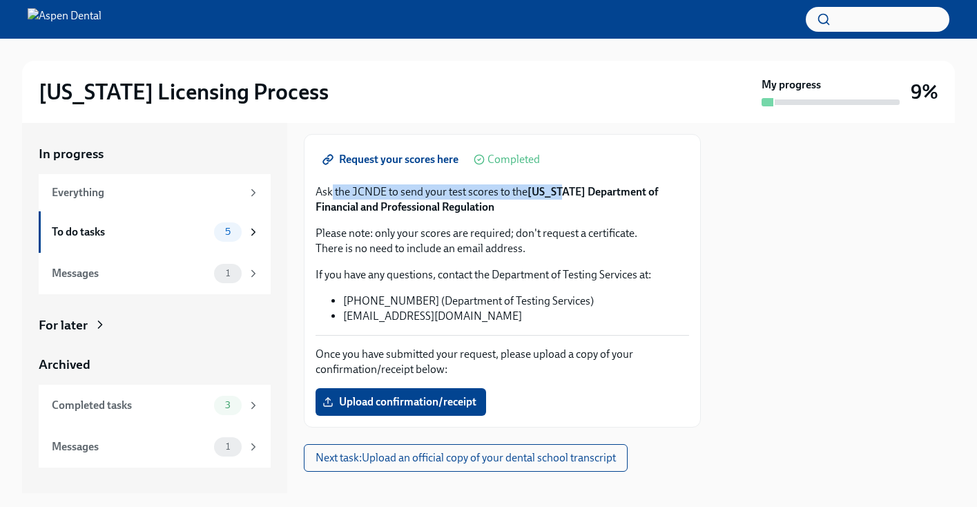
drag, startPoint x: 333, startPoint y: 193, endPoint x: 554, endPoint y: 193, distance: 221.6
click at [554, 193] on p "Ask the JCNDE to send your test scores to the [US_STATE] Department of Financia…" at bounding box center [503, 199] width 374 height 30
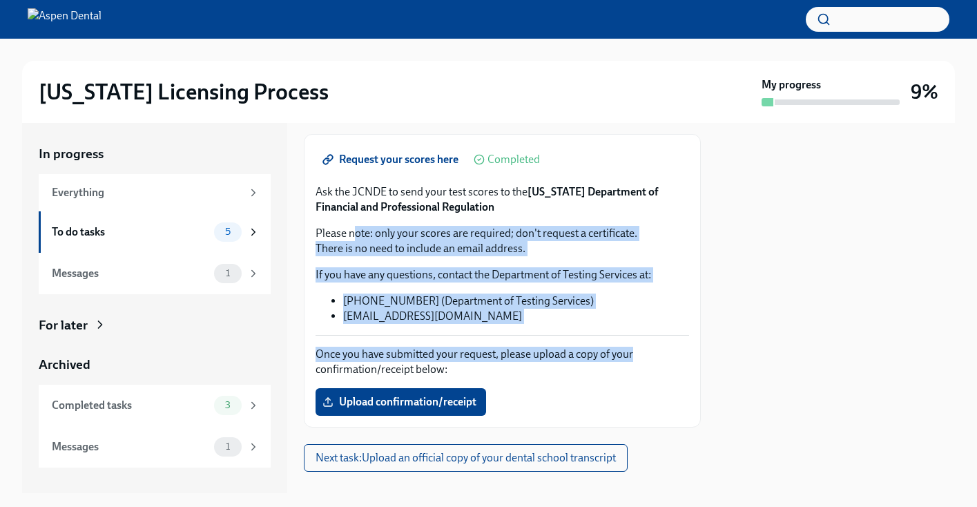
drag, startPoint x: 356, startPoint y: 232, endPoint x: 644, endPoint y: 348, distance: 310.4
click at [644, 349] on div "Request your scores here Completed Ask the JCNDE to send your test scores to th…" at bounding box center [503, 281] width 374 height 270
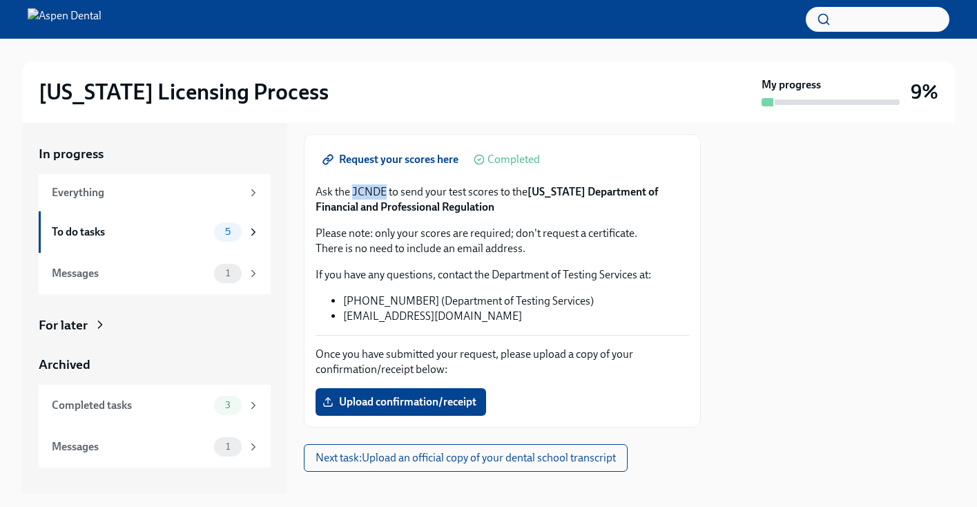
drag, startPoint x: 385, startPoint y: 194, endPoint x: 353, endPoint y: 194, distance: 31.8
click at [353, 194] on p "Ask the JCNDE to send your test scores to the [US_STATE] Department of Financia…" at bounding box center [503, 199] width 374 height 30
copy p "JCNDE"
click at [400, 407] on span "Upload confirmation/receipt" at bounding box center [400, 402] width 151 height 14
click at [0, 0] on input "Upload confirmation/receipt" at bounding box center [0, 0] width 0 height 0
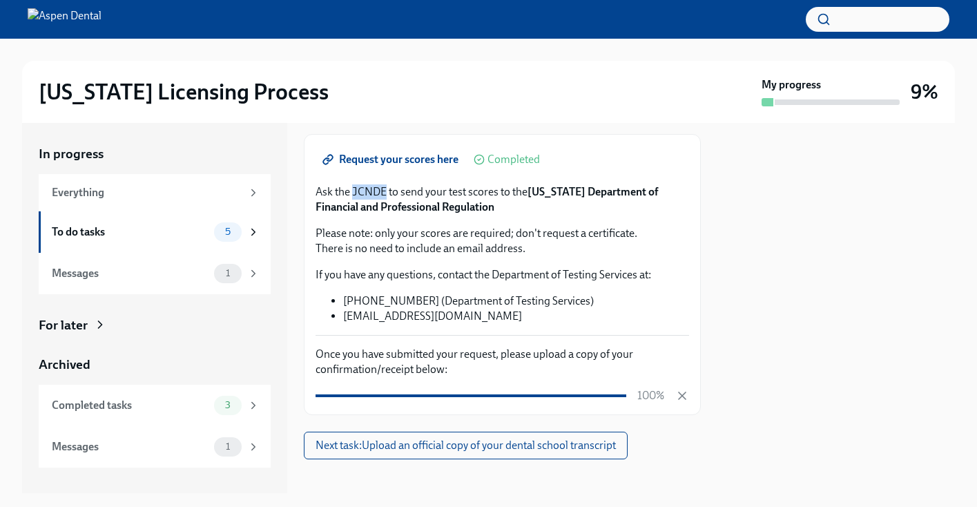
scroll to position [175, 0]
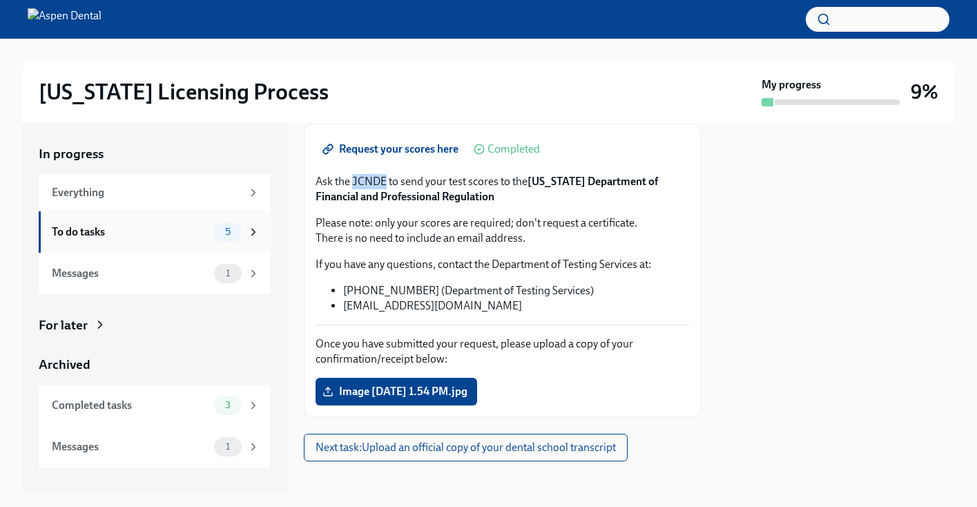
click at [161, 225] on div "To do tasks" at bounding box center [130, 231] width 157 height 15
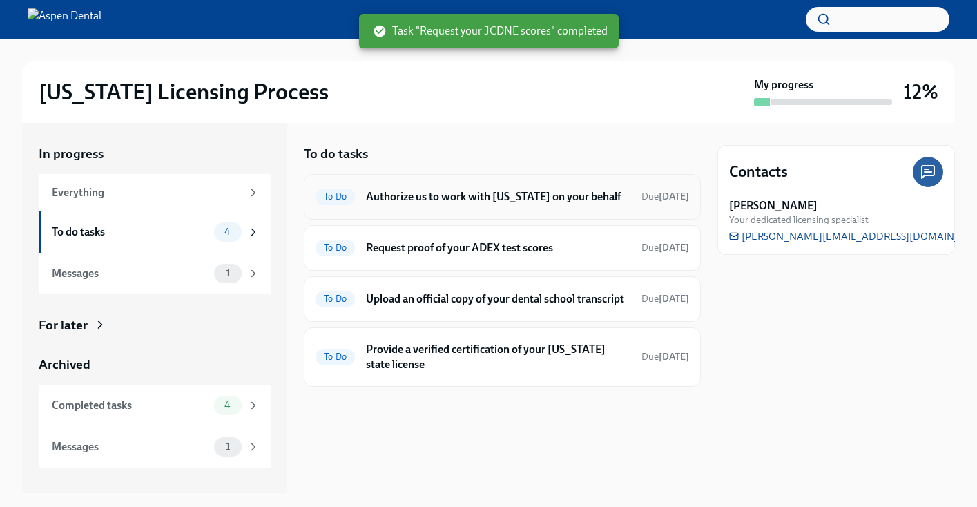
click at [579, 200] on h6 "Authorize us to work with [US_STATE] on your behalf" at bounding box center [498, 196] width 264 height 15
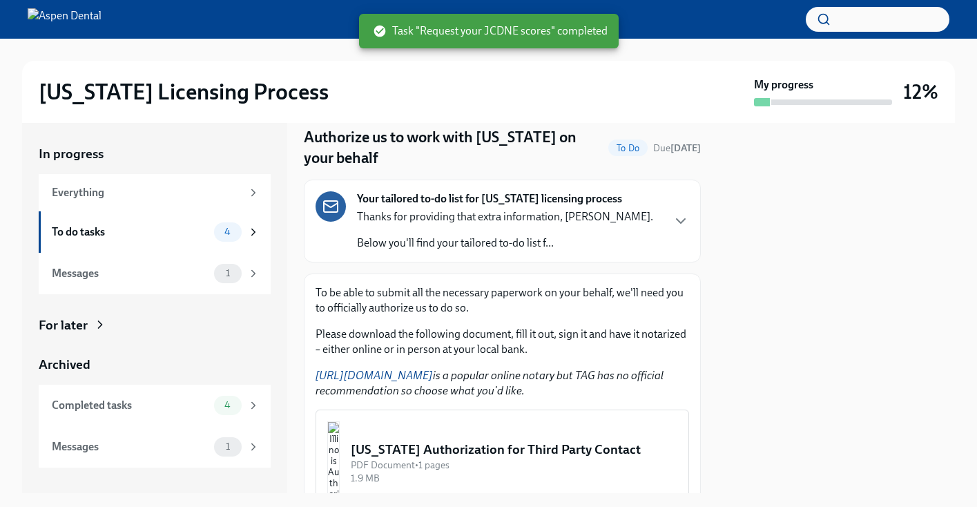
scroll to position [133, 0]
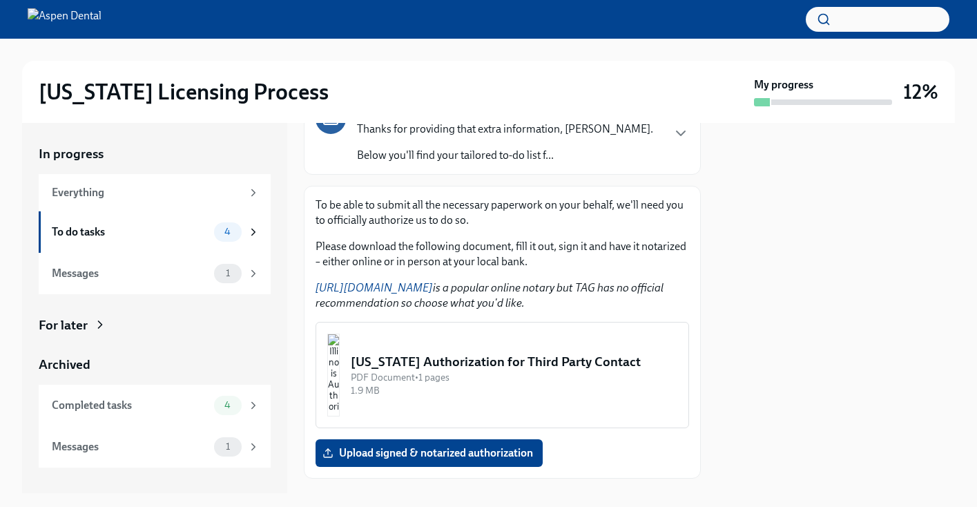
click at [409, 289] on link "[URL][DOMAIN_NAME]" at bounding box center [374, 287] width 117 height 13
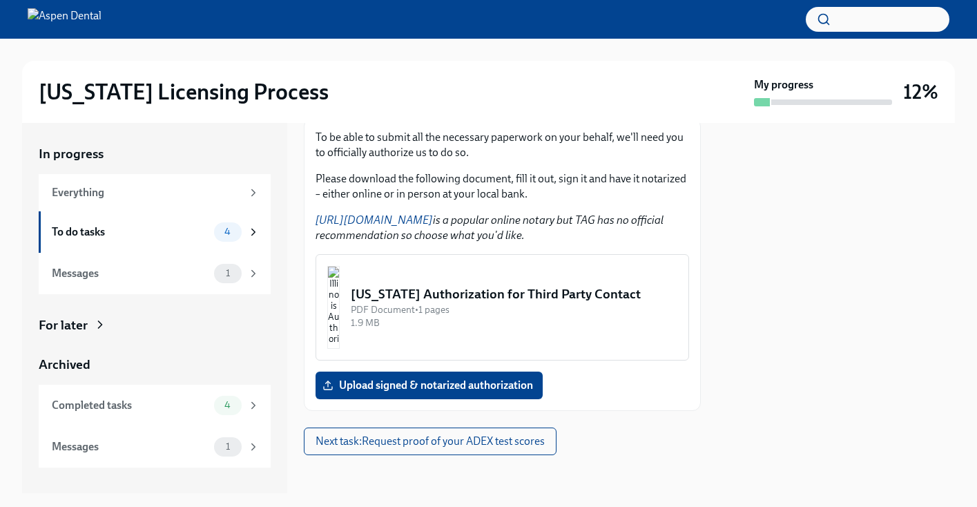
scroll to position [205, 0]
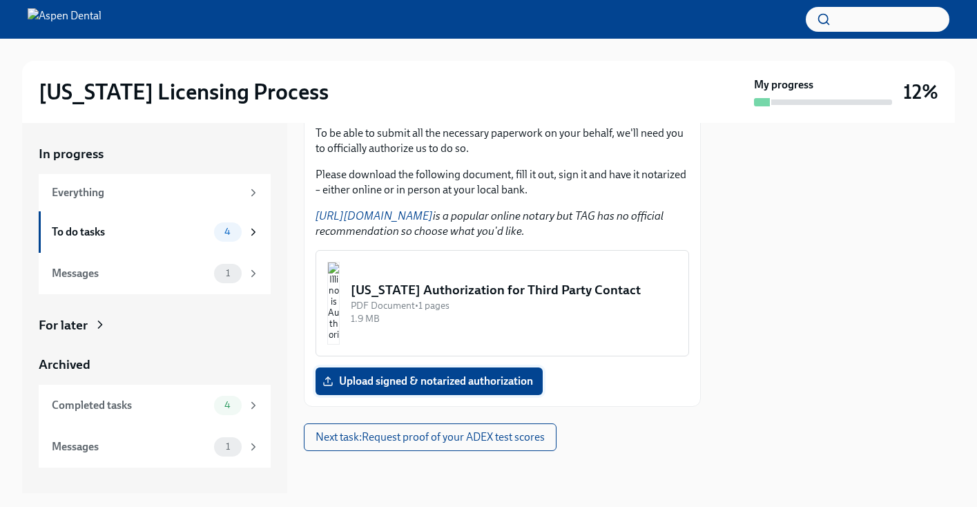
click at [452, 386] on span "Upload signed & notarized authorization" at bounding box center [429, 381] width 208 height 14
click at [0, 0] on input "Upload signed & notarized authorization" at bounding box center [0, 0] width 0 height 0
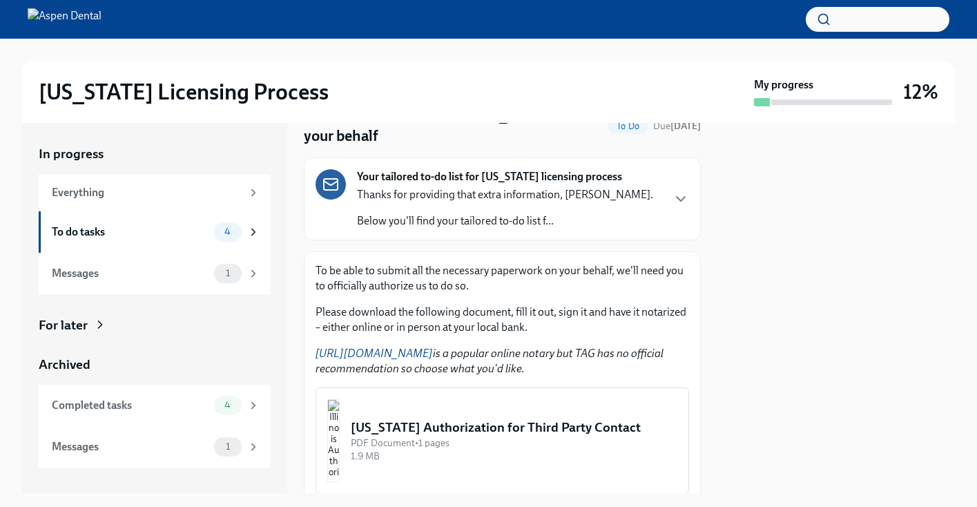
scroll to position [207, 0]
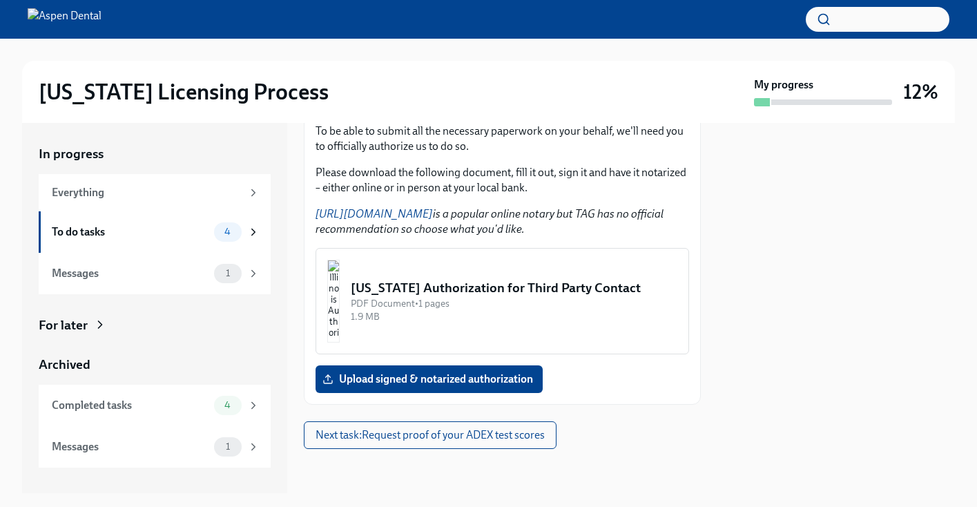
click at [340, 293] on img "button" at bounding box center [333, 301] width 12 height 83
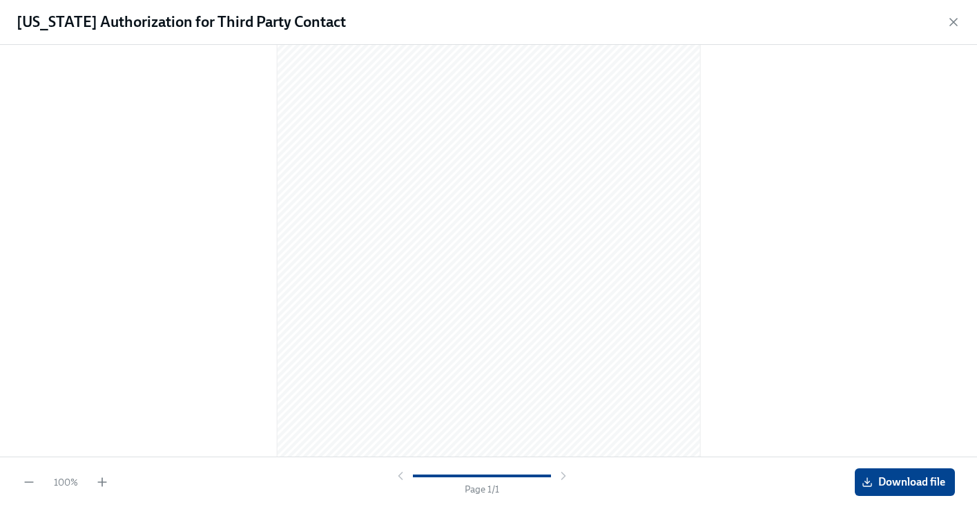
scroll to position [159, 0]
click at [922, 481] on span "Download file" at bounding box center [904, 482] width 81 height 14
click at [954, 21] on icon "button" at bounding box center [954, 22] width 14 height 14
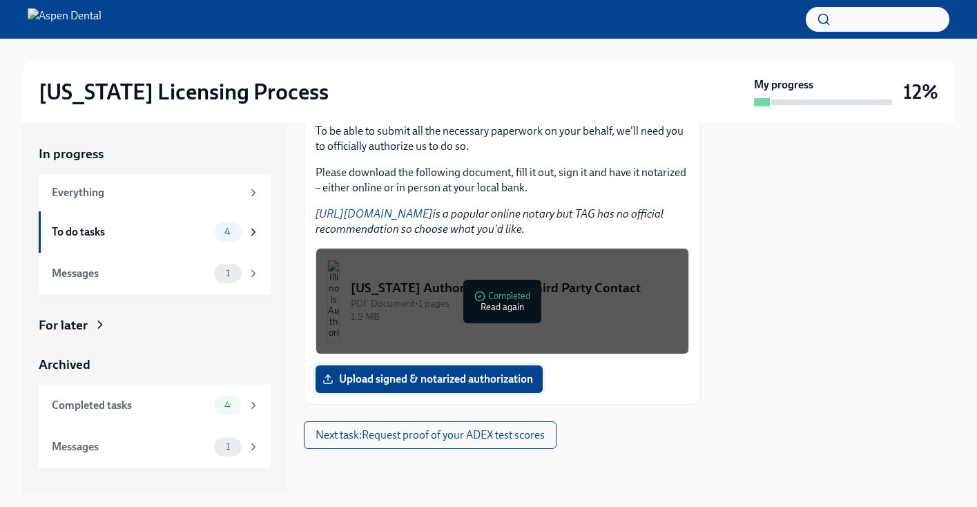
click at [509, 380] on span "Upload signed & notarized authorization" at bounding box center [429, 379] width 208 height 14
click at [0, 0] on input "Upload signed & notarized authorization" at bounding box center [0, 0] width 0 height 0
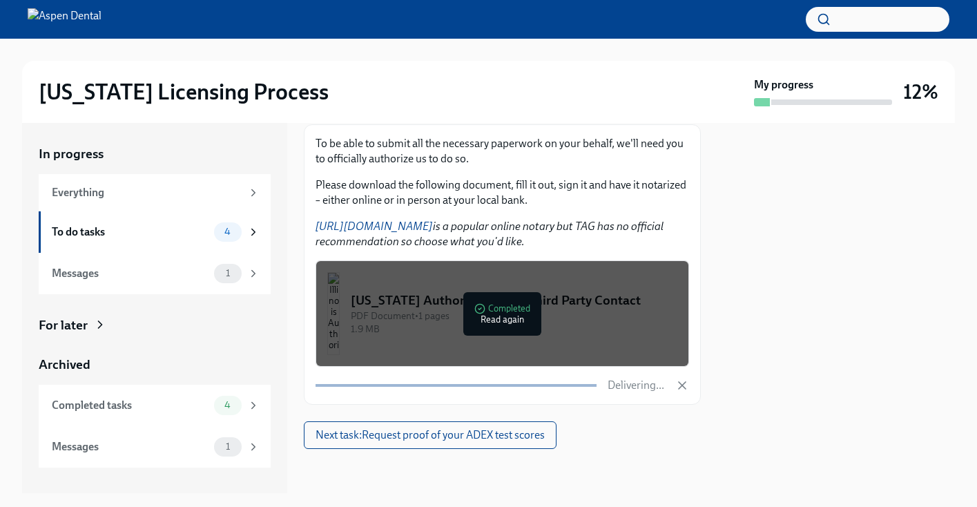
scroll to position [207, 0]
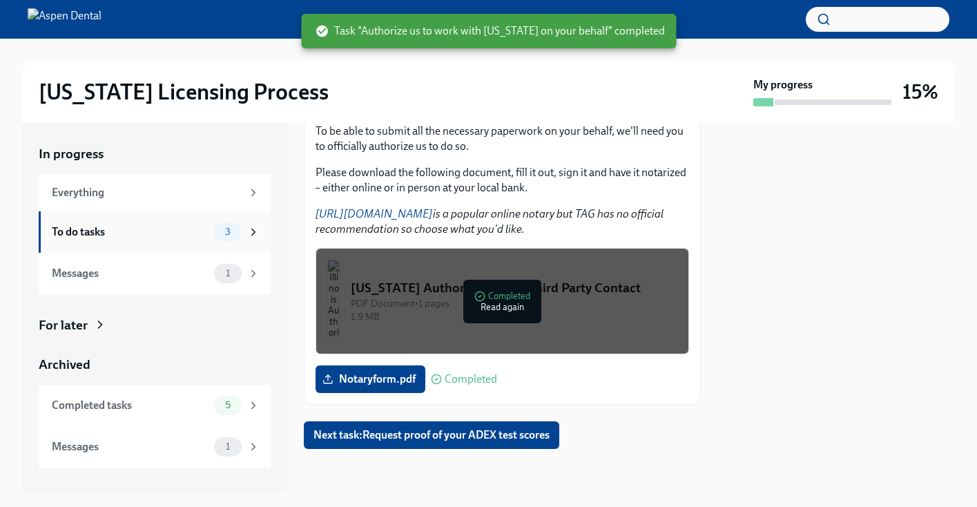
click at [175, 236] on div "To do tasks" at bounding box center [130, 231] width 157 height 15
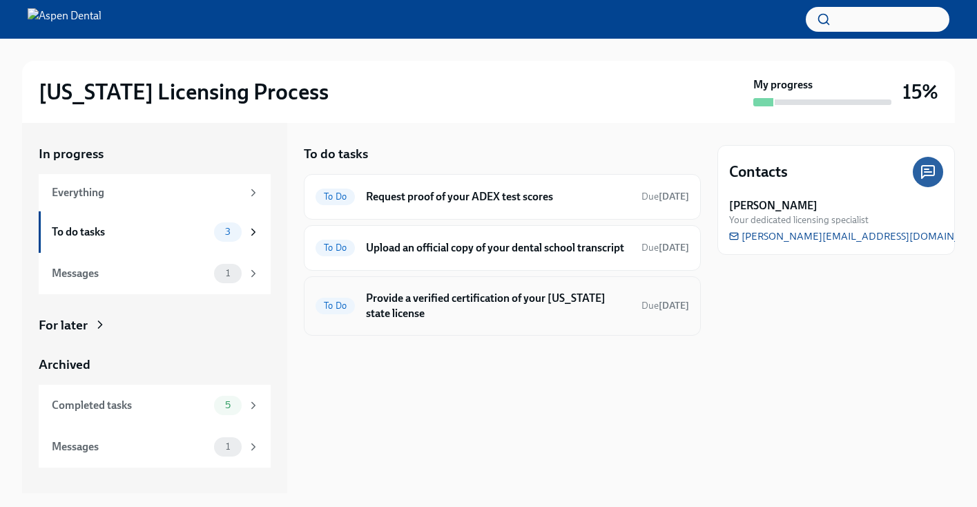
click at [523, 321] on h6 "Provide a verified certification of your [US_STATE] state license" at bounding box center [498, 306] width 264 height 30
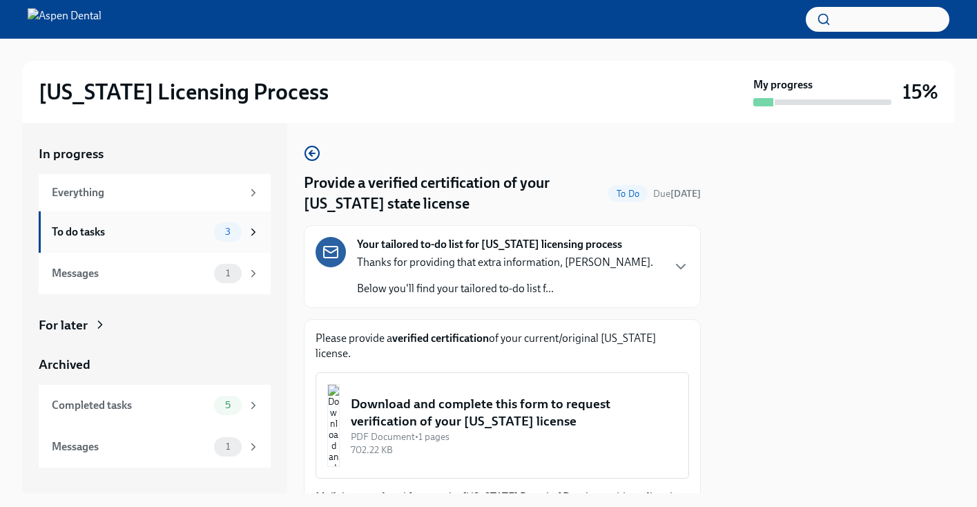
click at [209, 231] on div "To do tasks 3" at bounding box center [156, 231] width 208 height 19
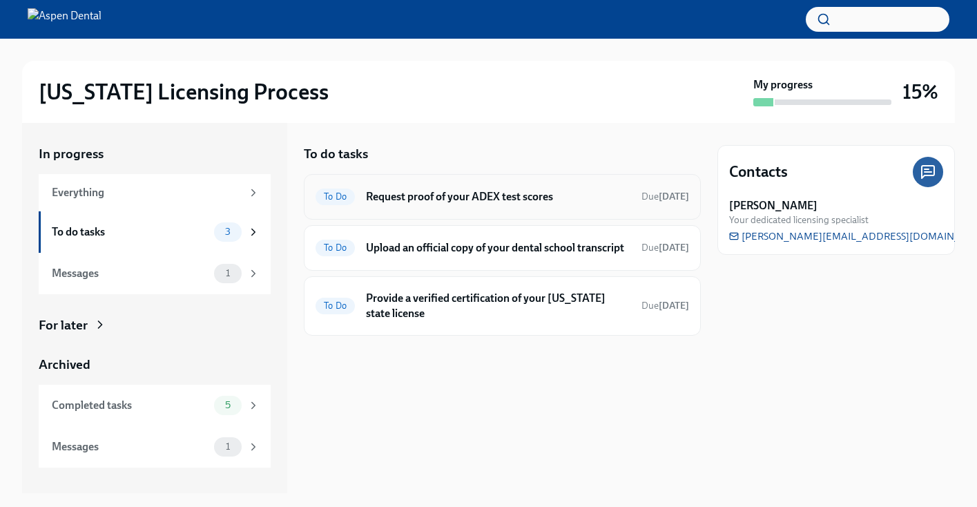
click at [511, 192] on h6 "Request proof of your ADEX test scores" at bounding box center [498, 196] width 264 height 15
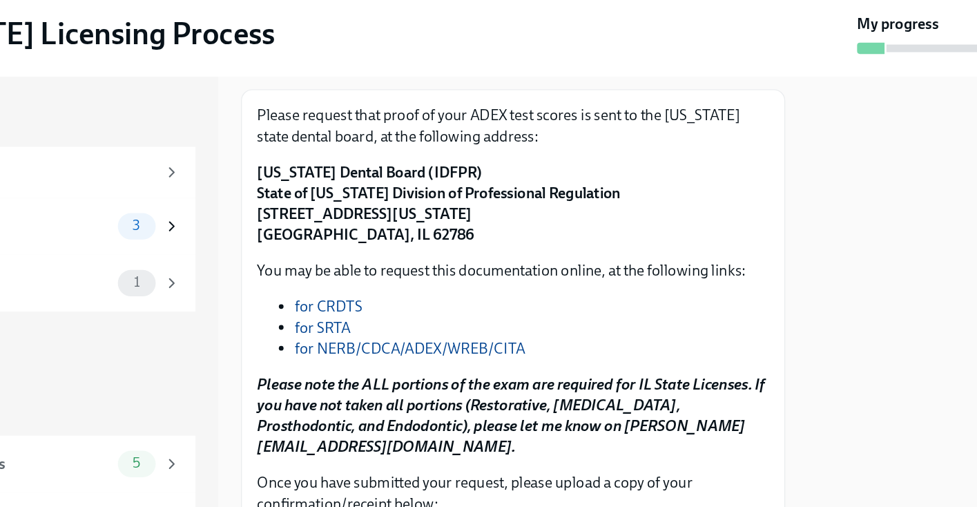
scroll to position [167, 0]
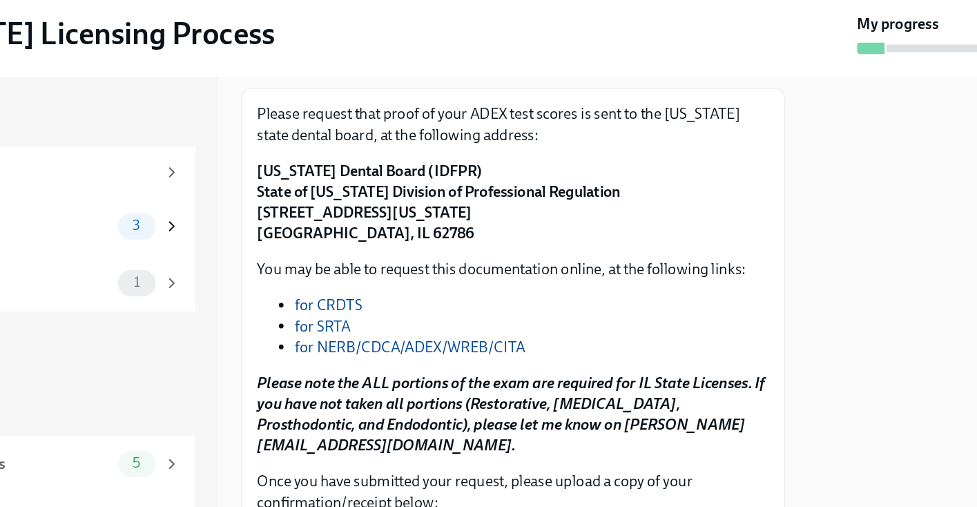
click at [434, 233] on p "[US_STATE] Dental Board (IDFPR) State of [US_STATE] Division of Professional Re…" at bounding box center [503, 214] width 374 height 61
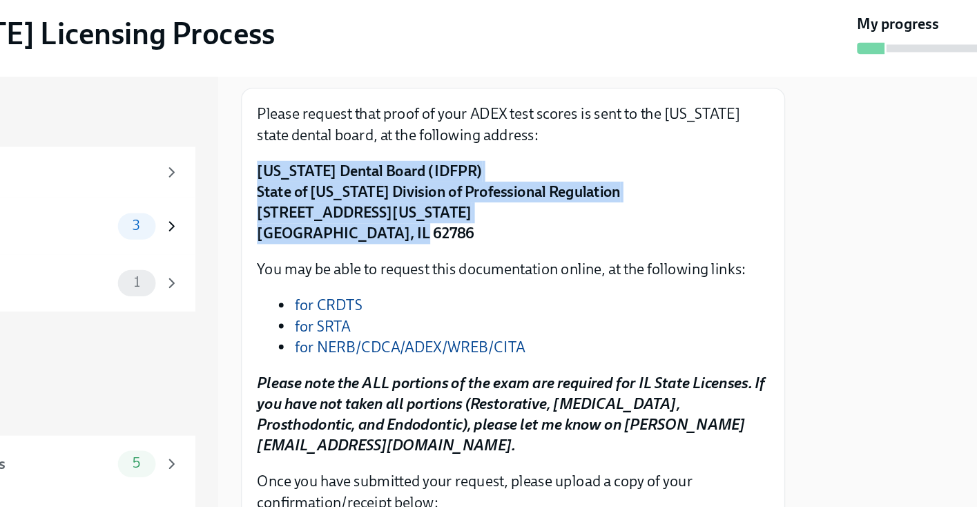
drag, startPoint x: 420, startPoint y: 237, endPoint x: 313, endPoint y: 188, distance: 117.4
click at [313, 188] on div "Please request that proof of your ADEX test scores is sent to the [US_STATE] st…" at bounding box center [502, 311] width 397 height 360
copy strong "[US_STATE] Dental Board (IDFPR) State of [US_STATE] Division of Professional Re…"
click at [434, 320] on link "for NERB/CDCA/ADEX/WREB/CITA" at bounding box center [427, 319] width 168 height 13
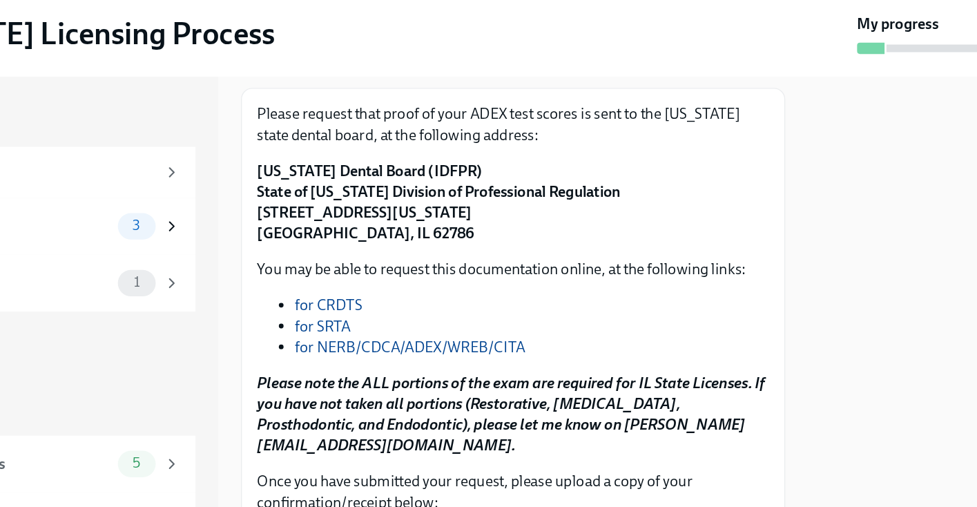
click at [443, 197] on strong "[US_STATE] Dental Board (IDFPR) State of [US_STATE] Division of Professional Re…" at bounding box center [448, 214] width 265 height 59
drag, startPoint x: 456, startPoint y: 195, endPoint x: 314, endPoint y: 193, distance: 141.5
click at [314, 193] on div "Please request that proof of your ADEX test scores is sent to the [US_STATE] st…" at bounding box center [502, 311] width 397 height 360
copy strong "[US_STATE] Dental Board (IDFPR)"
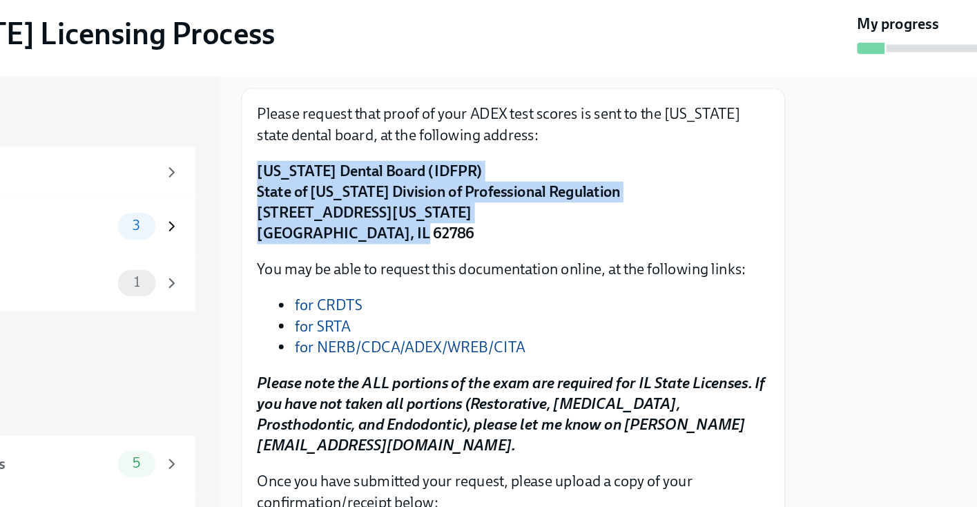
drag, startPoint x: 425, startPoint y: 240, endPoint x: 315, endPoint y: 194, distance: 119.8
click at [316, 194] on p "[US_STATE] Dental Board (IDFPR) State of [US_STATE] Division of Professional Re…" at bounding box center [503, 214] width 374 height 61
copy strong "[US_STATE] Dental Board (IDFPR) State of [US_STATE] Division of Professional Re…"
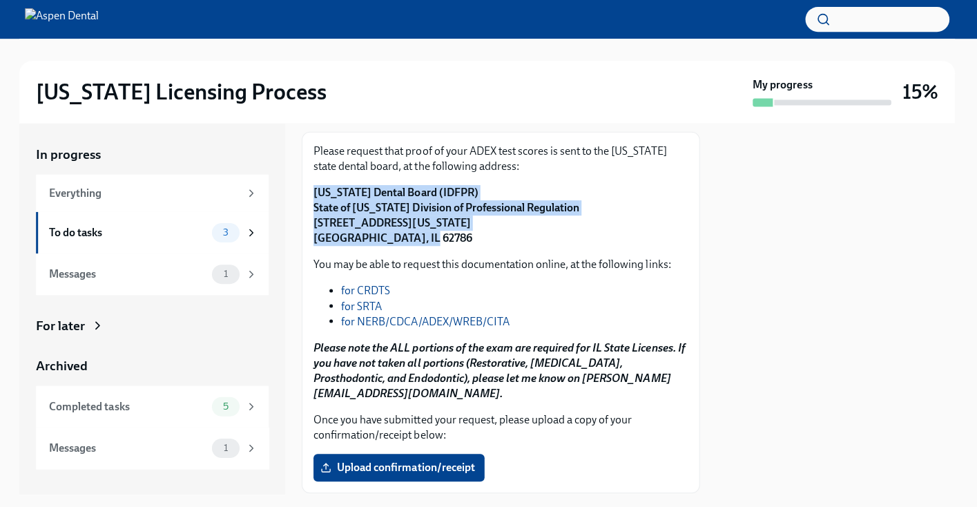
scroll to position [0, 0]
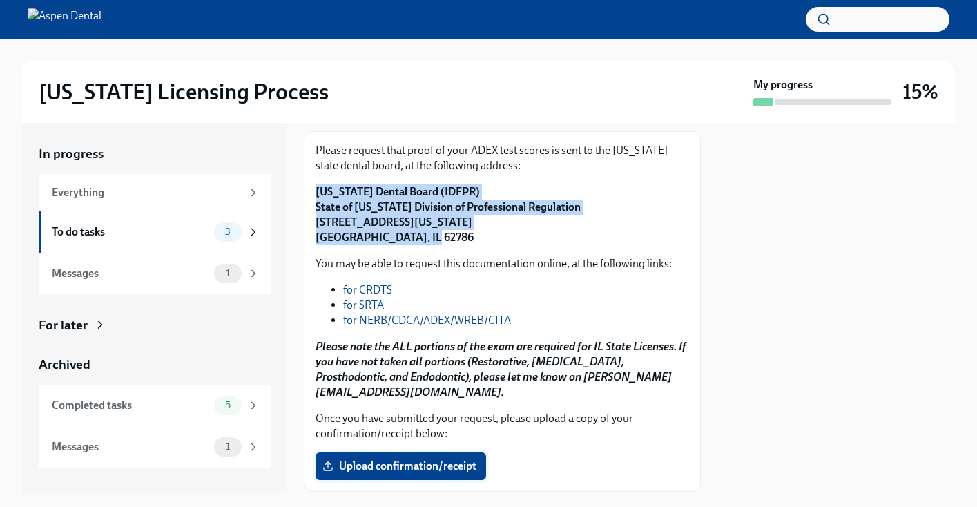
click at [449, 467] on span "Upload confirmation/receipt" at bounding box center [400, 466] width 151 height 14
click at [0, 0] on input "Upload confirmation/receipt" at bounding box center [0, 0] width 0 height 0
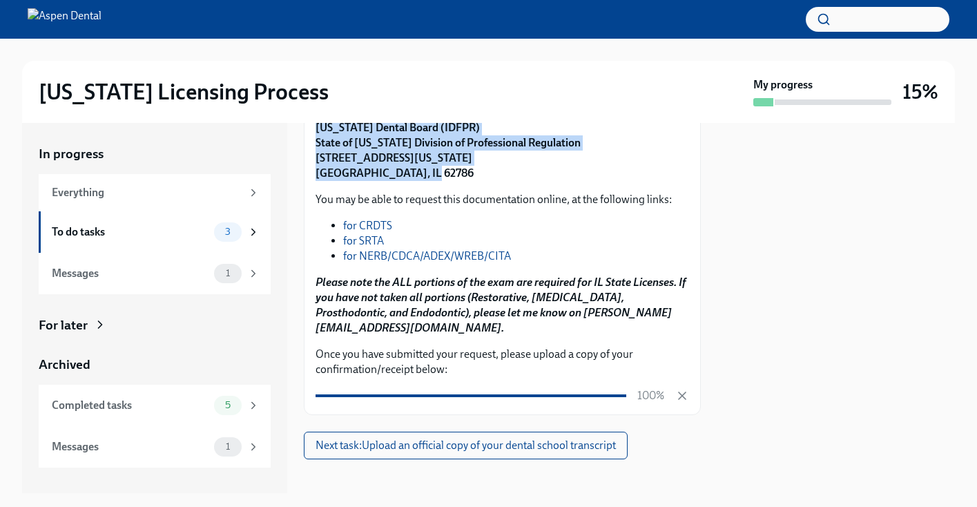
scroll to position [242, 0]
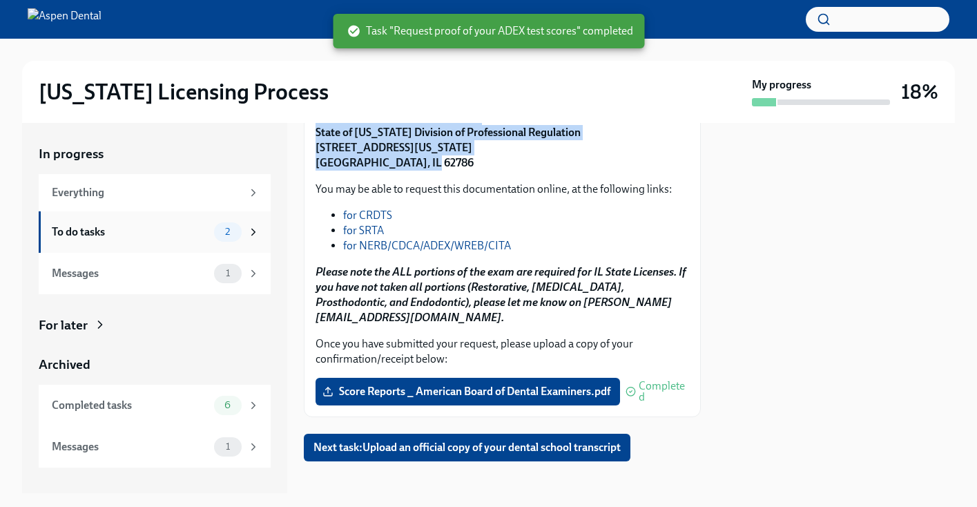
click at [169, 232] on div "To do tasks" at bounding box center [130, 231] width 157 height 15
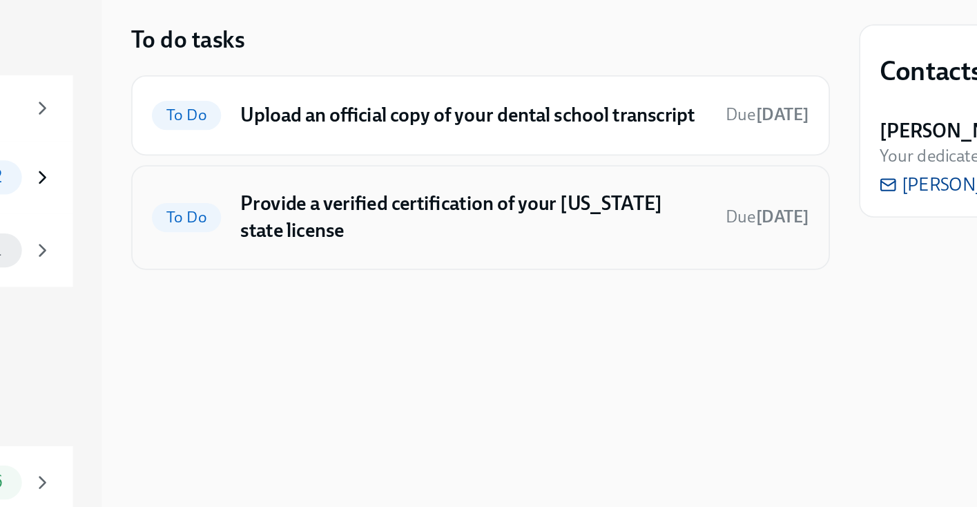
click at [512, 270] on h6 "Provide a verified certification of your [US_STATE] state license" at bounding box center [498, 255] width 264 height 30
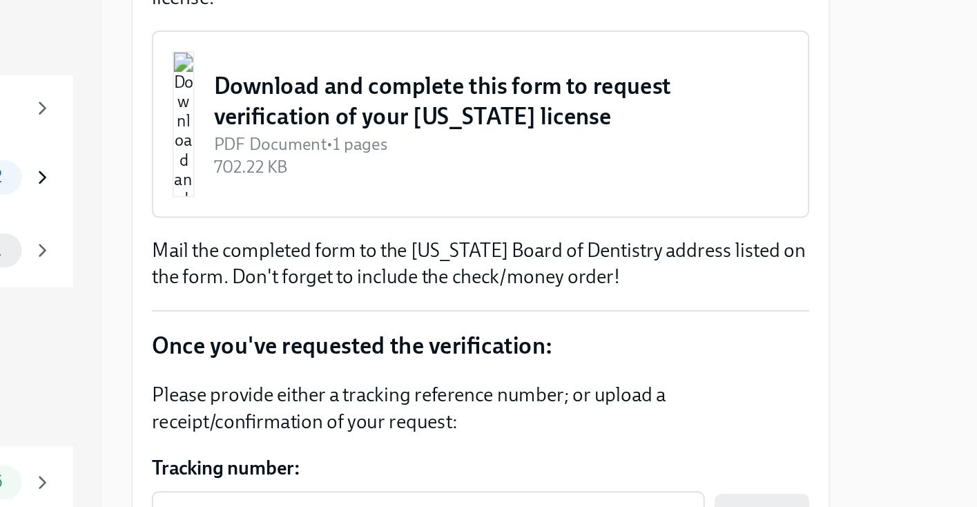
scroll to position [226, 0]
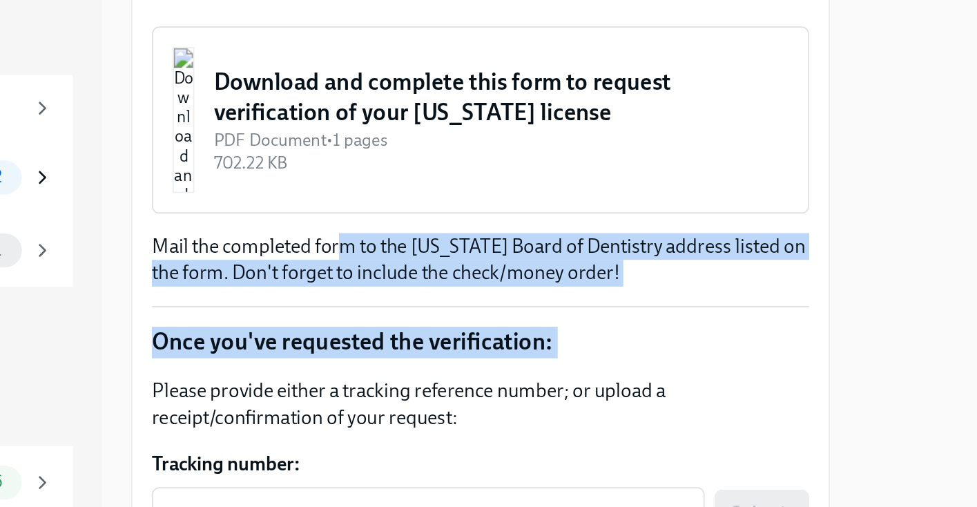
drag, startPoint x: 421, startPoint y: 276, endPoint x: 605, endPoint y: 342, distance: 195.0
click at [605, 342] on div "Please provide a verified certification of your current/original [US_STATE] lic…" at bounding box center [503, 304] width 374 height 398
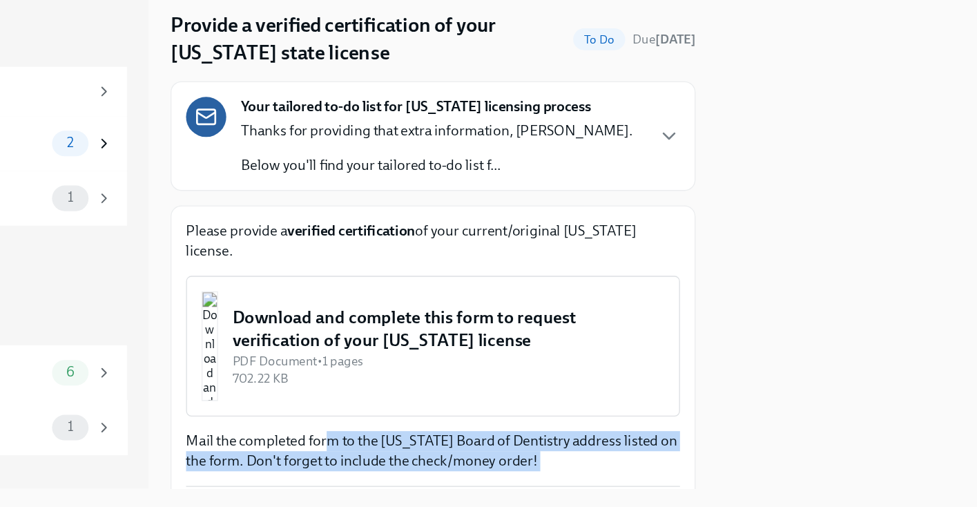
scroll to position [0, 0]
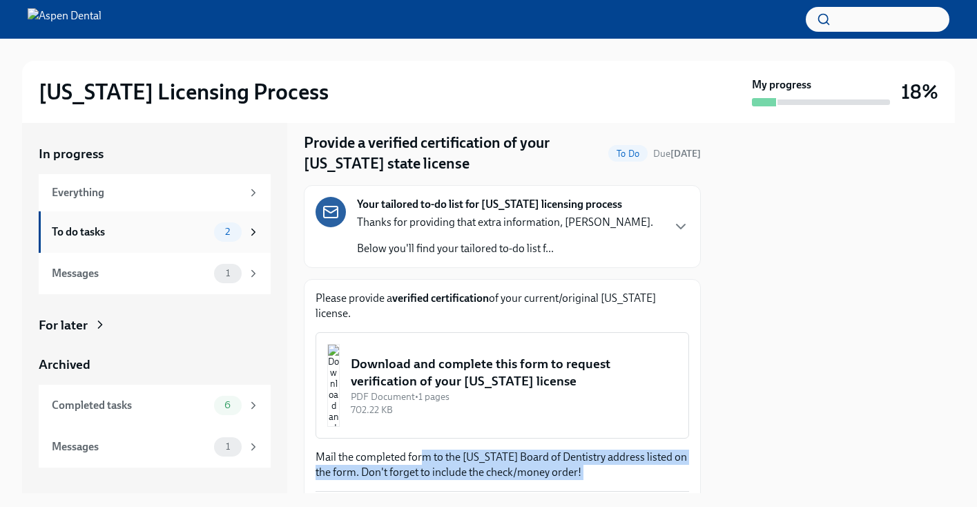
click at [119, 223] on div "To do tasks 2" at bounding box center [156, 231] width 208 height 19
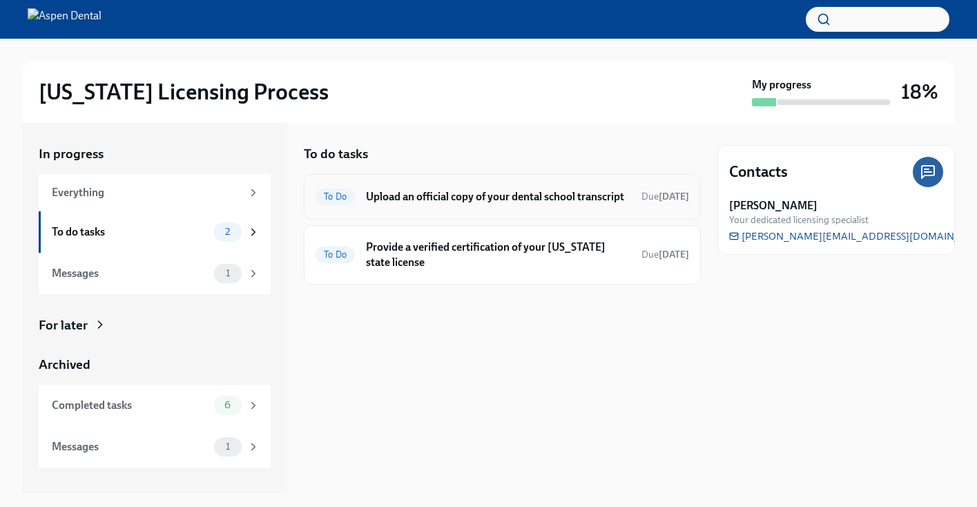
click at [494, 204] on h6 "Upload an official copy of your dental school transcript" at bounding box center [498, 196] width 264 height 15
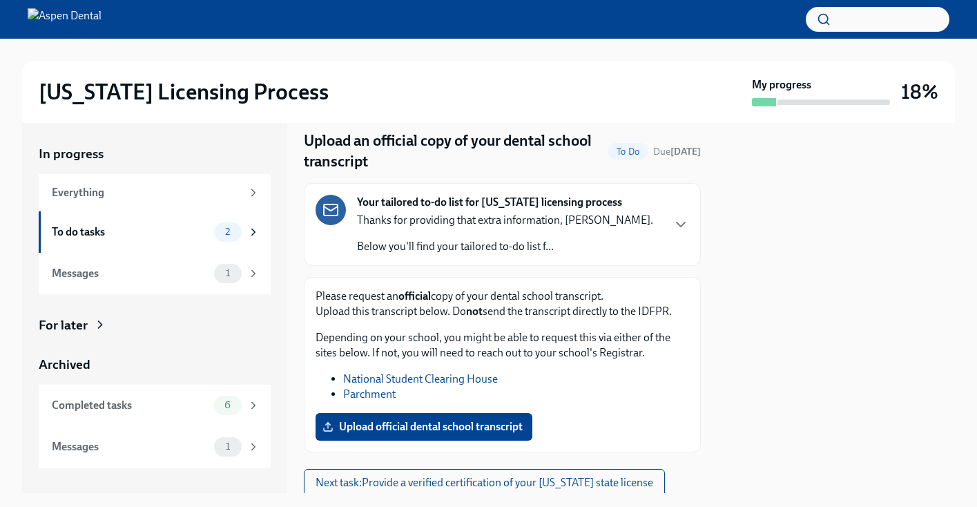
scroll to position [90, 0]
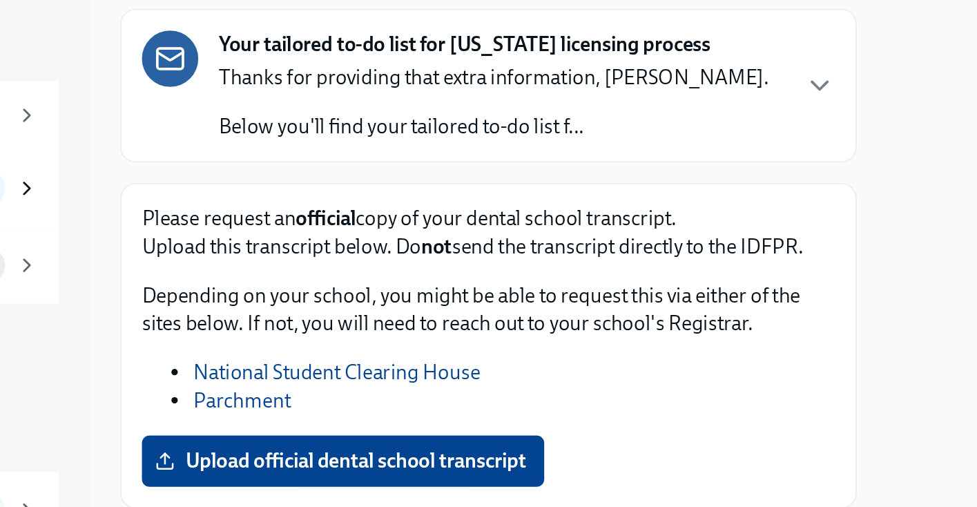
click at [470, 291] on p "Depending on your school, you might be able to request this via either of the s…" at bounding box center [503, 297] width 374 height 30
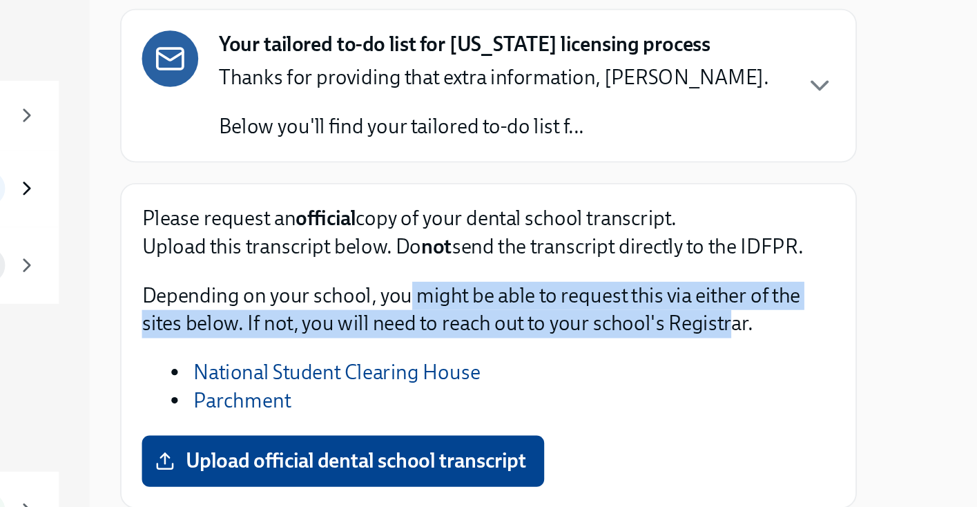
drag, startPoint x: 458, startPoint y: 291, endPoint x: 631, endPoint y: 307, distance: 173.3
click at [631, 307] on p "Depending on your school, you might be able to request this via either of the s…" at bounding box center [503, 297] width 374 height 30
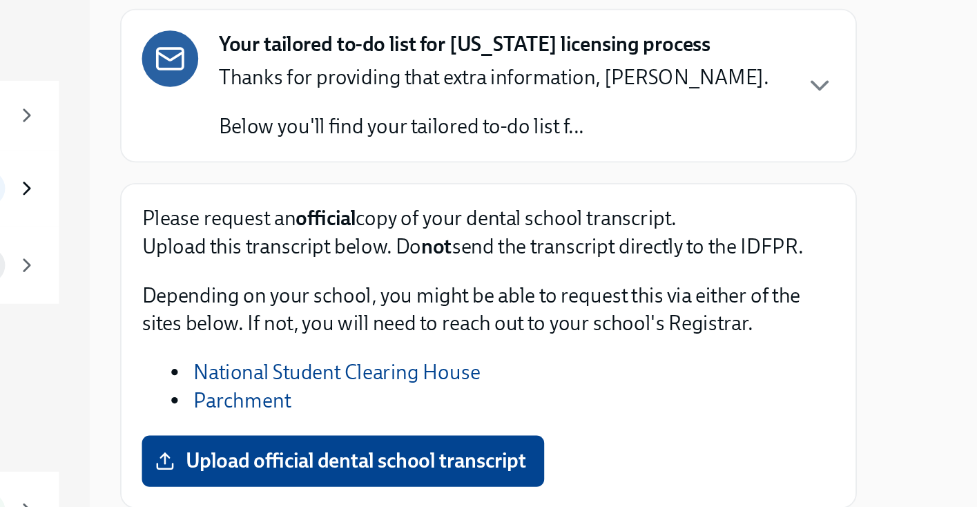
click at [552, 322] on div "Please request an official copy of your dental school transcript. Upload this t…" at bounding box center [503, 297] width 374 height 113
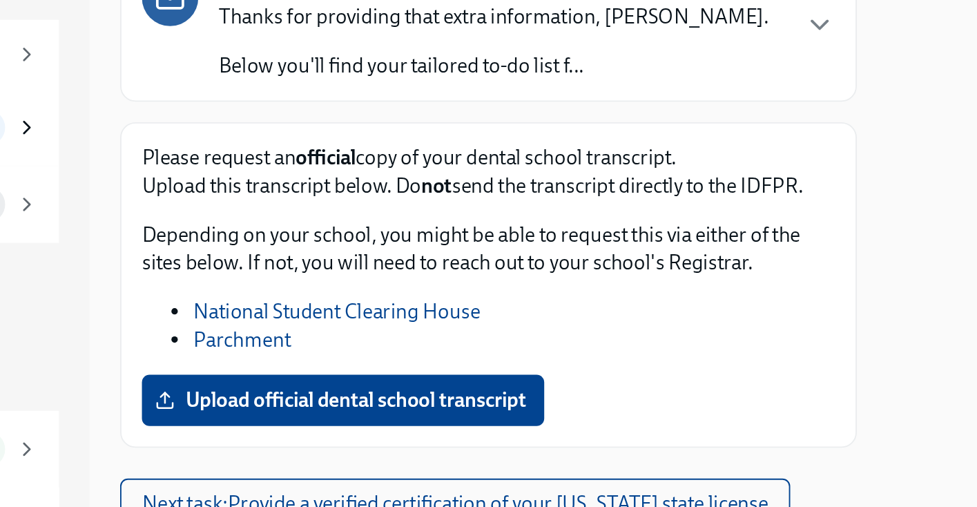
click at [375, 346] on link "Parchment" at bounding box center [369, 346] width 52 height 13
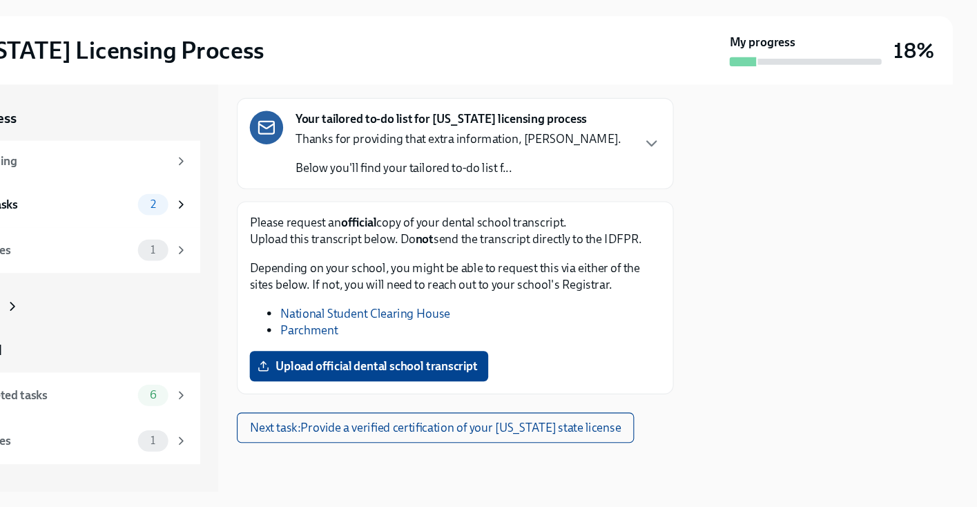
scroll to position [0, 0]
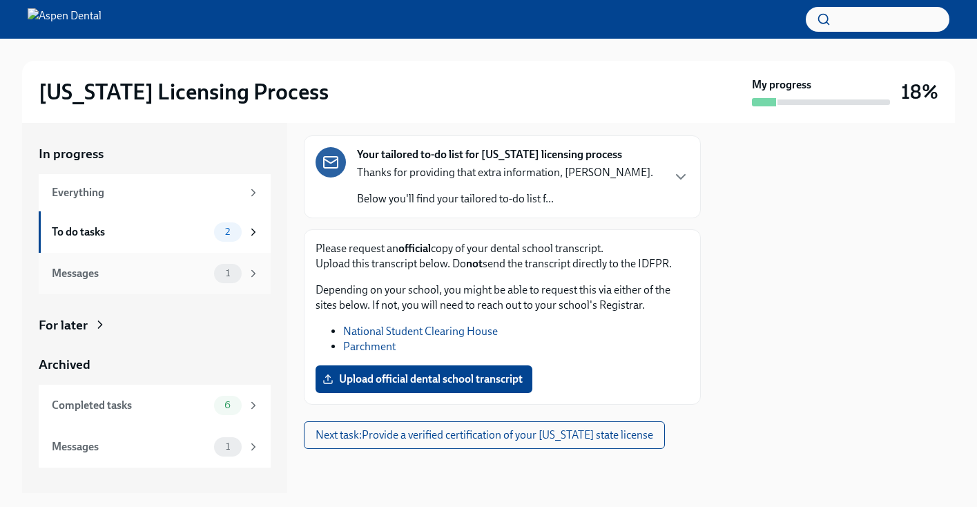
click at [202, 269] on div "Messages" at bounding box center [130, 273] width 157 height 15
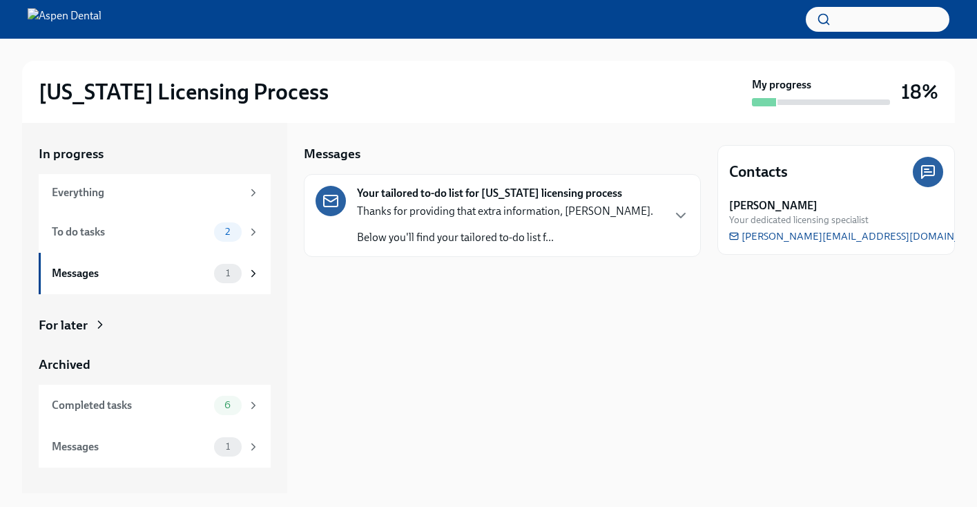
click at [429, 220] on div "Thanks for providing that extra information, [PERSON_NAME]. Below you'll find y…" at bounding box center [505, 224] width 296 height 41
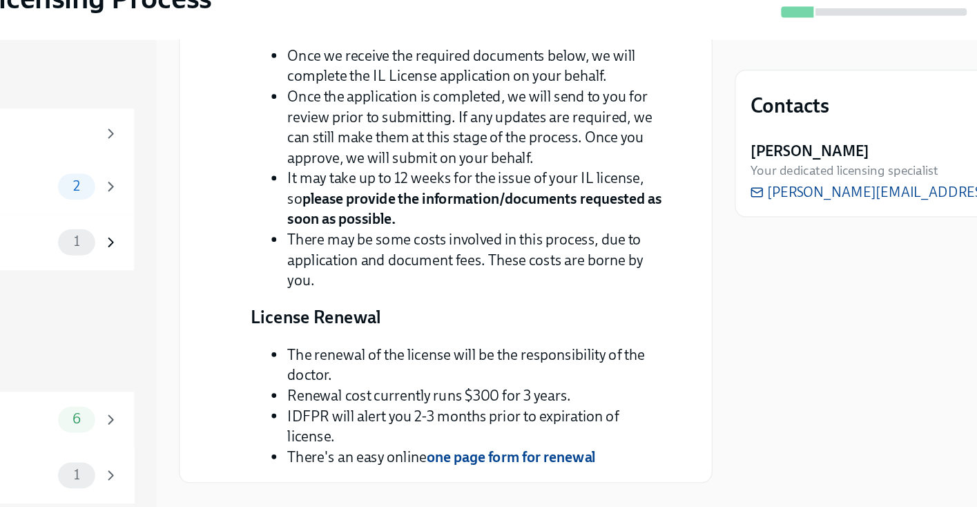
scroll to position [289, 0]
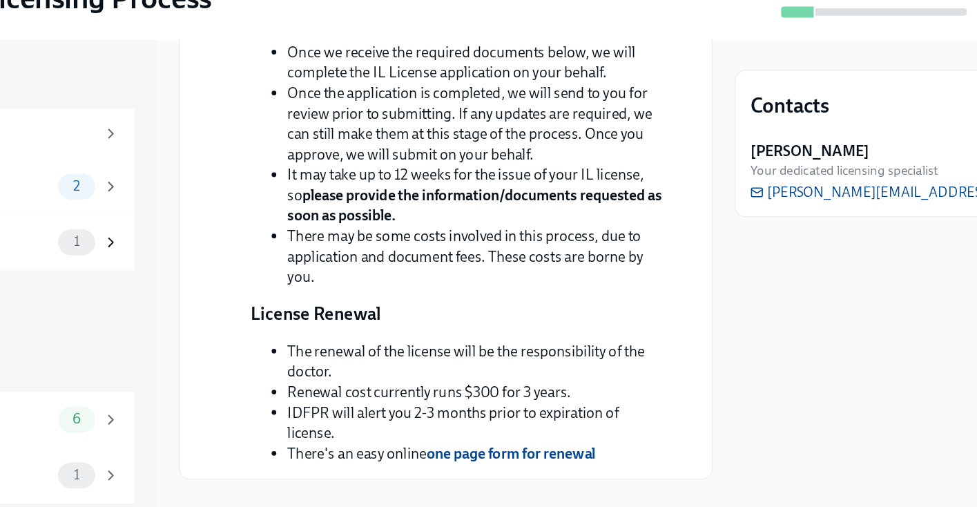
drag, startPoint x: 438, startPoint y: 244, endPoint x: 518, endPoint y: 244, distance: 80.1
click at [514, 216] on li "Once the application is completed, we will send to you for review prior to subm…" at bounding box center [526, 185] width 282 height 61
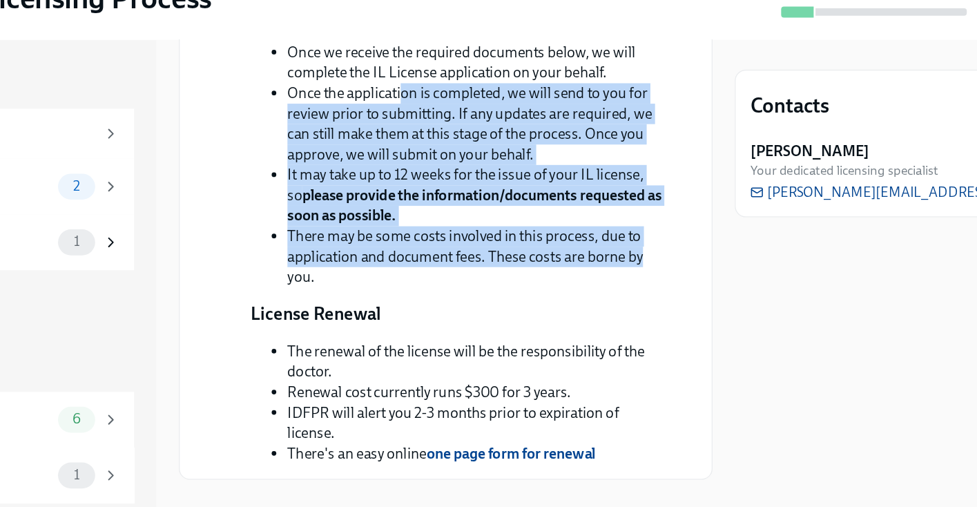
drag, startPoint x: 472, startPoint y: 243, endPoint x: 667, endPoint y: 362, distance: 228.4
click at [667, 362] on div "[DATE] Thanks for providing that extra information, [PERSON_NAME]. Below you'll…" at bounding box center [503, 187] width 374 height 501
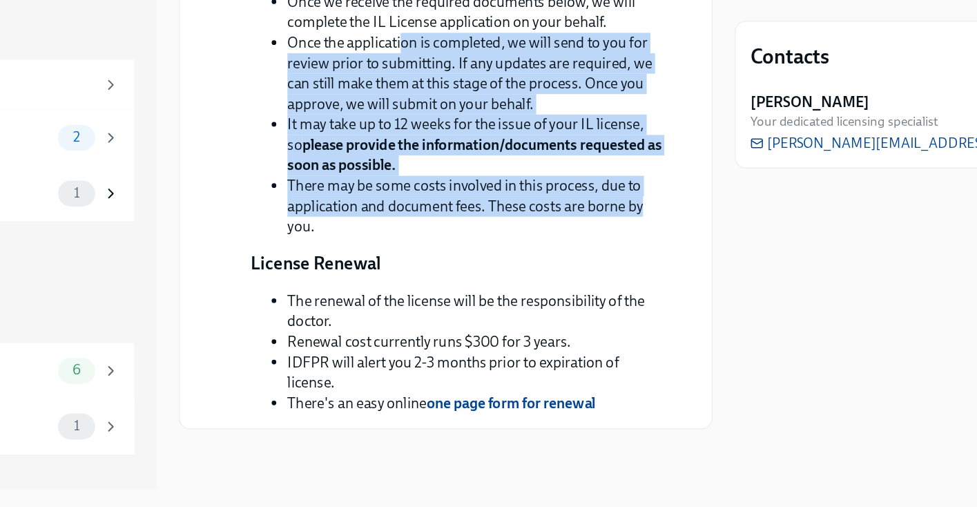
scroll to position [0, 0]
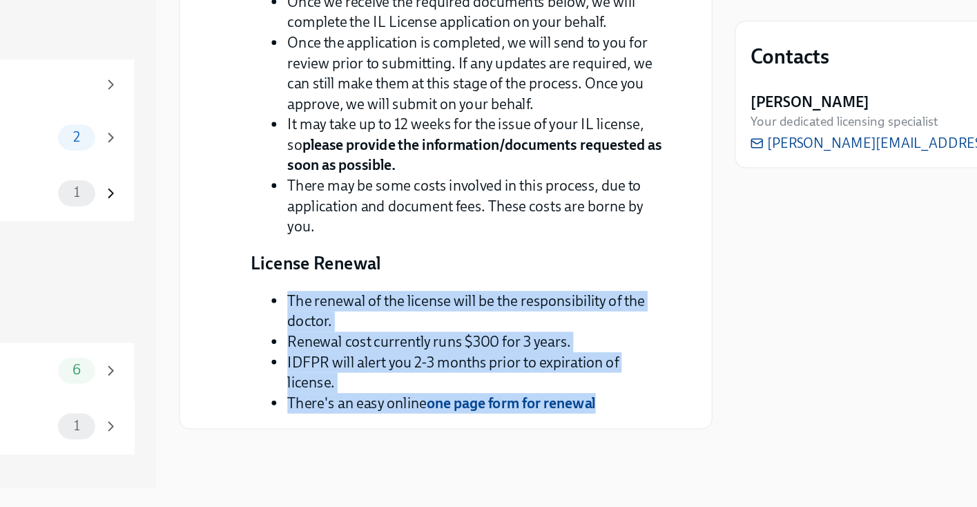
drag, startPoint x: 384, startPoint y: 356, endPoint x: 667, endPoint y: 427, distance: 291.9
click at [667, 427] on div "[DATE] Thanks for providing that extra information, [PERSON_NAME]. Below you'll…" at bounding box center [503, 186] width 374 height 501
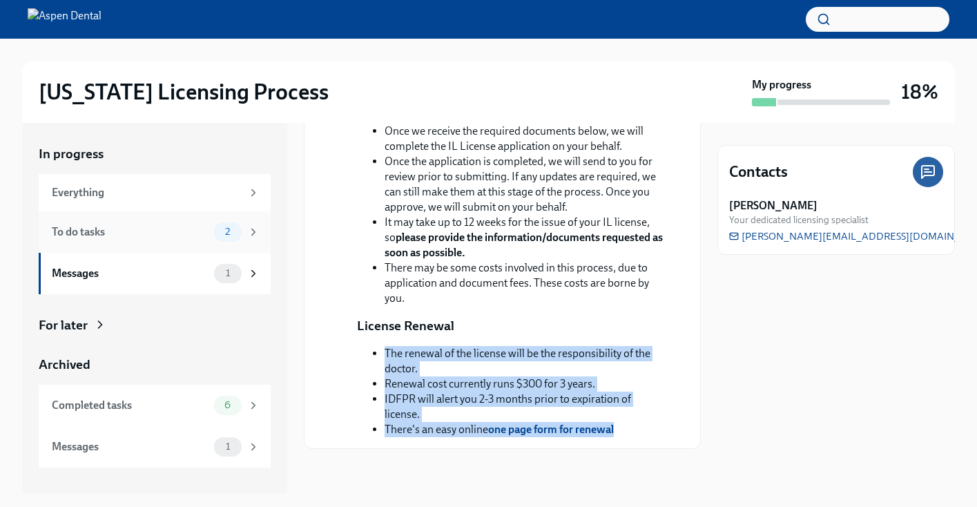
click at [168, 233] on div "To do tasks" at bounding box center [130, 231] width 157 height 15
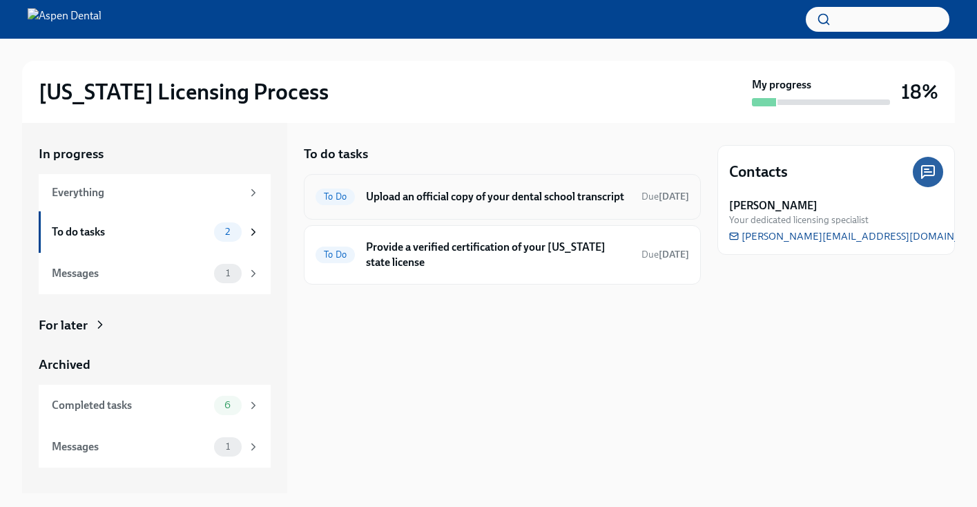
click at [463, 204] on h6 "Upload an official copy of your dental school transcript" at bounding box center [498, 196] width 264 height 15
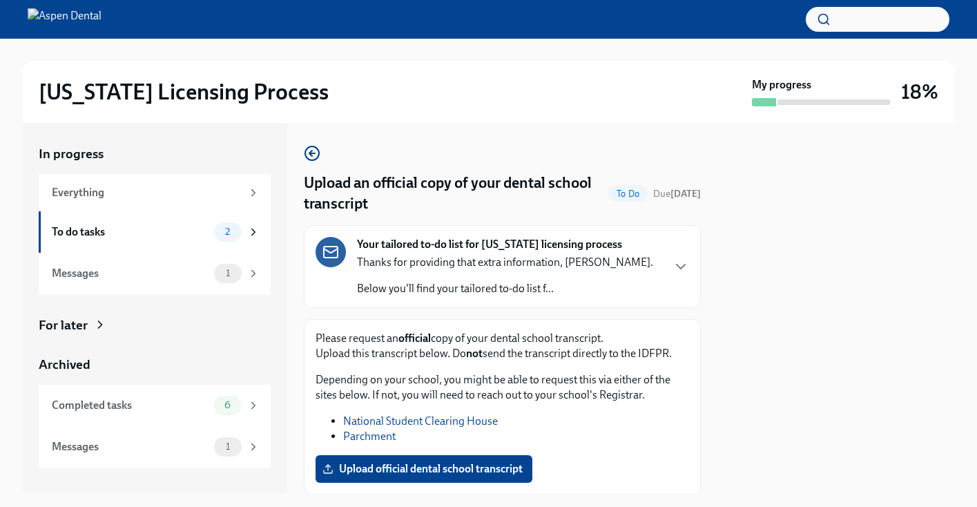
scroll to position [90, 0]
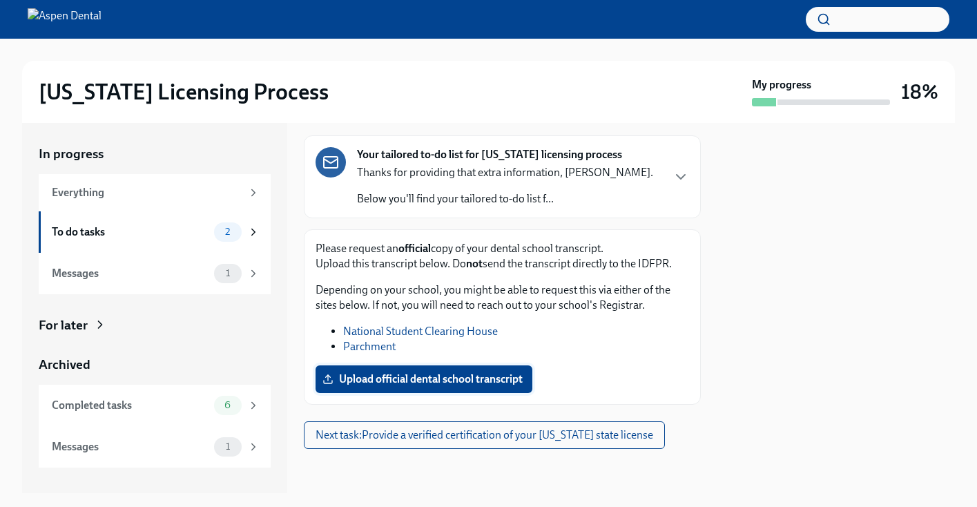
click at [447, 377] on span "Upload official dental school transcript" at bounding box center [423, 379] width 197 height 14
click at [0, 0] on input "Upload official dental school transcript" at bounding box center [0, 0] width 0 height 0
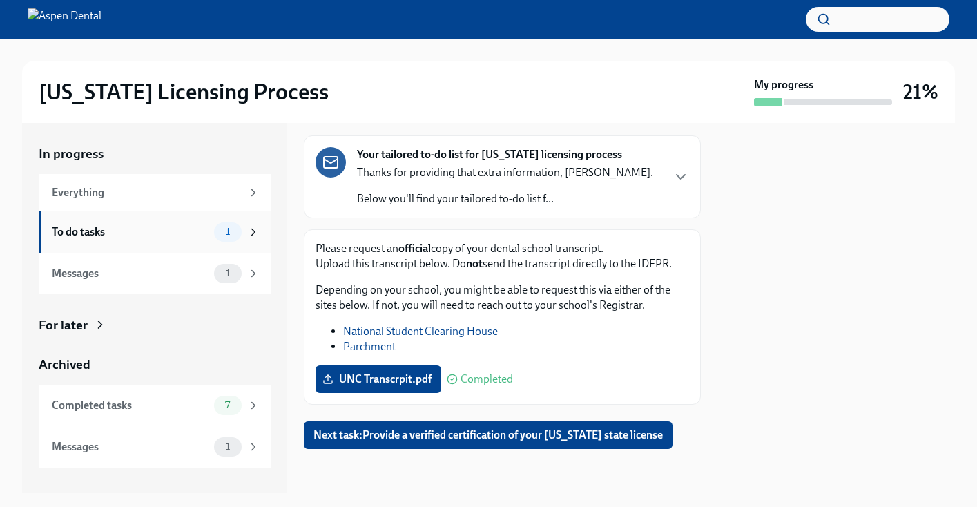
click at [138, 230] on div "To do tasks" at bounding box center [130, 231] width 157 height 15
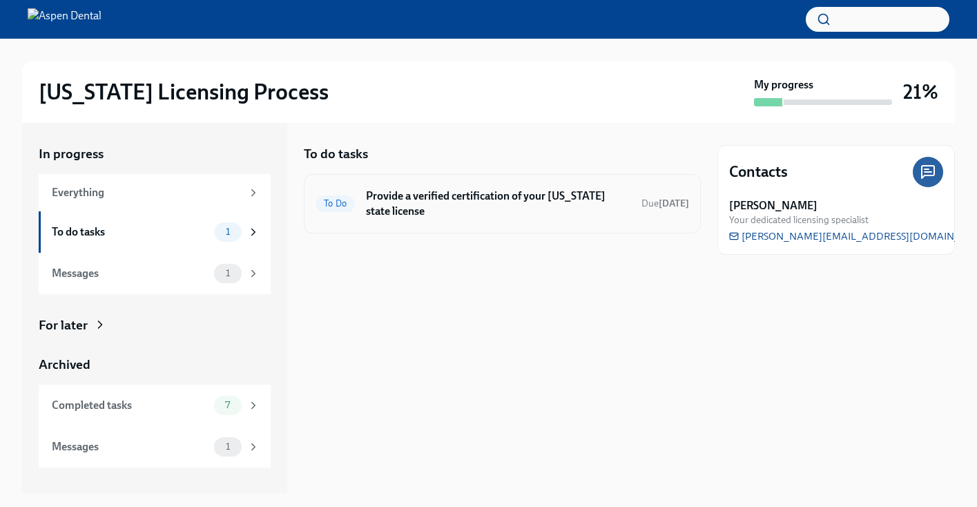
click at [548, 200] on h6 "Provide a verified certification of your [US_STATE] state license" at bounding box center [498, 203] width 264 height 30
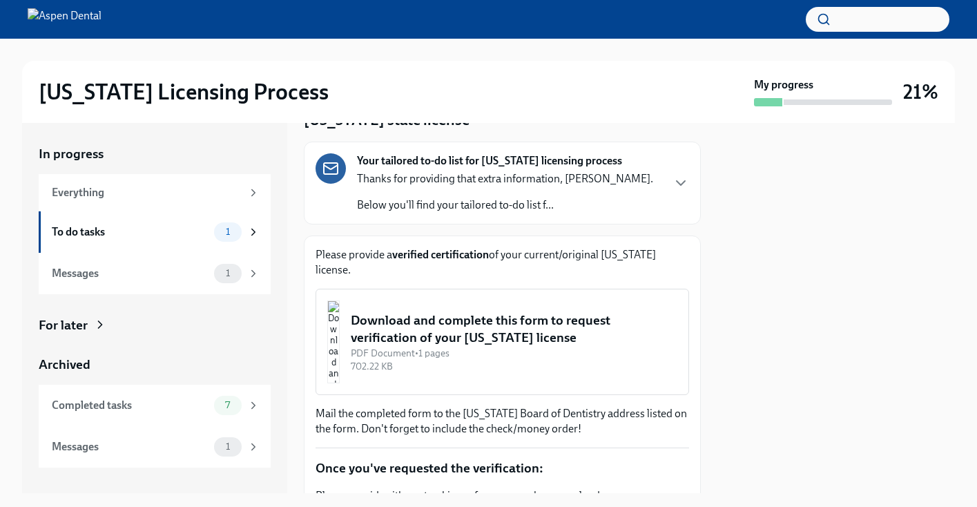
scroll to position [82, 0]
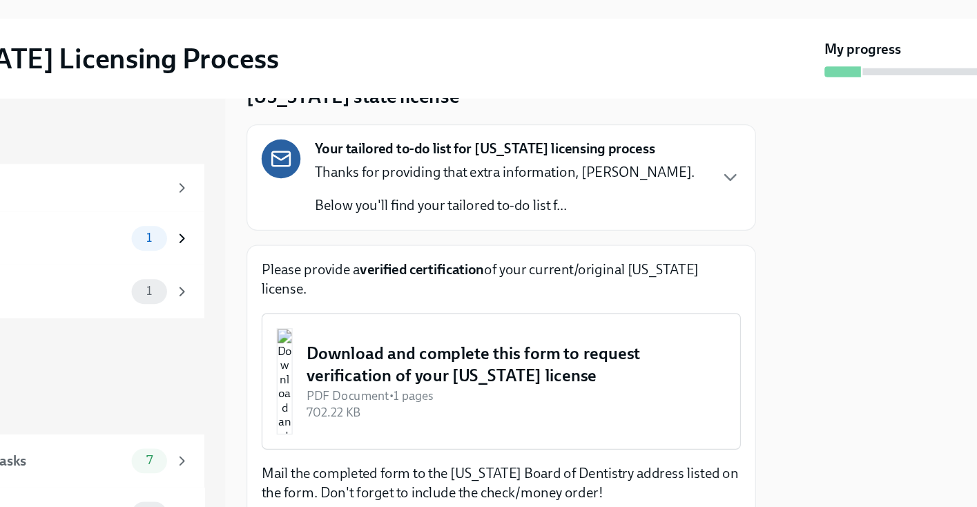
click at [614, 197] on div "Your tailored to-do list for [US_STATE] licensing process Thanks for providing …" at bounding box center [503, 184] width 374 height 59
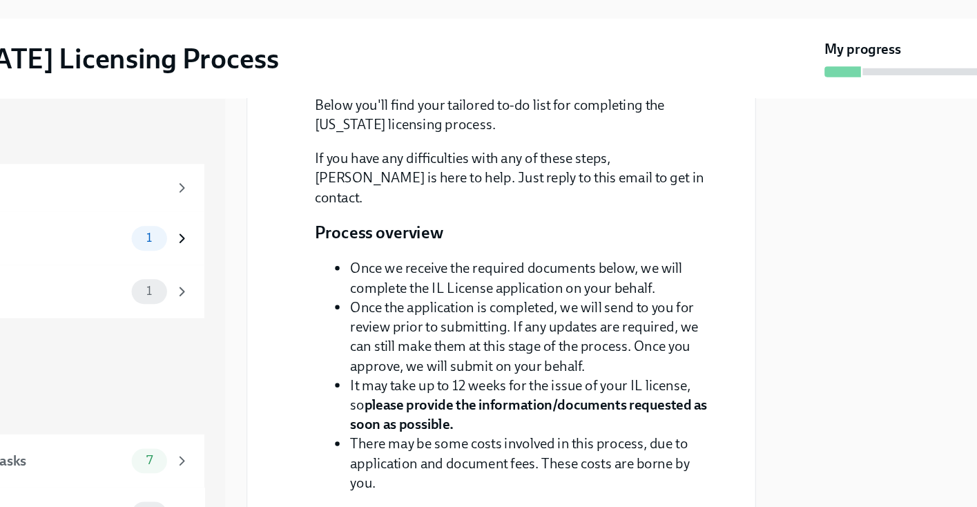
scroll to position [246, 0]
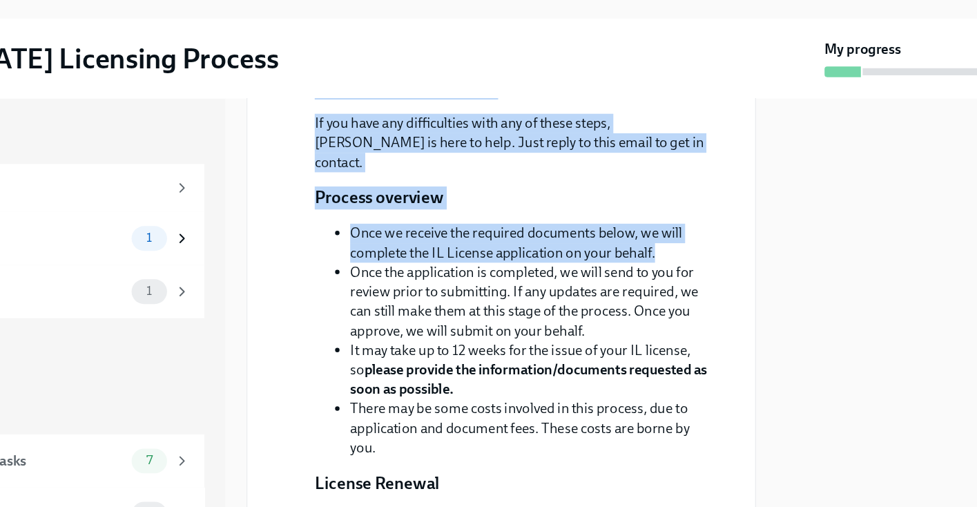
drag, startPoint x: 351, startPoint y: 148, endPoint x: 659, endPoint y: 318, distance: 352.0
click at [659, 318] on div "[DATE] Thanks for providing that extra information, [PERSON_NAME]. Below you'll…" at bounding box center [503, 282] width 374 height 501
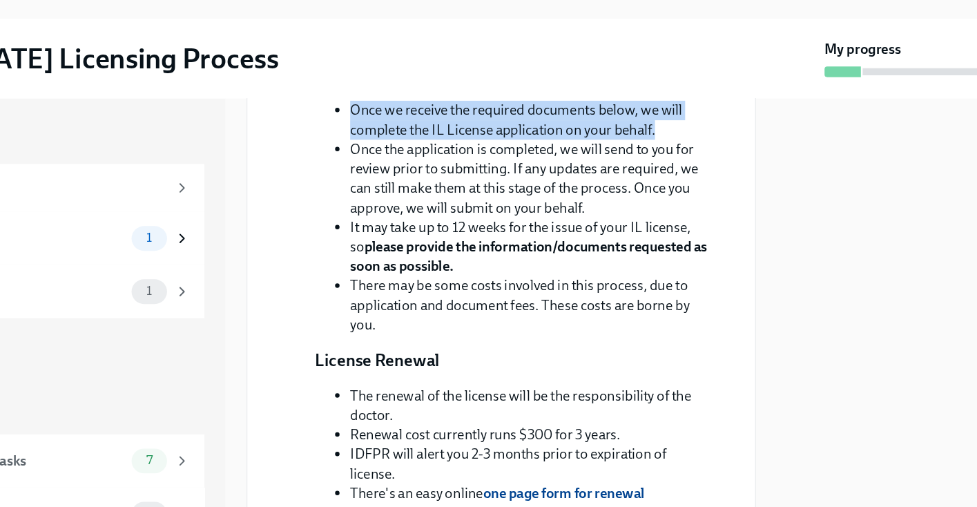
scroll to position [405, 0]
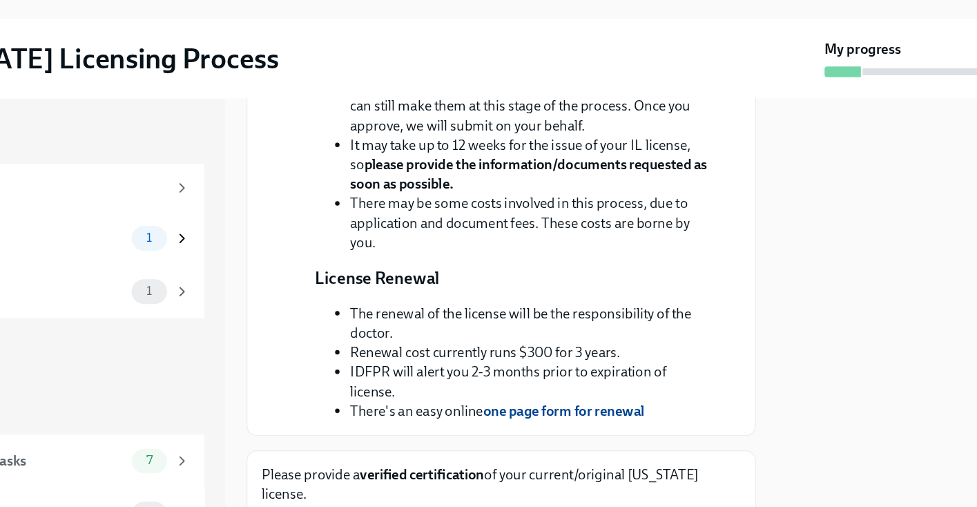
drag, startPoint x: 387, startPoint y: 174, endPoint x: 668, endPoint y: 191, distance: 281.5
click at [661, 184] on div "[DATE] Thanks for providing that extra information, [PERSON_NAME]. Below you'll…" at bounding box center [503, 122] width 374 height 501
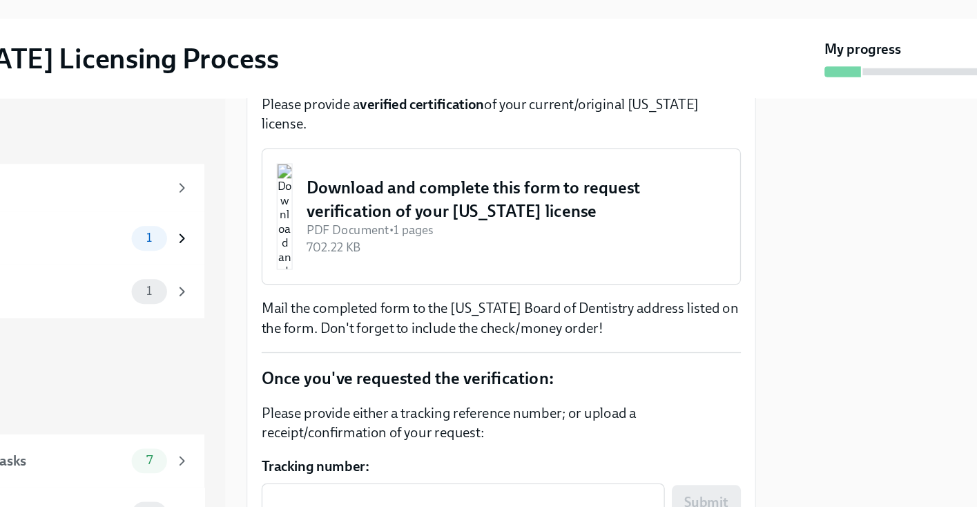
scroll to position [728, 0]
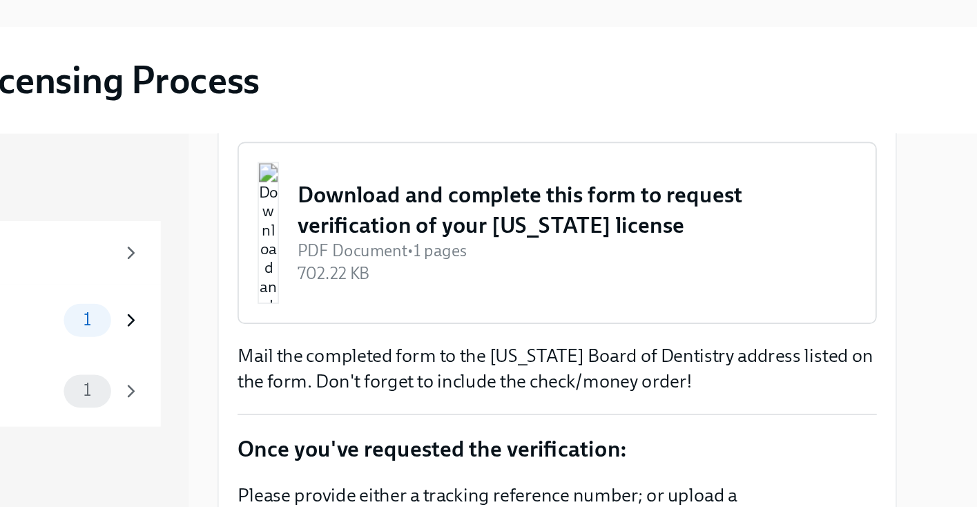
click at [467, 185] on div "Download and complete this form to request verification of your [US_STATE] lice…" at bounding box center [514, 167] width 327 height 35
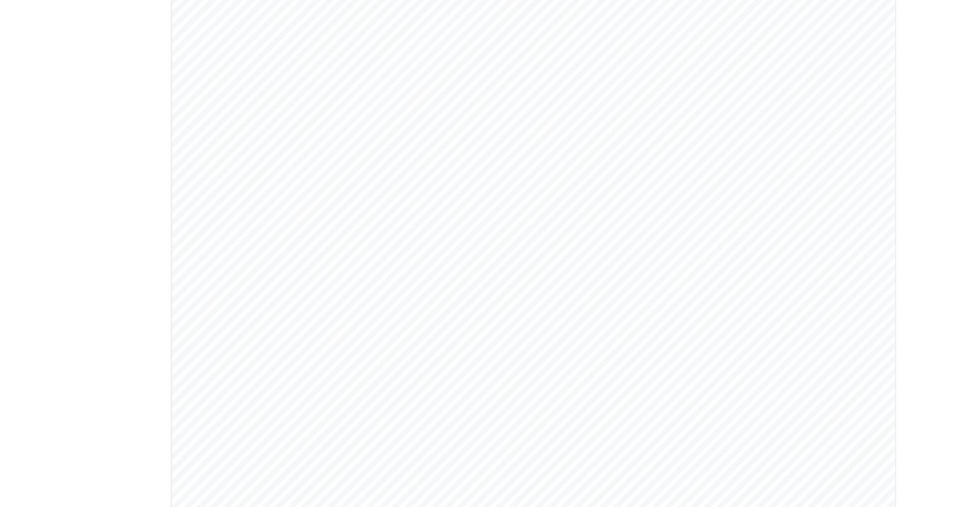
scroll to position [159, 0]
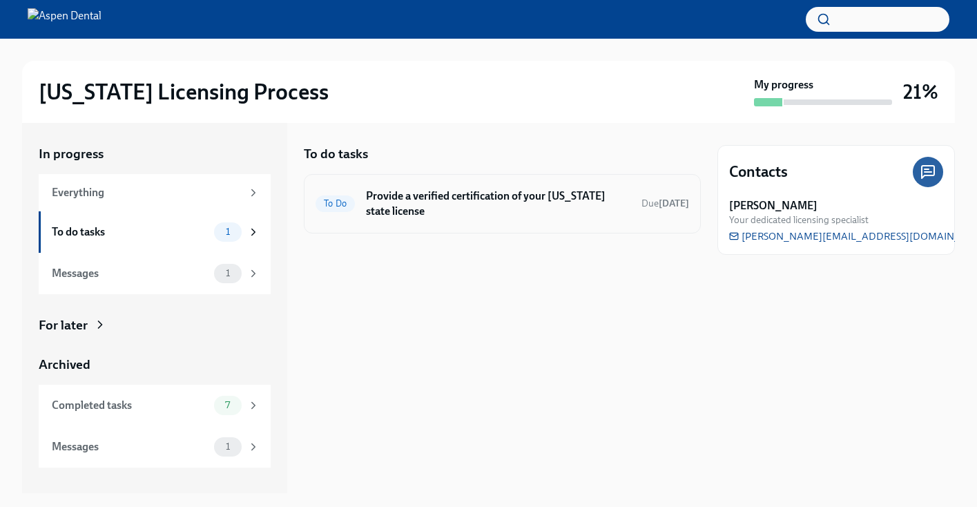
click at [491, 212] on h6 "Provide a verified certification of your [US_STATE] state license" at bounding box center [498, 203] width 264 height 30
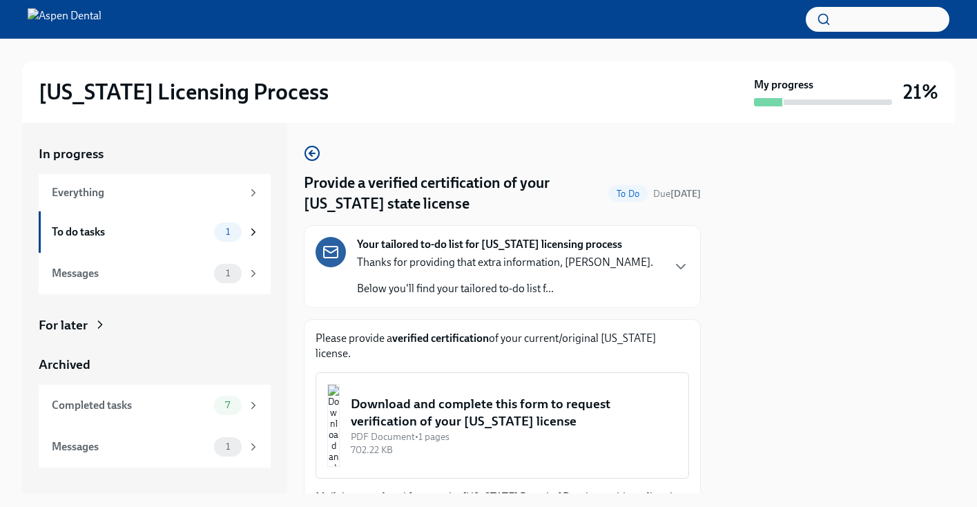
click at [494, 418] on div "Download and complete this form to request verification of your [US_STATE] lice…" at bounding box center [514, 412] width 327 height 35
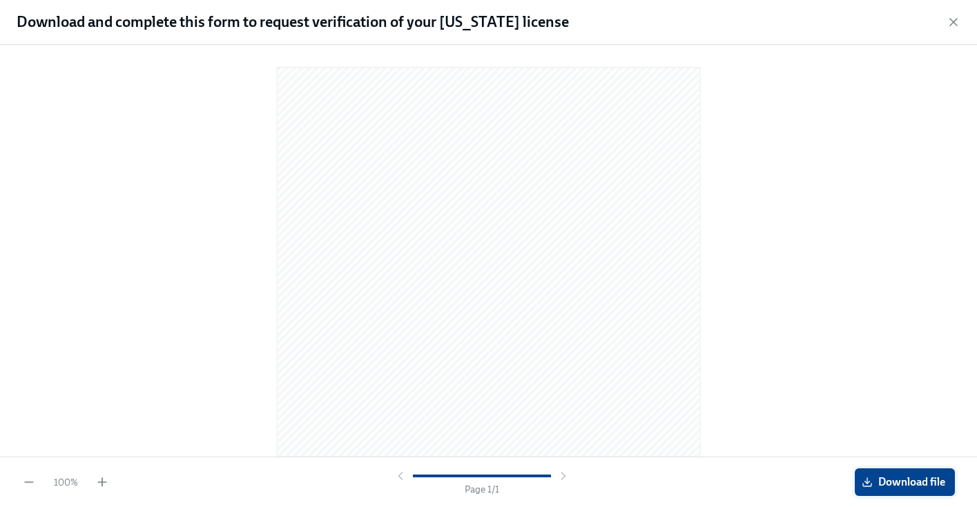
click at [899, 479] on span "Download file" at bounding box center [904, 482] width 81 height 14
click at [950, 26] on icon "button" at bounding box center [953, 22] width 7 height 7
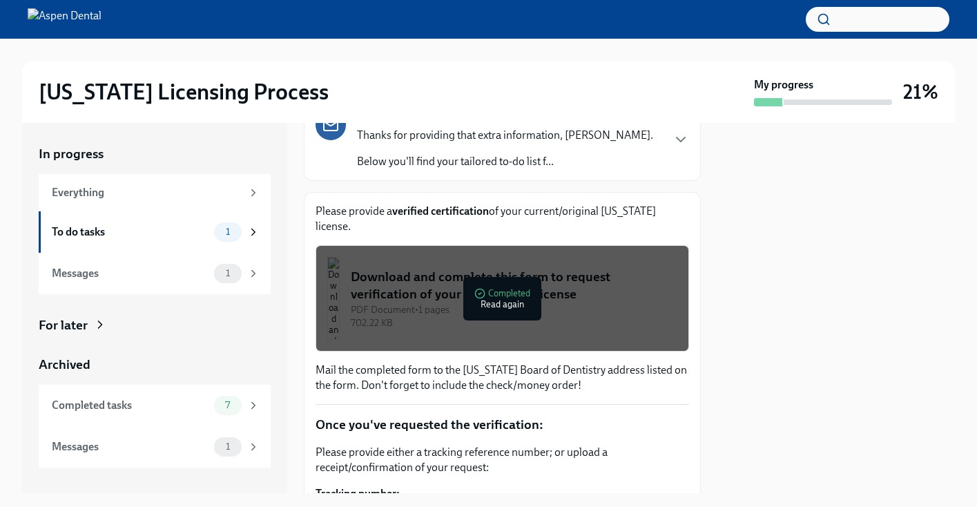
scroll to position [144, 0]
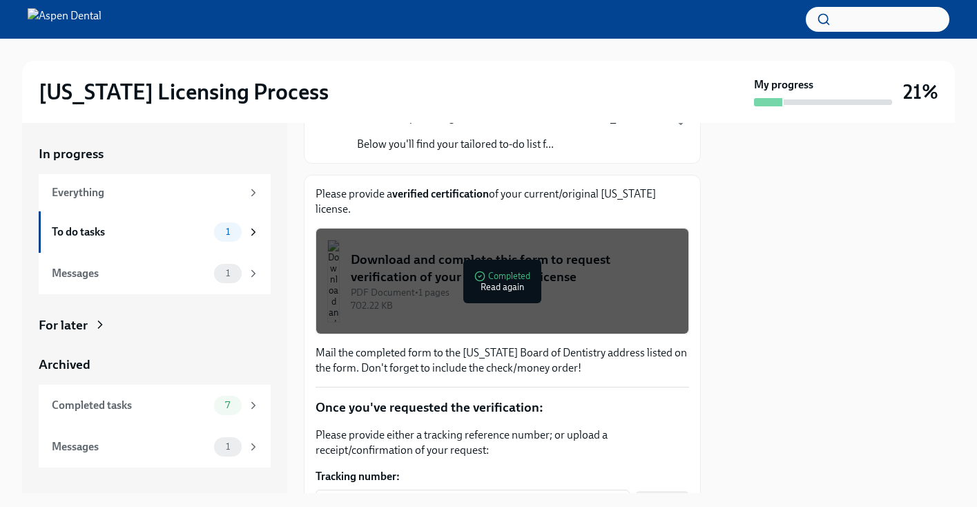
click at [801, 273] on div at bounding box center [835, 308] width 237 height 370
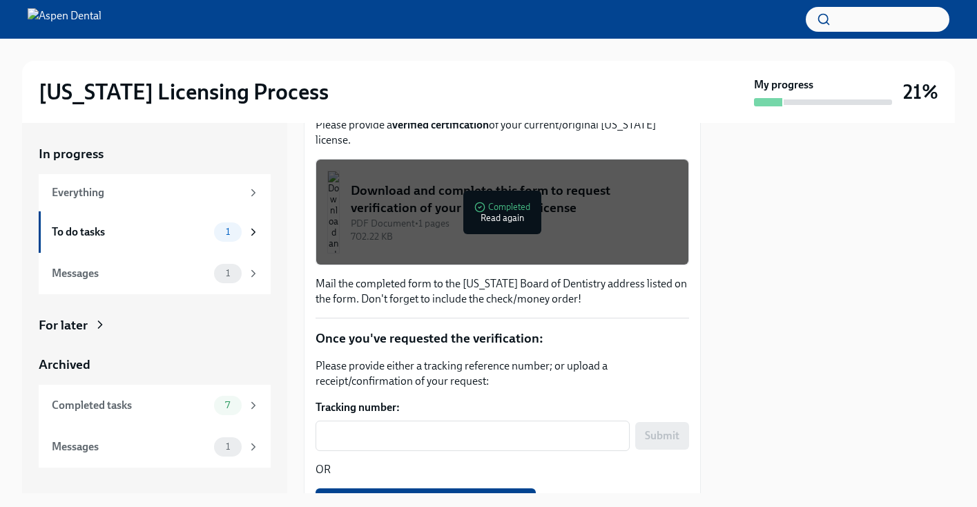
scroll to position [235, 0]
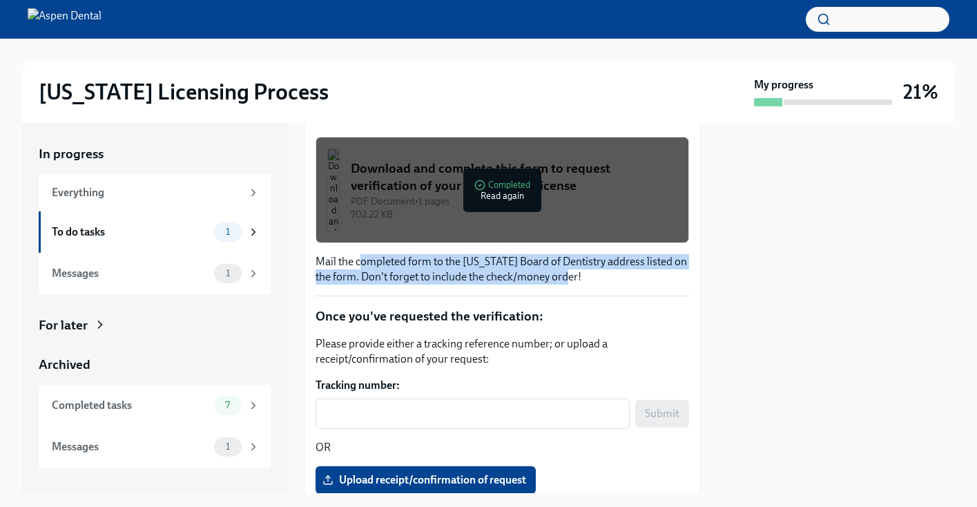
drag, startPoint x: 358, startPoint y: 264, endPoint x: 590, endPoint y: 281, distance: 231.9
click at [590, 281] on p "Mail the completed form to the [US_STATE] Board of Dentistry address listed on …" at bounding box center [503, 269] width 374 height 30
